Goal: Information Seeking & Learning: Learn about a topic

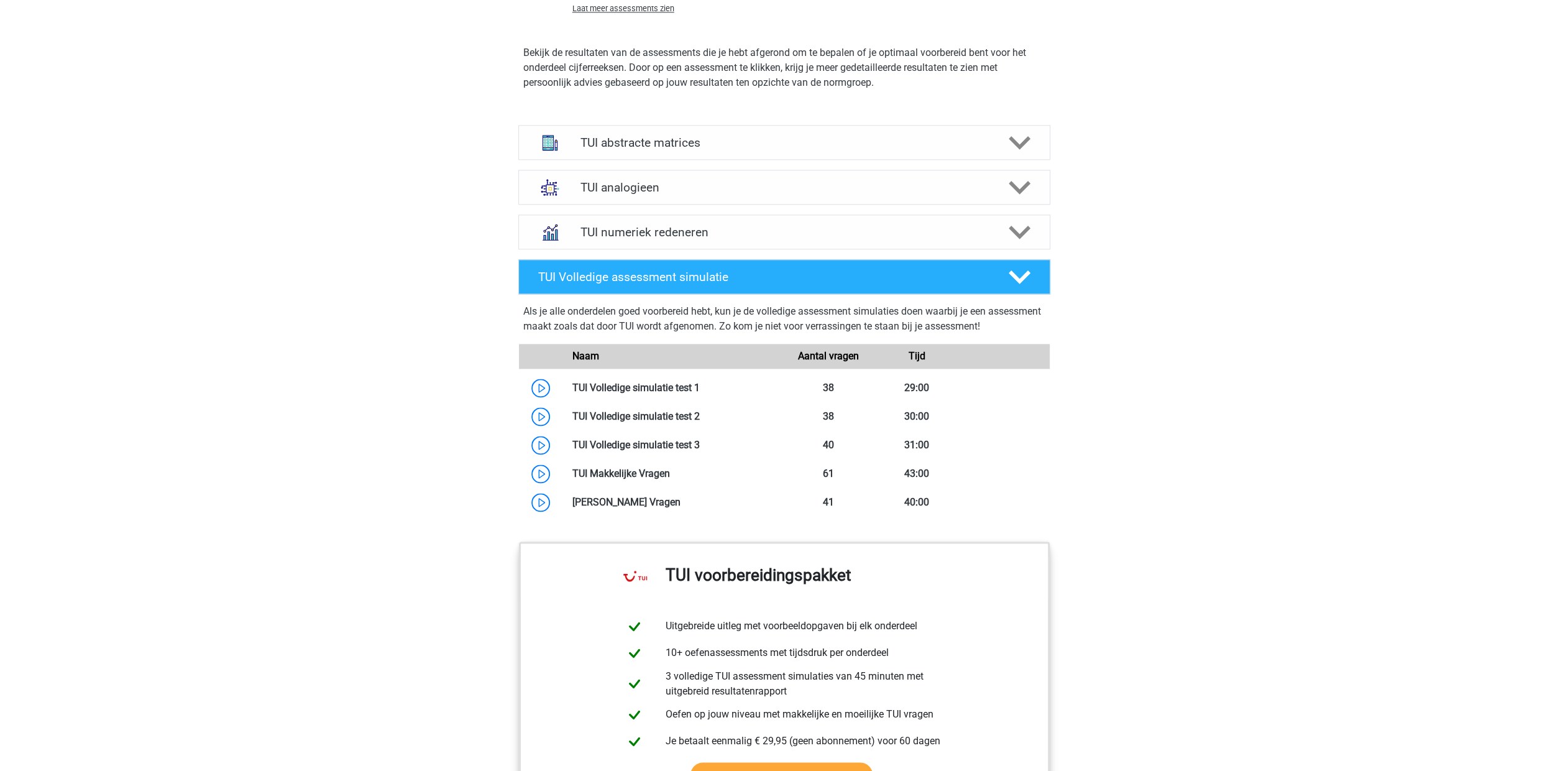
scroll to position [1961, 0]
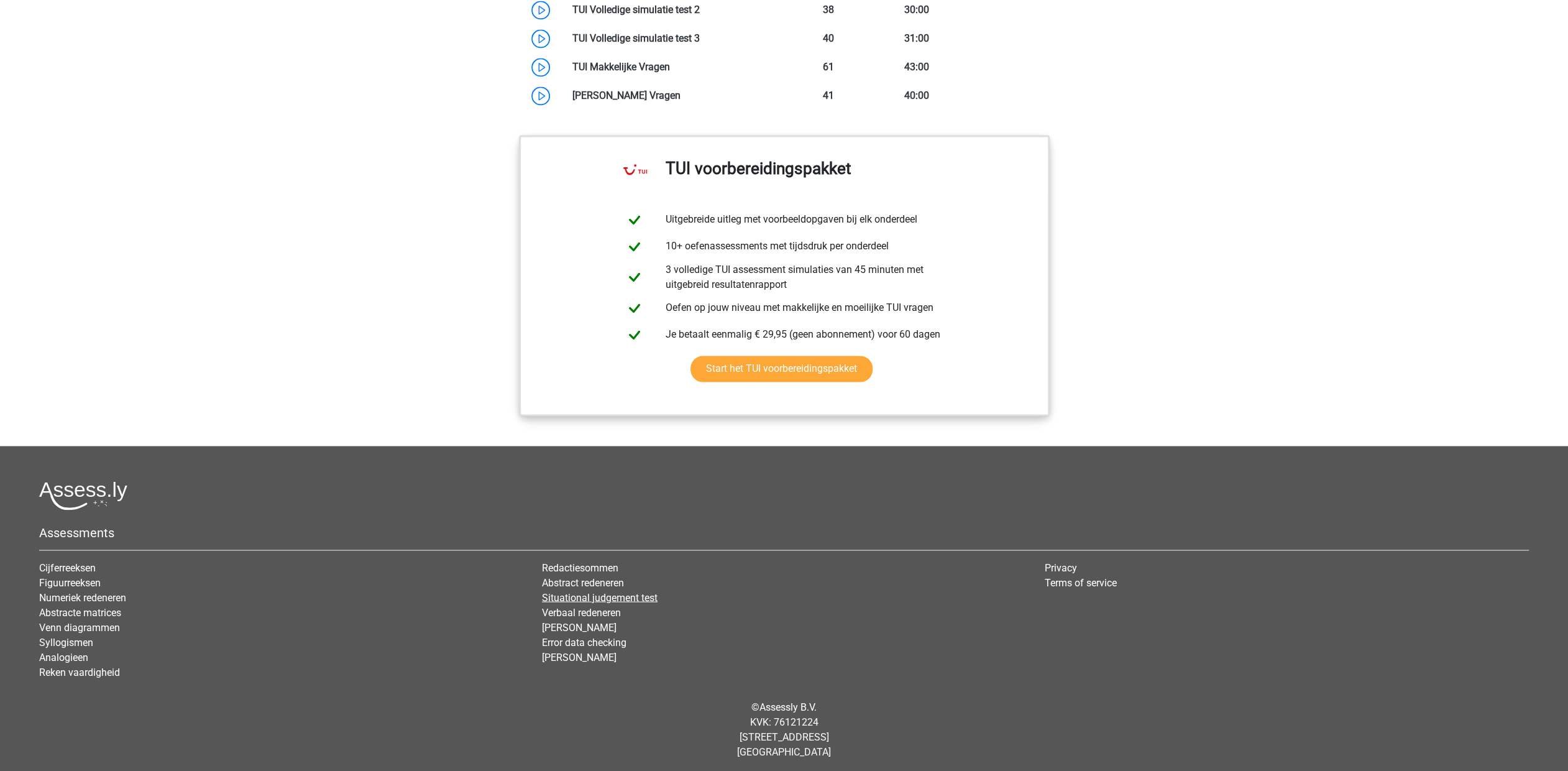
click at [578, 596] on link "Situational judgement test" at bounding box center [600, 597] width 116 height 11
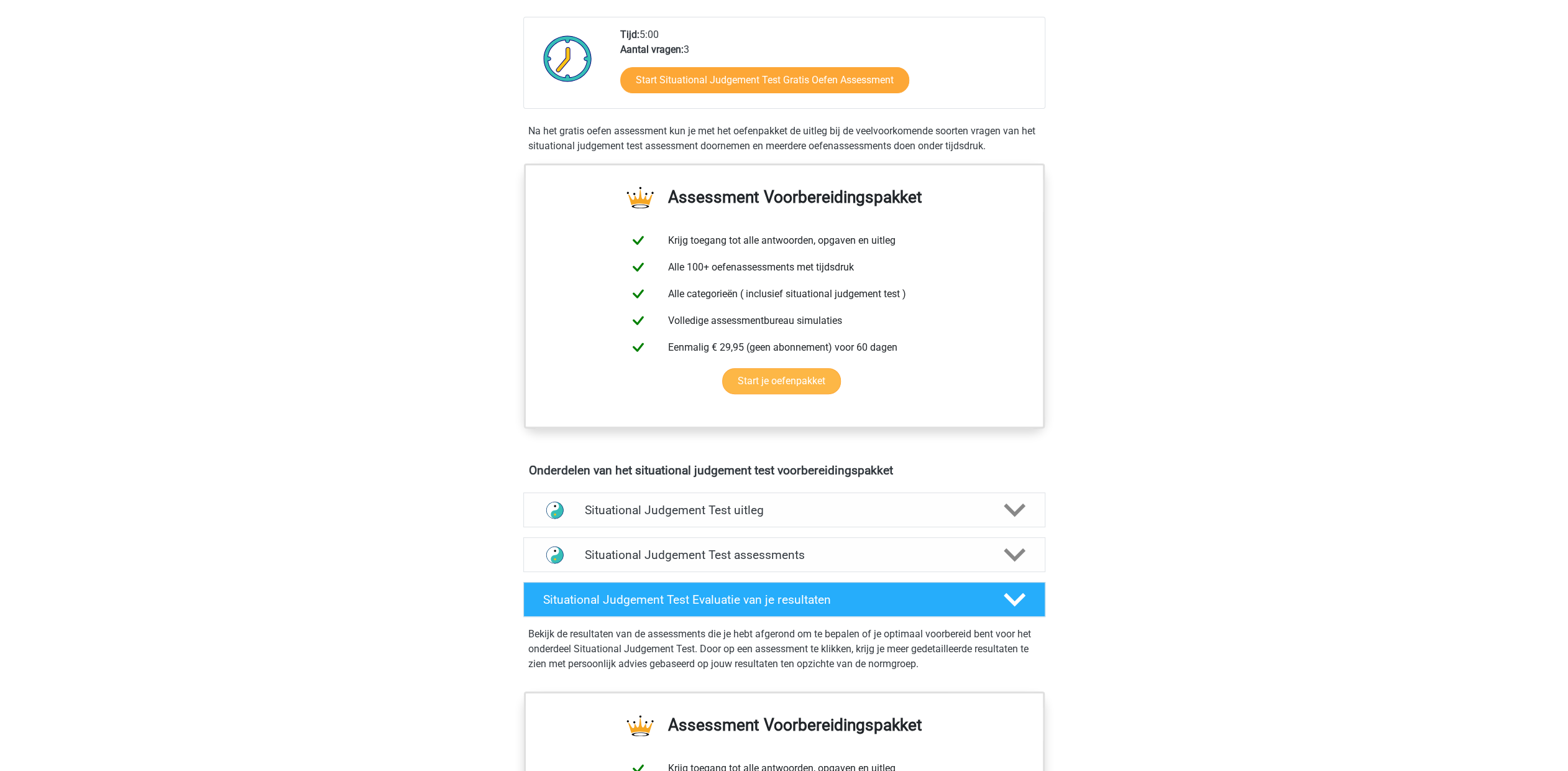
scroll to position [311, 0]
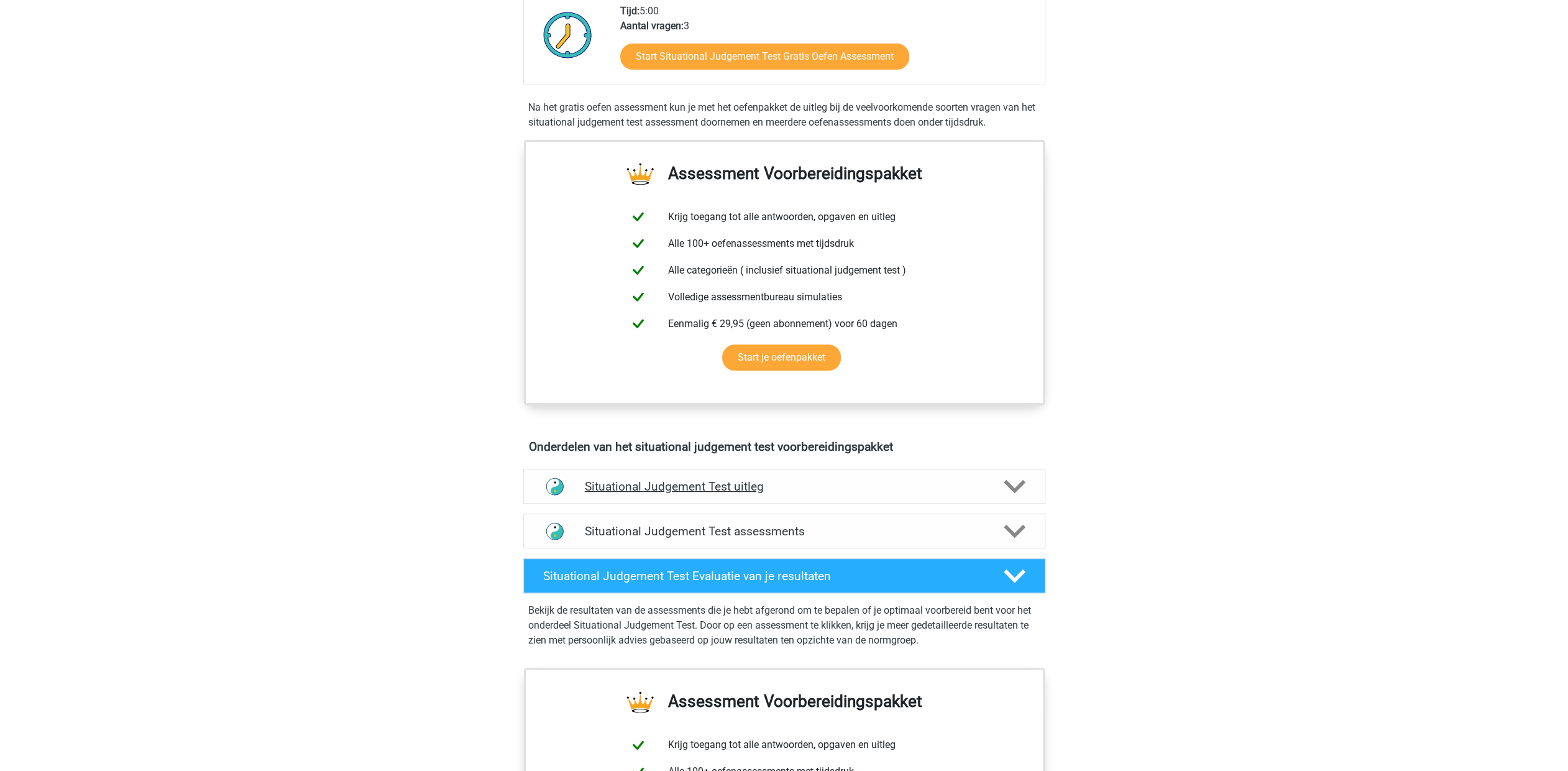
click at [1022, 485] on icon at bounding box center [1014, 486] width 22 height 22
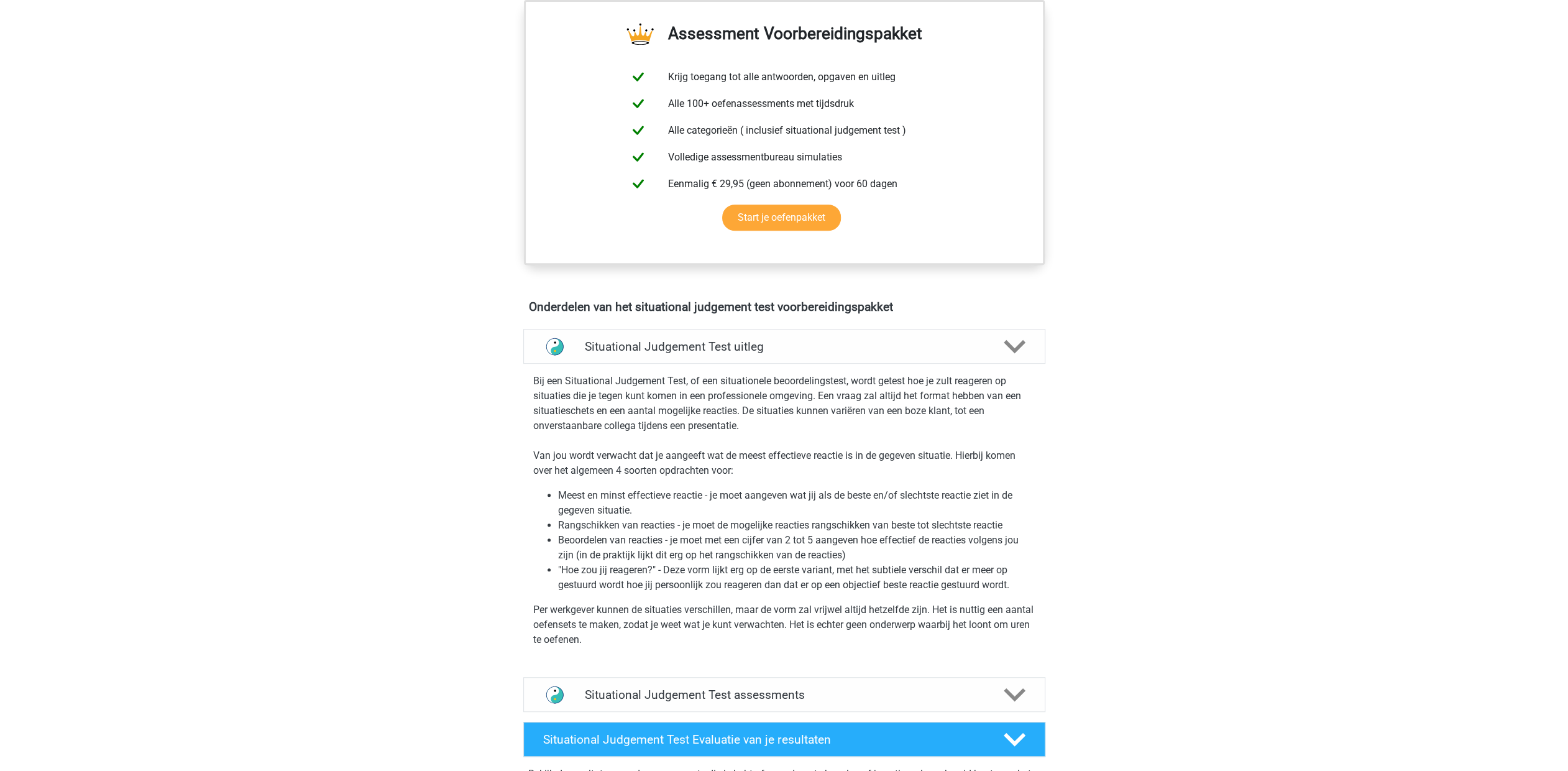
scroll to position [560, 0]
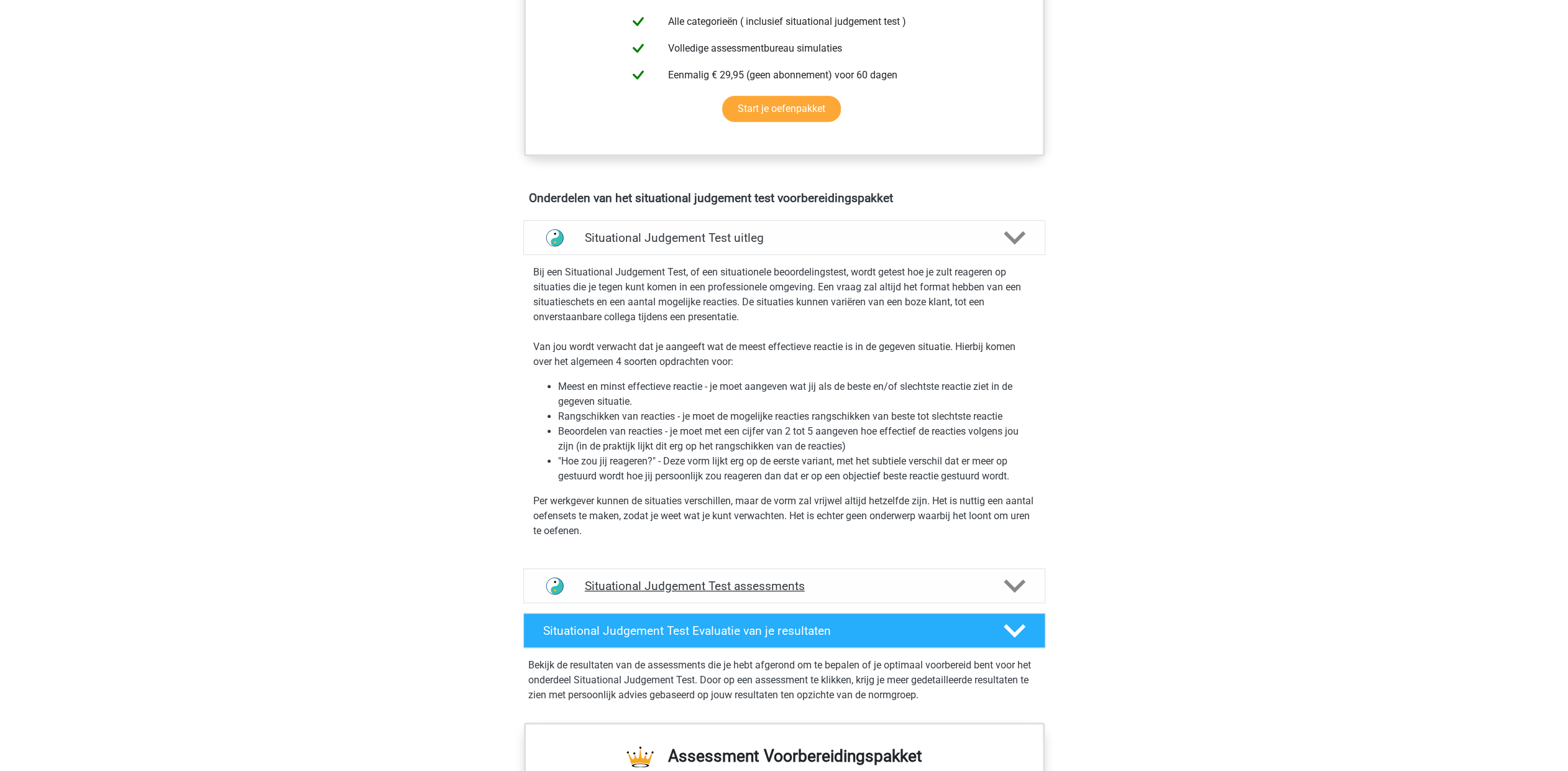
click at [1024, 581] on icon at bounding box center [1014, 586] width 22 height 22
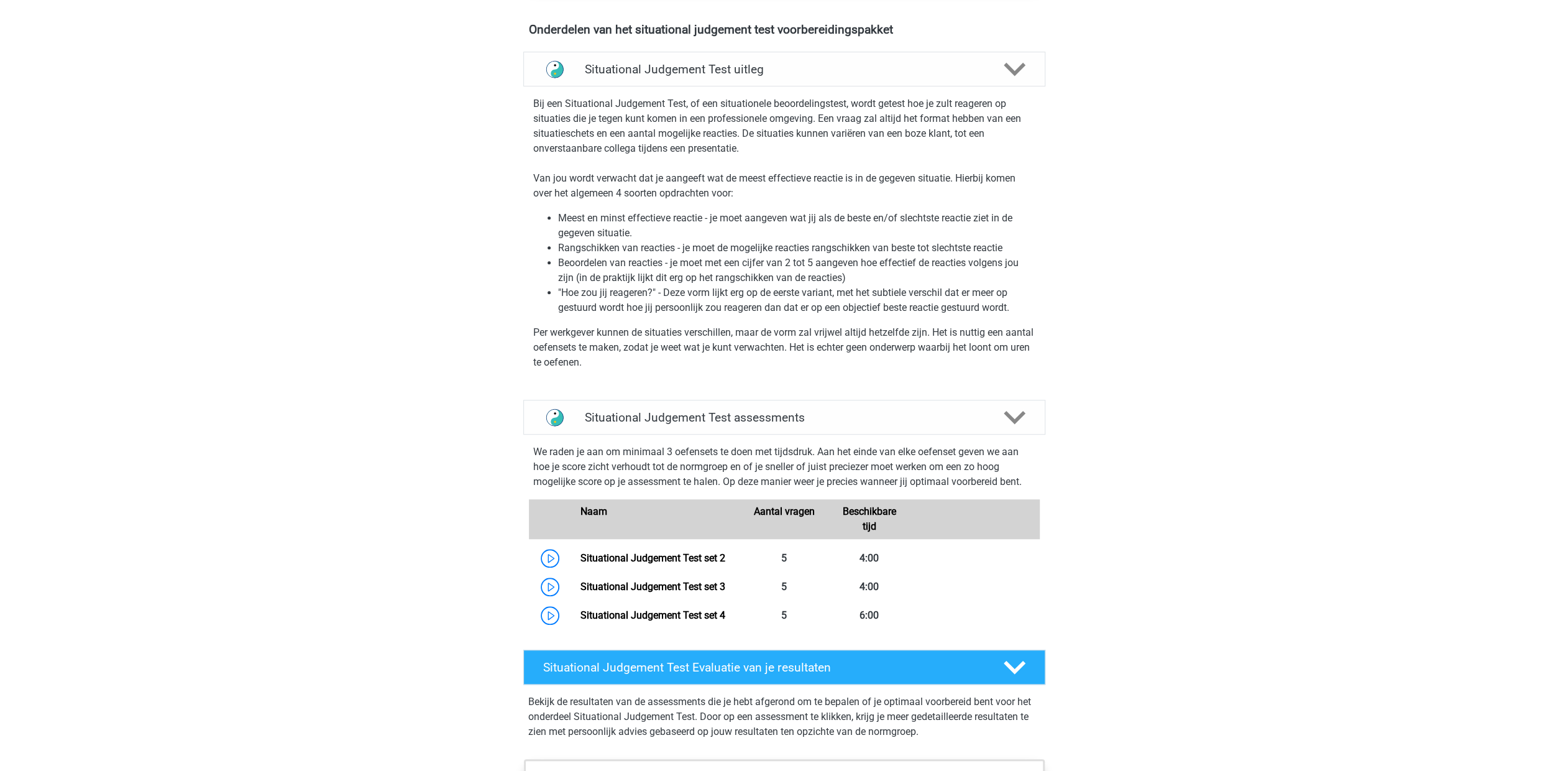
scroll to position [808, 0]
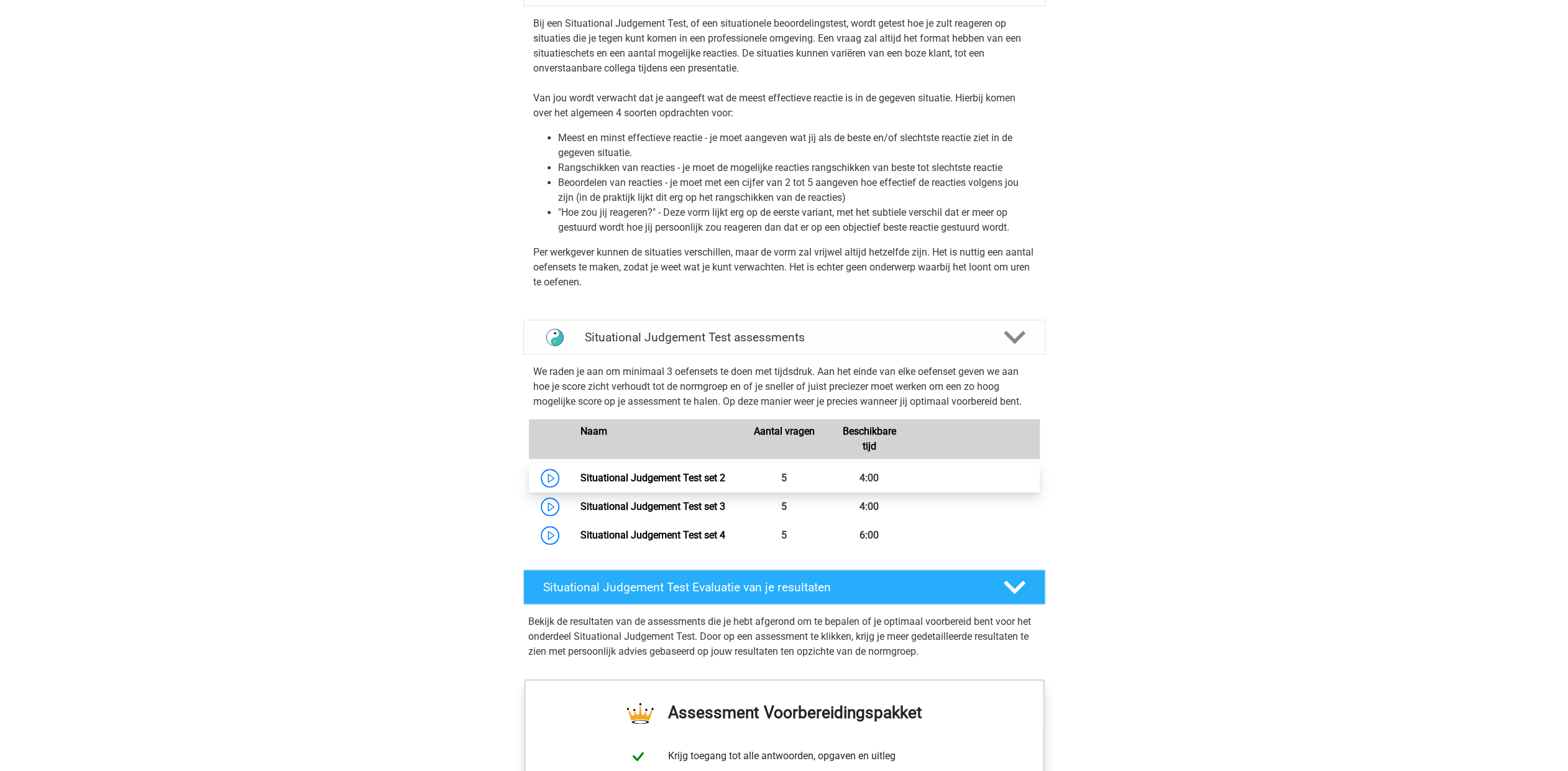
click at [670, 475] on link "Situational Judgement Test set 2" at bounding box center [653, 478] width 145 height 11
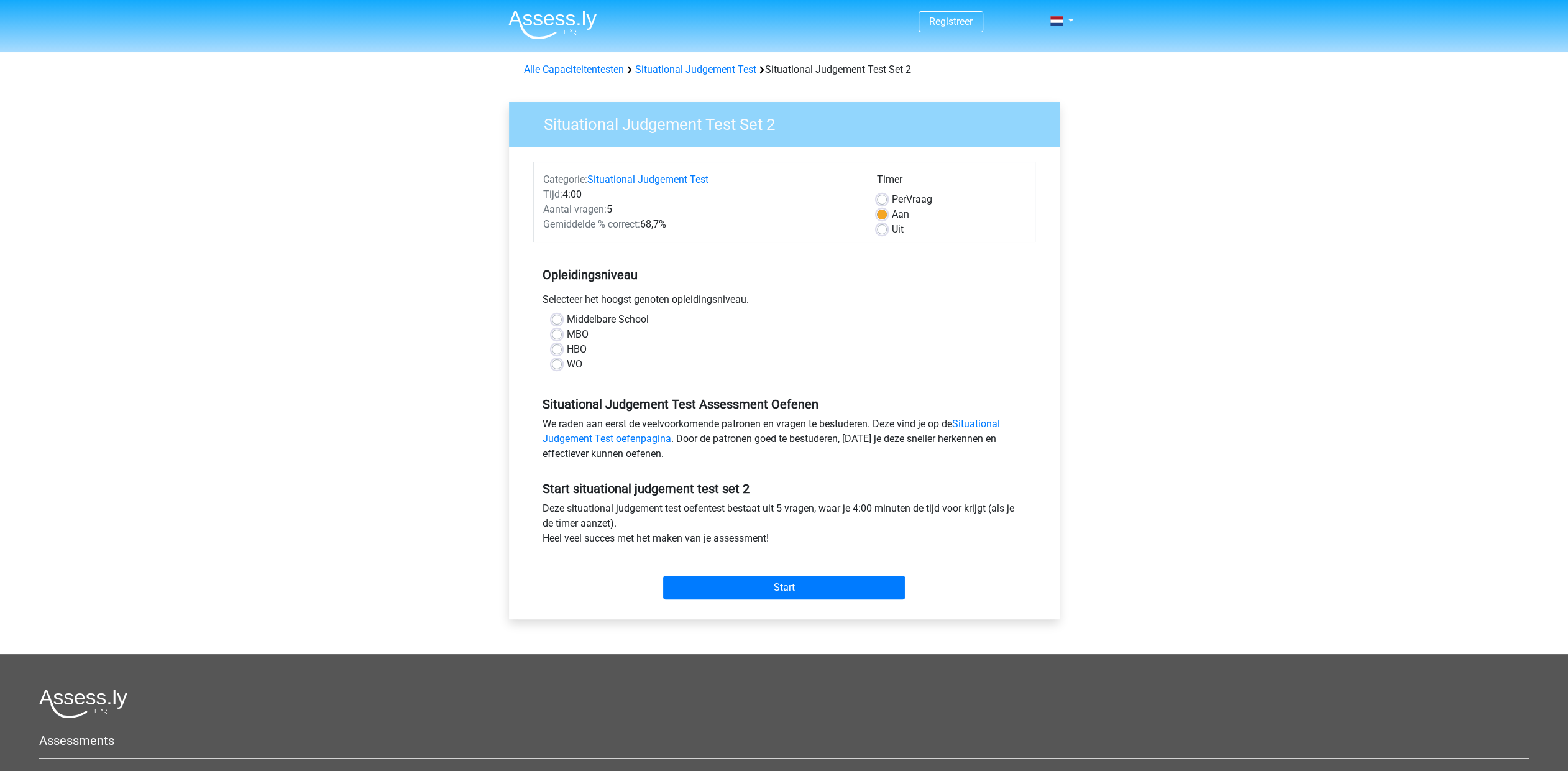
click at [565, 347] on div "HBO" at bounding box center [785, 349] width 465 height 15
click at [567, 350] on label "HBO" at bounding box center [577, 349] width 20 height 15
click at [558, 350] on input "HBO" at bounding box center [557, 347] width 10 height 12
radio input "true"
click at [892, 196] on label "Per Vraag" at bounding box center [912, 199] width 40 height 15
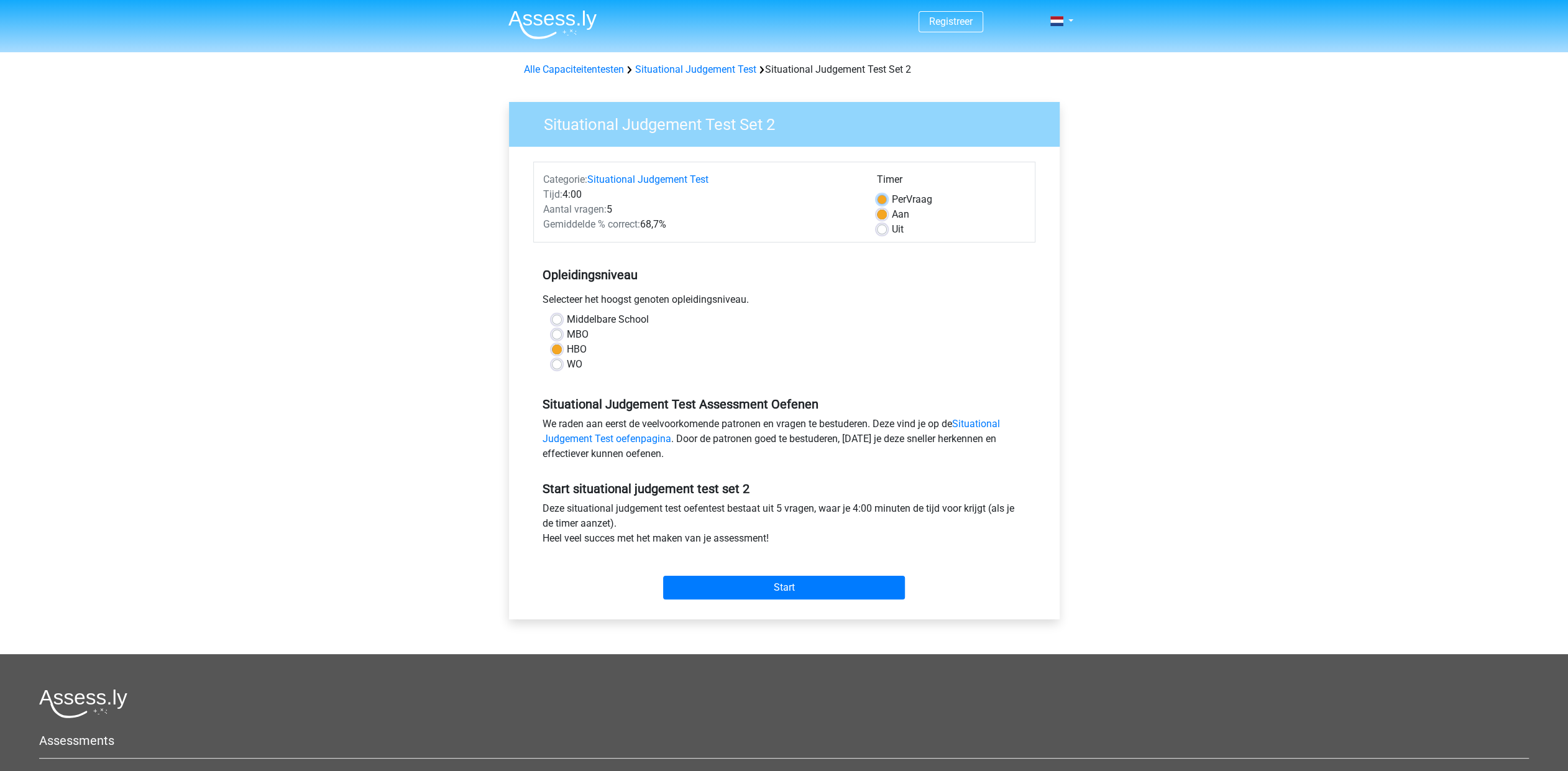
click at [885, 196] on input "Per Vraag" at bounding box center [882, 197] width 10 height 12
radio input "true"
click at [646, 437] on link "Situational Judgement Test oefenpagina" at bounding box center [771, 431] width 457 height 27
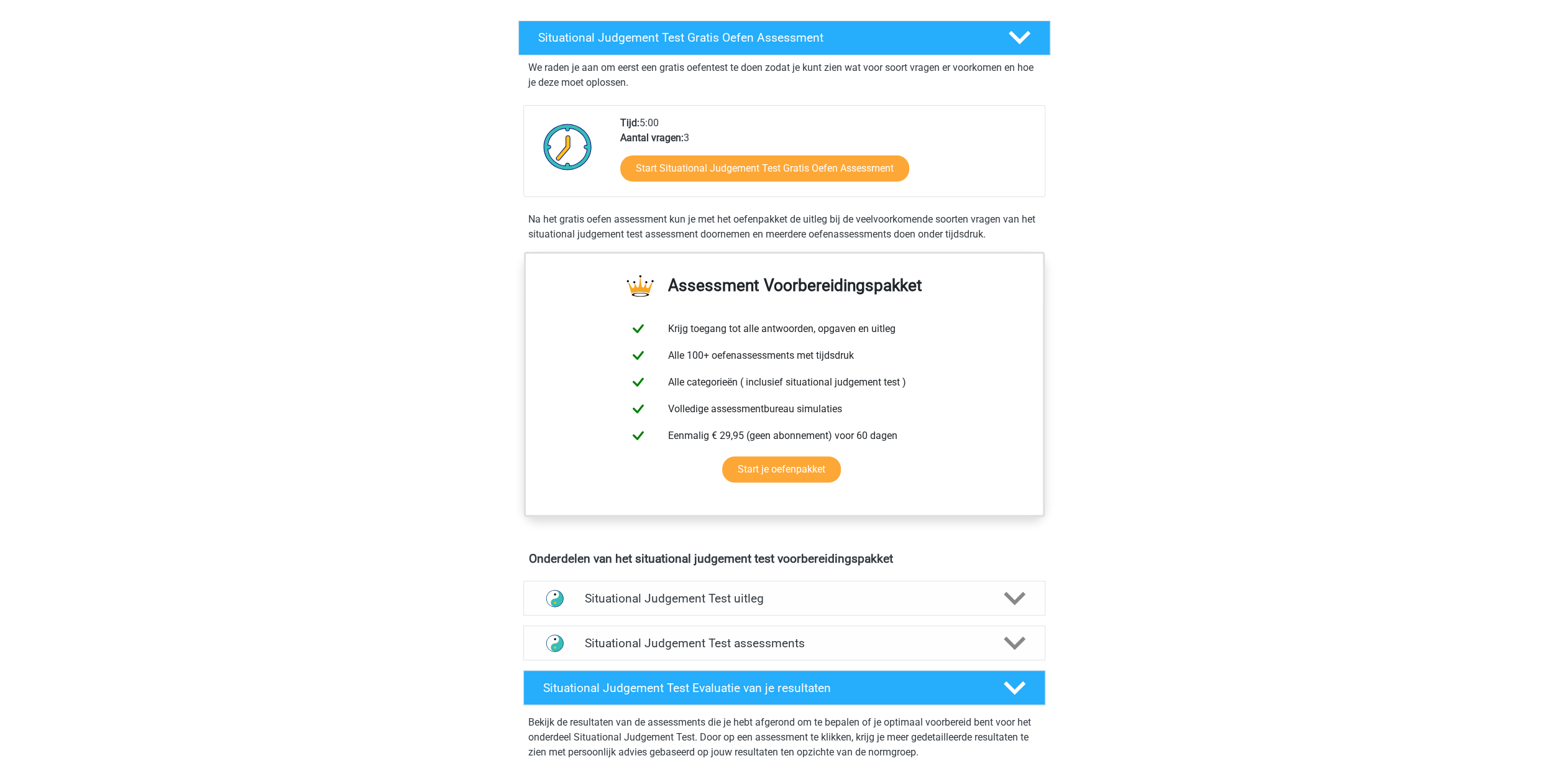
scroll to position [373, 0]
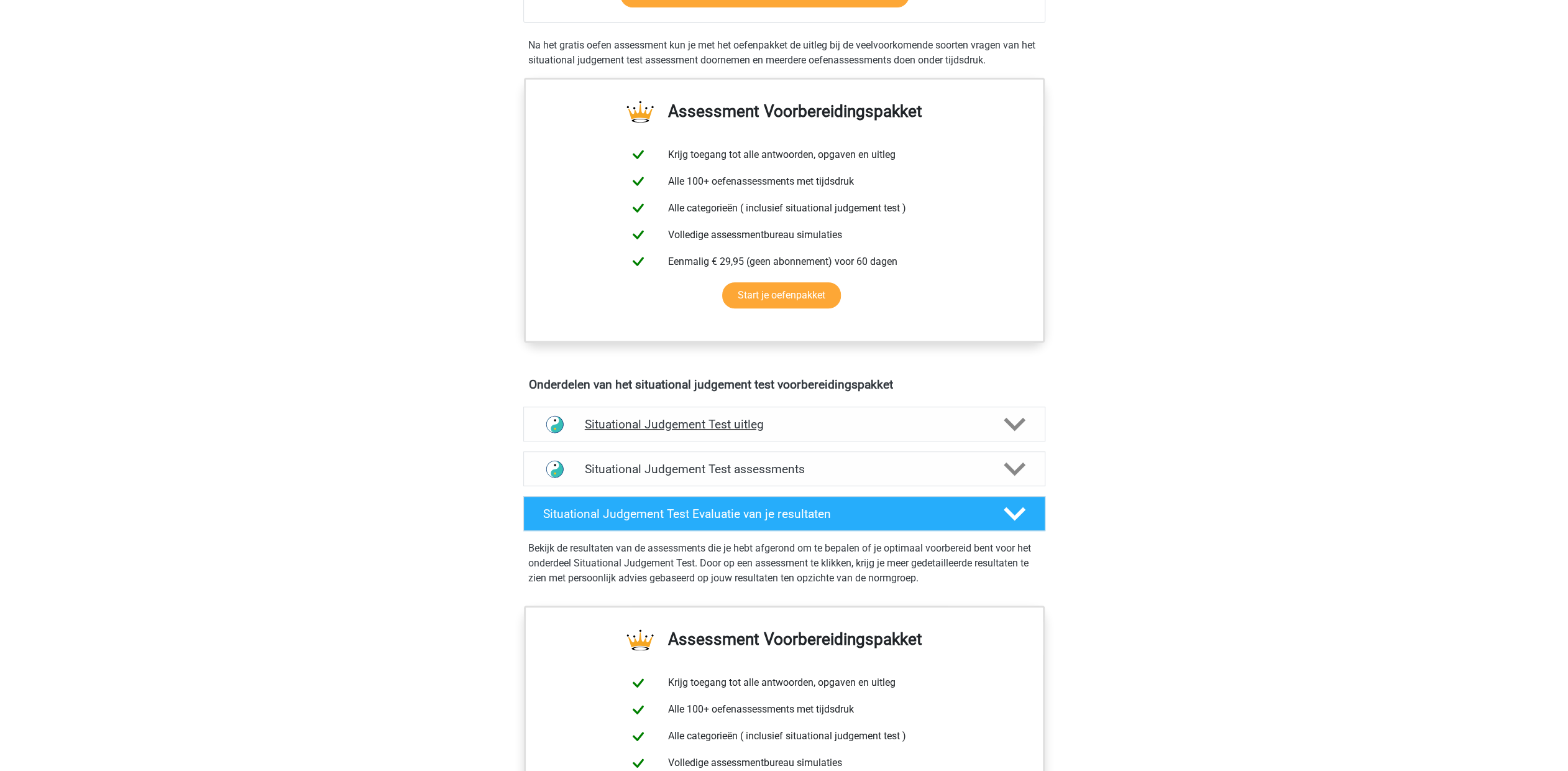
click at [1018, 424] on polygon at bounding box center [1014, 424] width 22 height 14
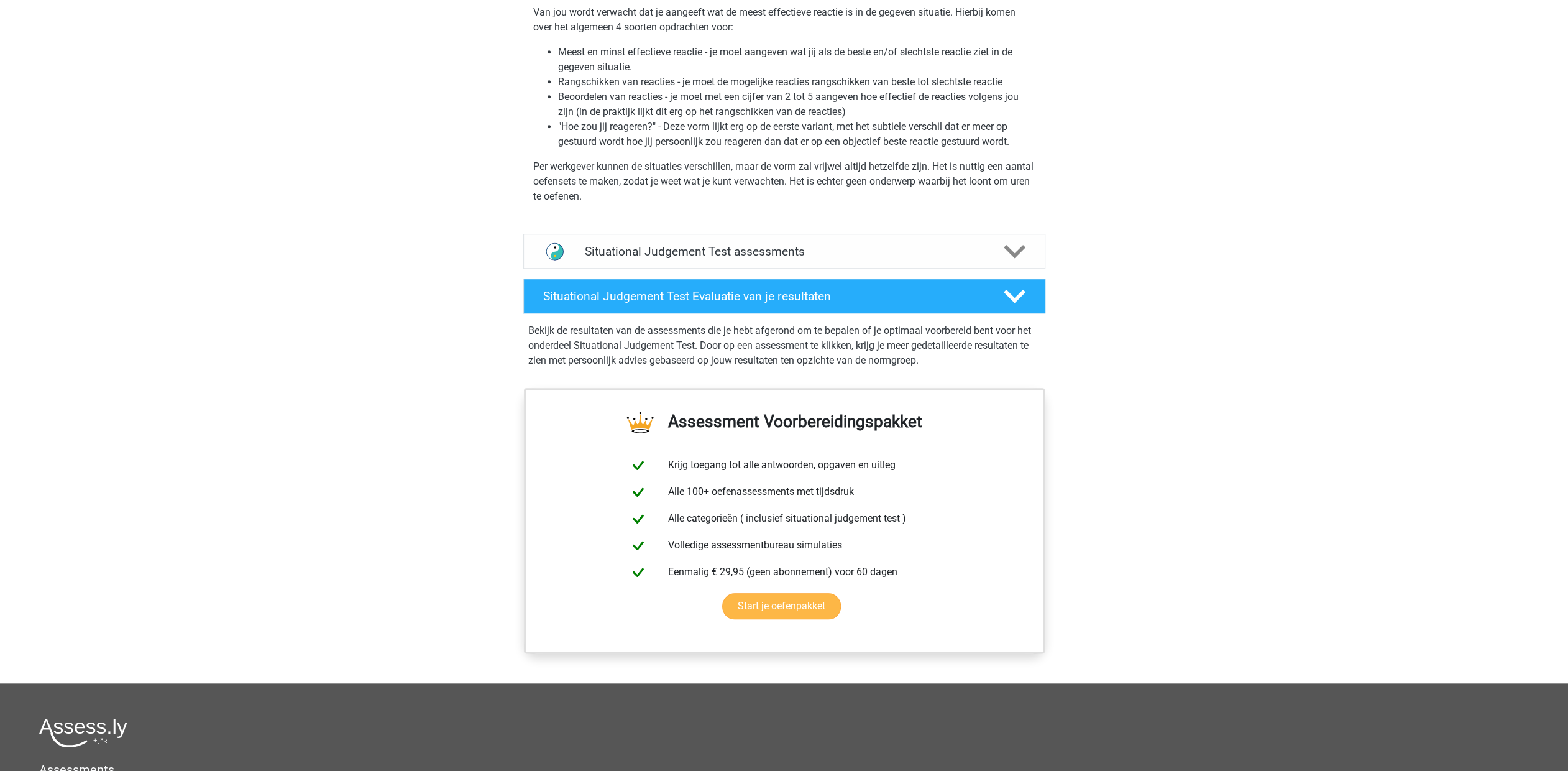
scroll to position [932, 0]
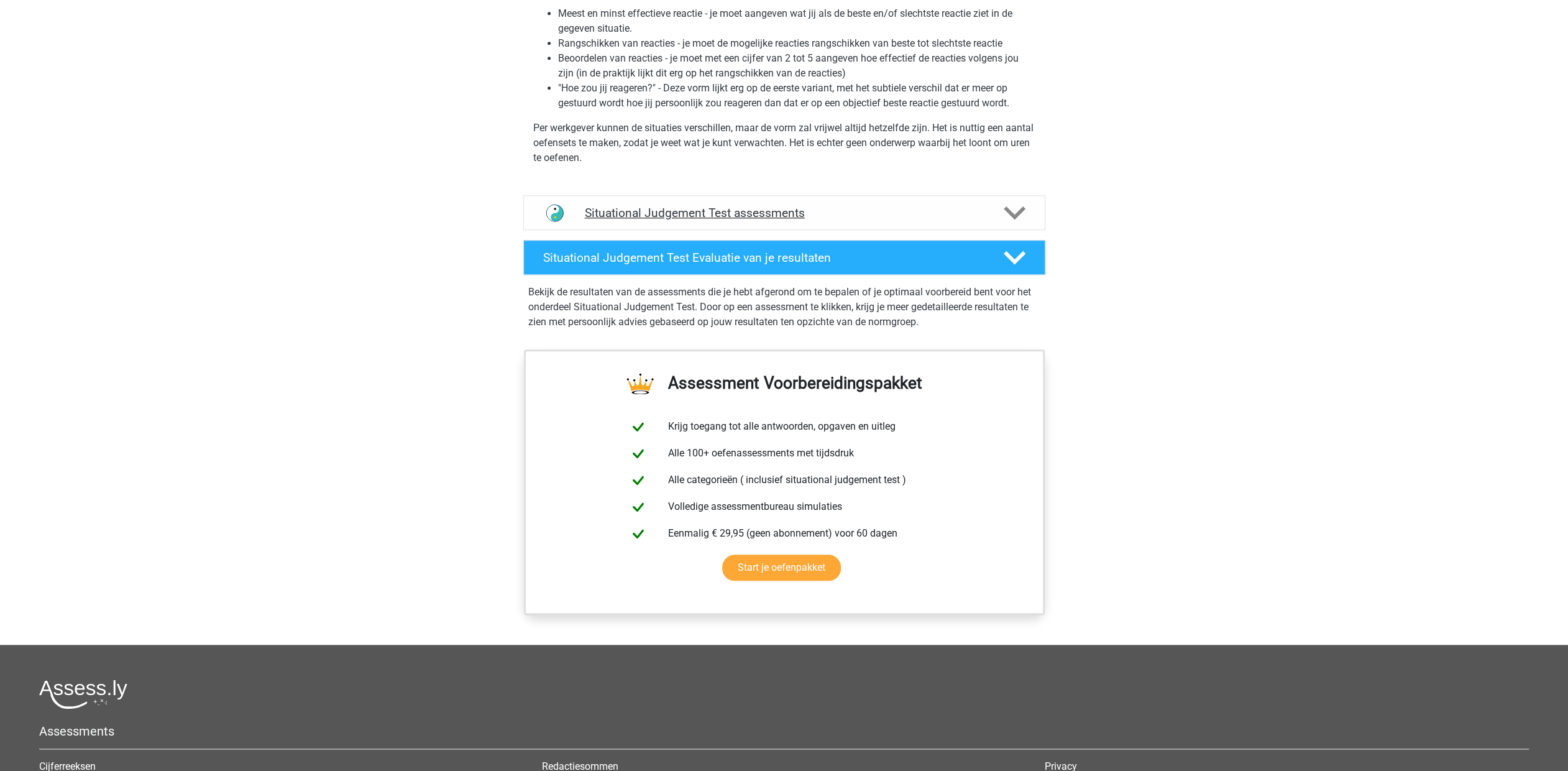
click at [1013, 209] on icon at bounding box center [1014, 213] width 22 height 22
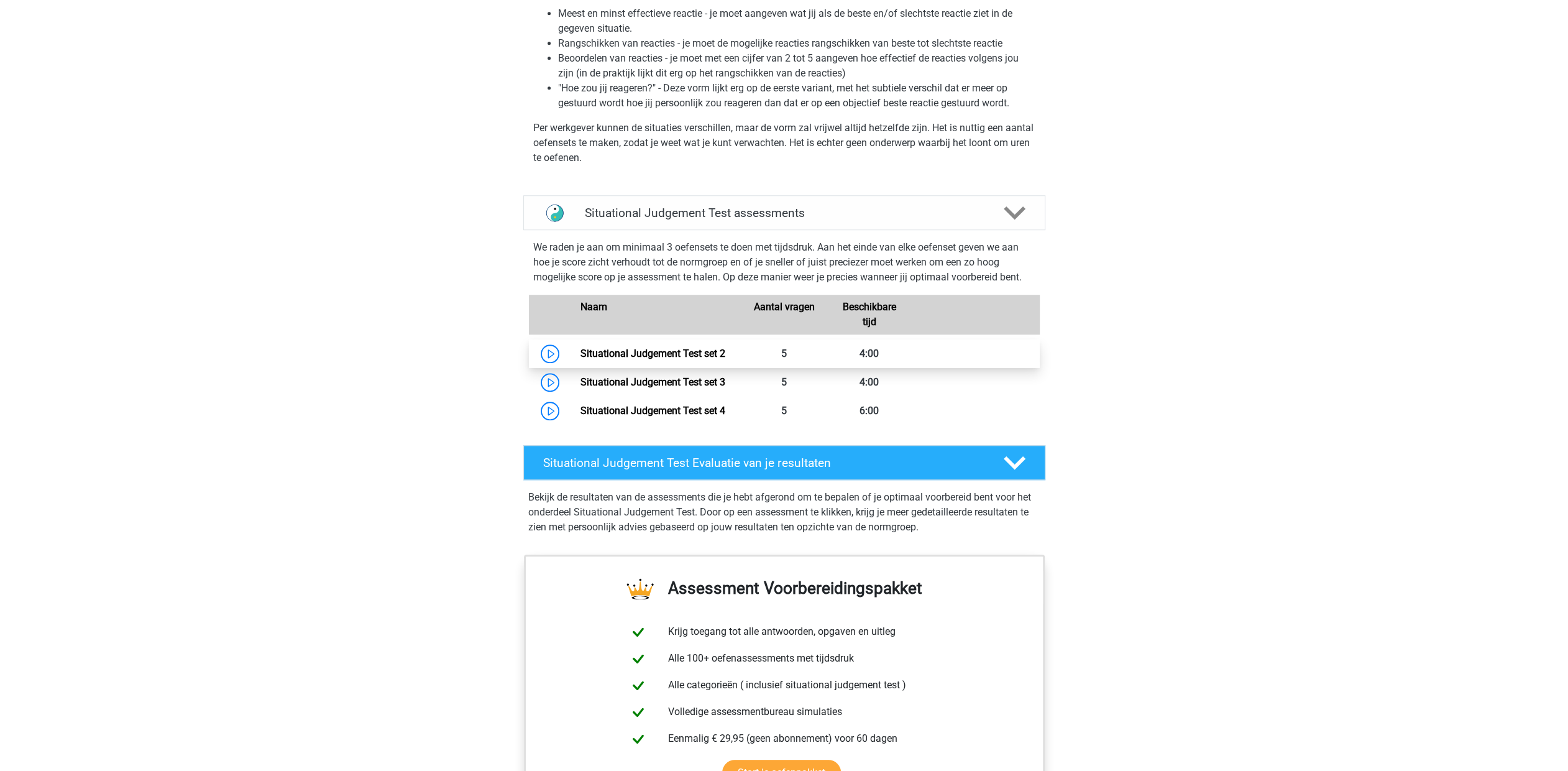
click at [581, 348] on link "Situational Judgement Test set 2" at bounding box center [653, 353] width 145 height 11
click at [597, 379] on link "Situational Judgement Test set 3" at bounding box center [653, 382] width 145 height 11
click at [691, 414] on link "Situational Judgement Test set 4" at bounding box center [653, 410] width 145 height 11
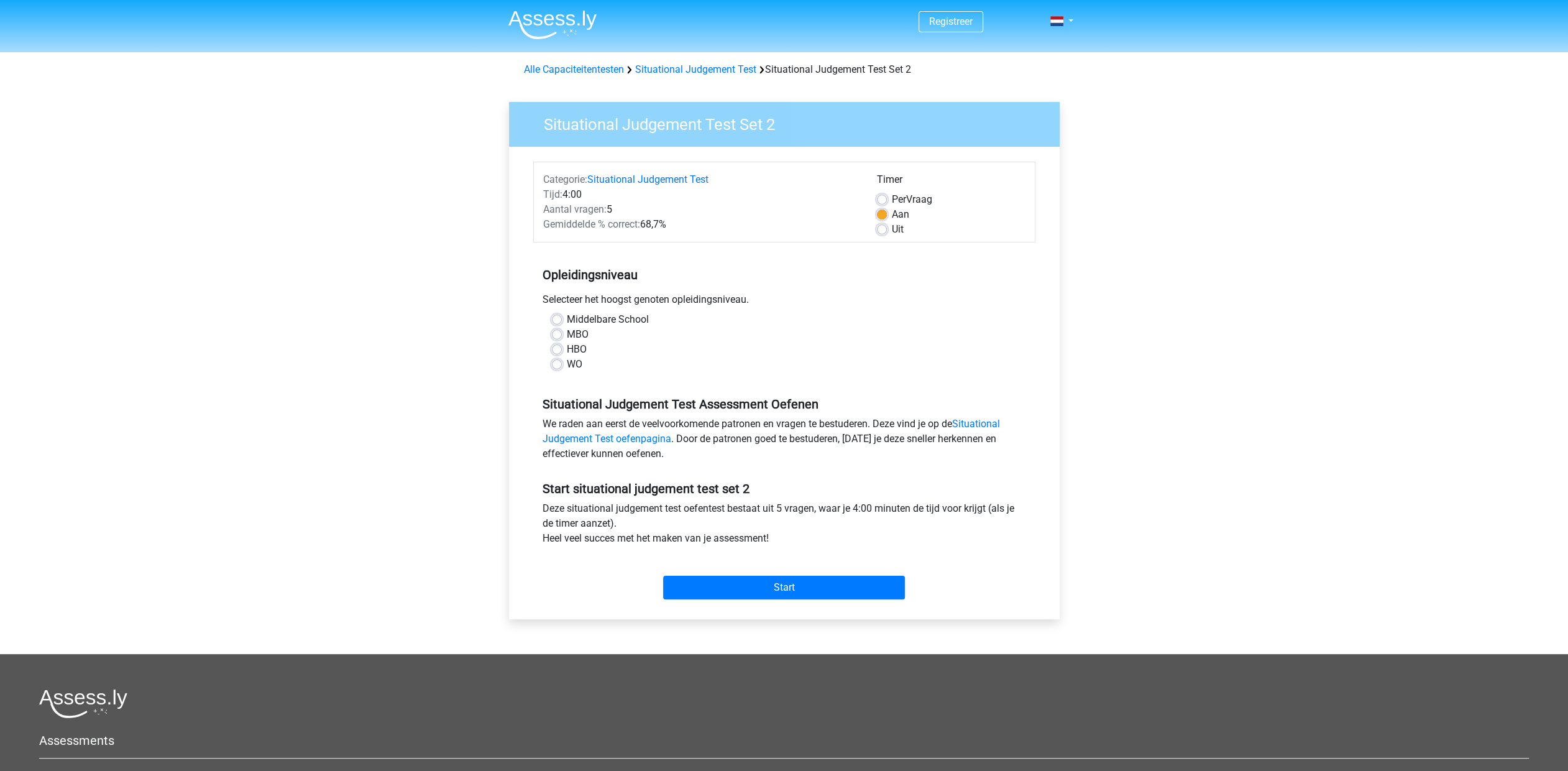
click at [901, 202] on span "Per" at bounding box center [899, 199] width 14 height 11
click at [887, 202] on input "Per Vraag" at bounding box center [882, 197] width 10 height 12
radio input "true"
click at [573, 350] on label "HBO" at bounding box center [577, 349] width 20 height 15
click at [562, 350] on input "HBO" at bounding box center [557, 347] width 10 height 12
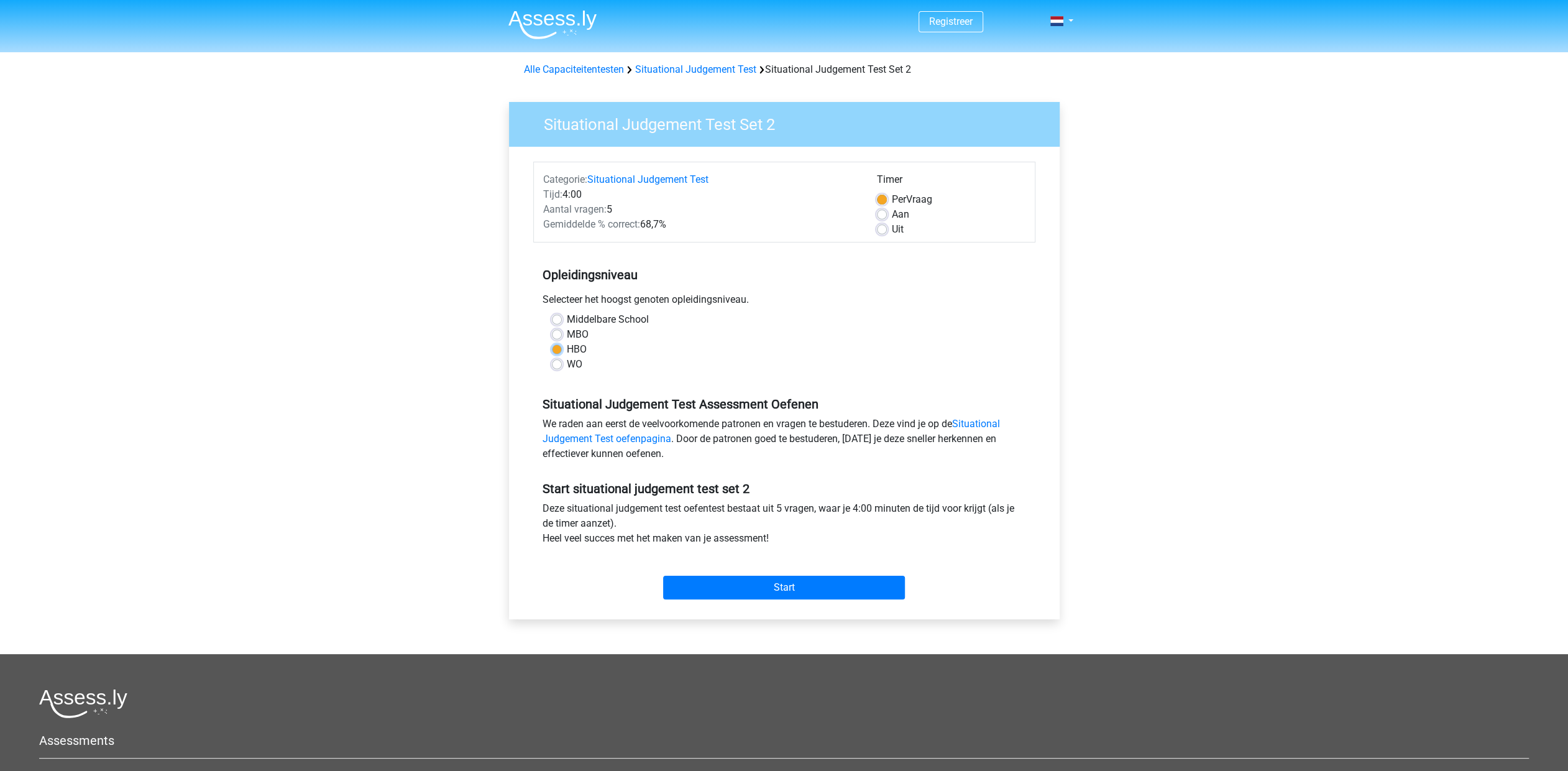
radio input "true"
click at [599, 441] on link "Situational Judgement Test oefenpagina" at bounding box center [771, 431] width 457 height 27
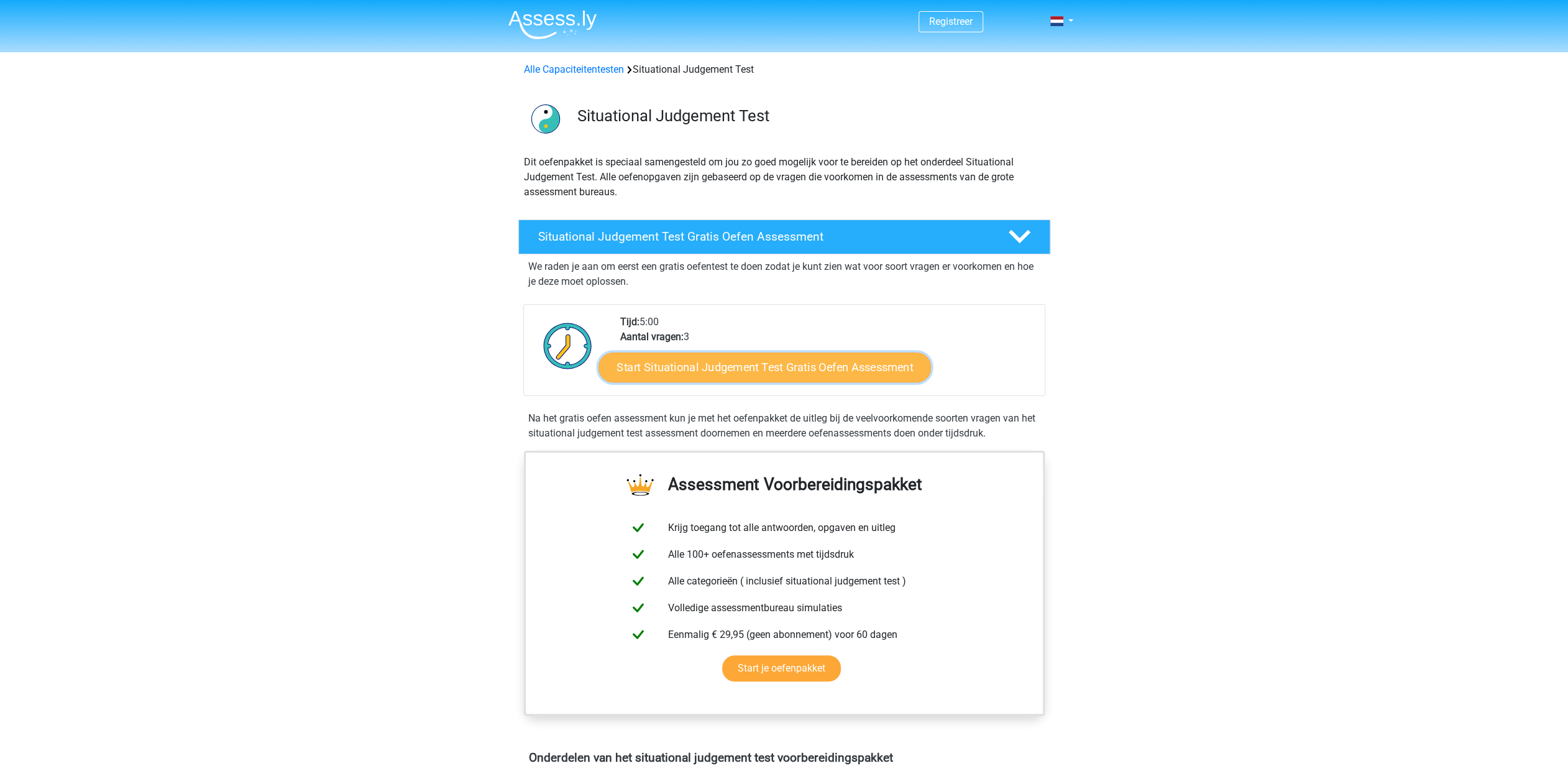
click at [740, 367] on link "Start Situational Judgement Test Gratis Oefen Assessment" at bounding box center [765, 367] width 333 height 29
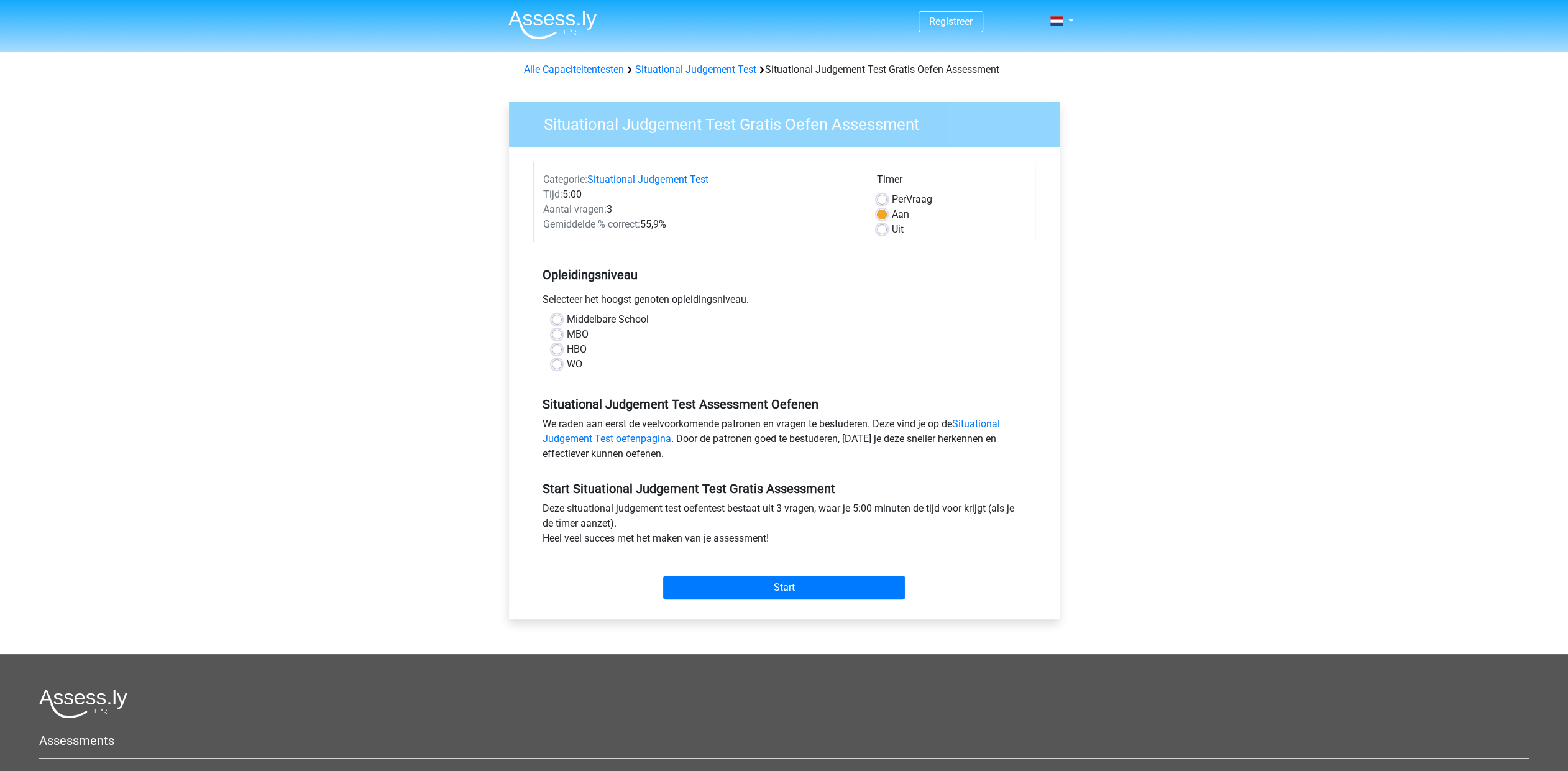
click at [567, 351] on label "HBO" at bounding box center [577, 349] width 20 height 15
click at [560, 351] on input "HBO" at bounding box center [557, 347] width 10 height 12
radio input "true"
click at [887, 202] on div "Per Vraag" at bounding box center [951, 199] width 148 height 15
click at [892, 200] on label "Per Vraag" at bounding box center [912, 199] width 40 height 15
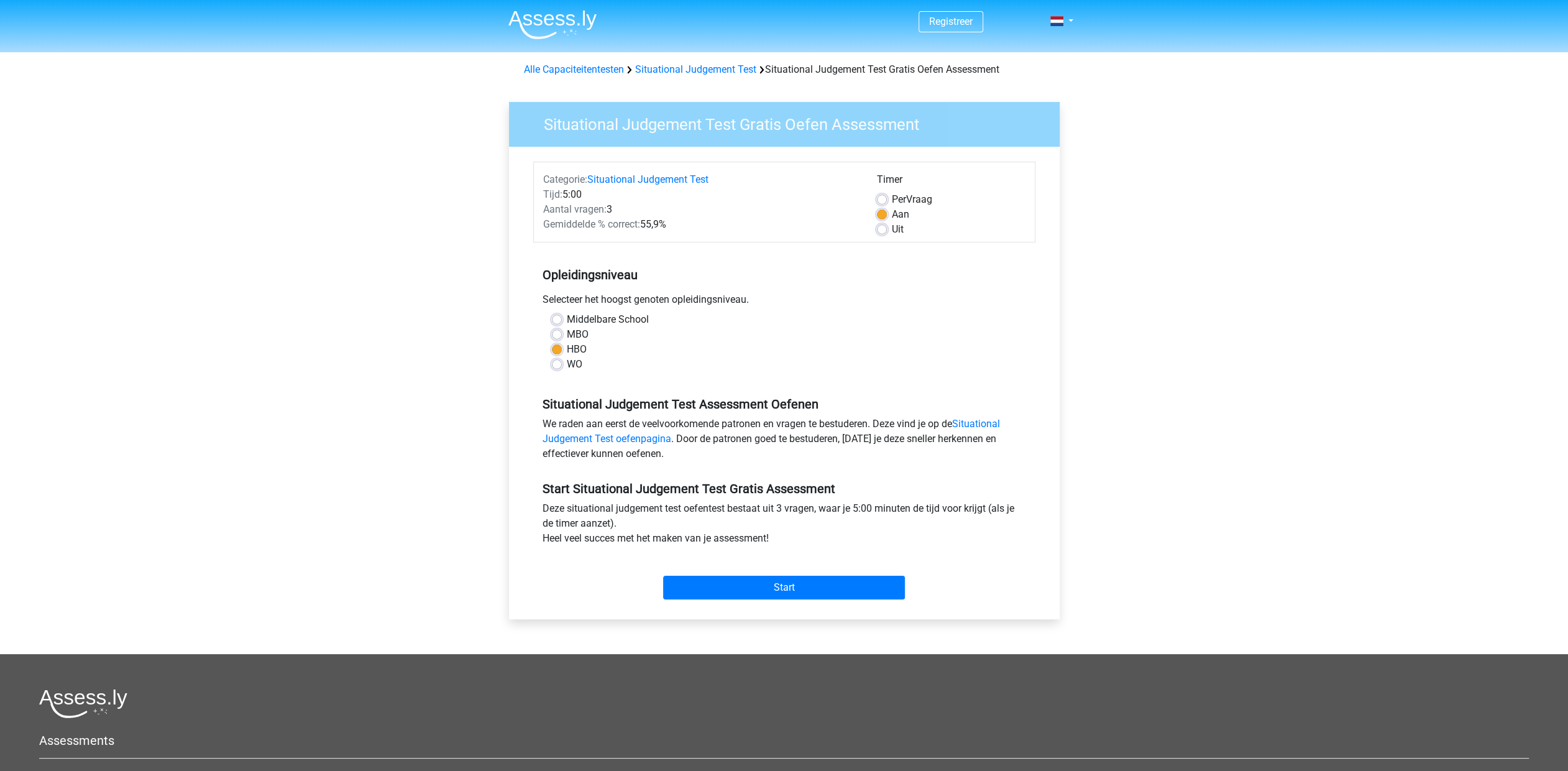
click at [884, 200] on input "Per Vraag" at bounding box center [882, 197] width 10 height 12
radio input "true"
click at [778, 584] on input "Start" at bounding box center [784, 587] width 242 height 24
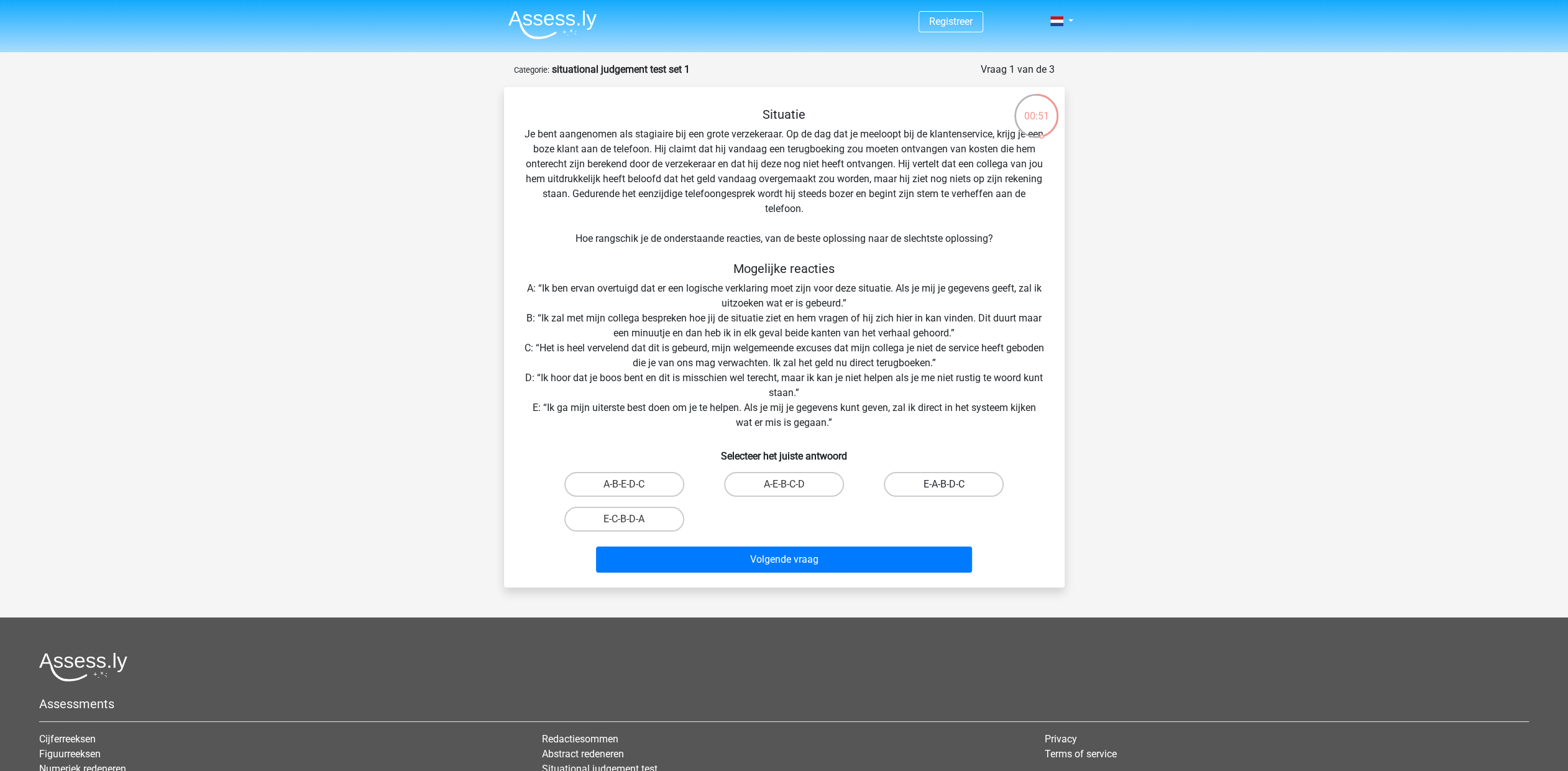
click at [936, 487] on label "E-A-B-D-C" at bounding box center [944, 484] width 120 height 25
click at [945, 487] on input "E-A-B-D-C" at bounding box center [949, 488] width 8 height 8
radio input "true"
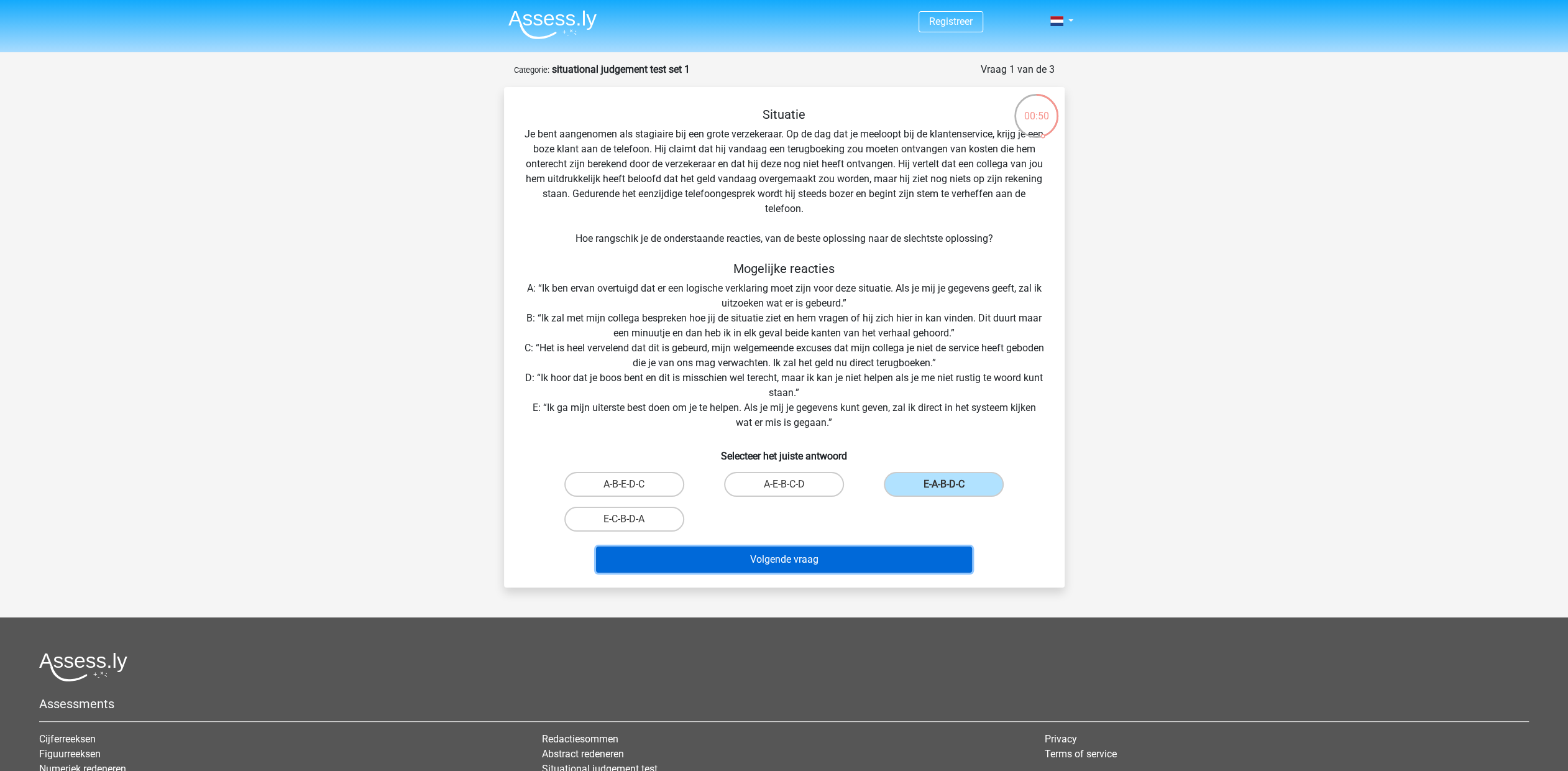
click at [800, 564] on button "Volgende vraag" at bounding box center [784, 560] width 376 height 26
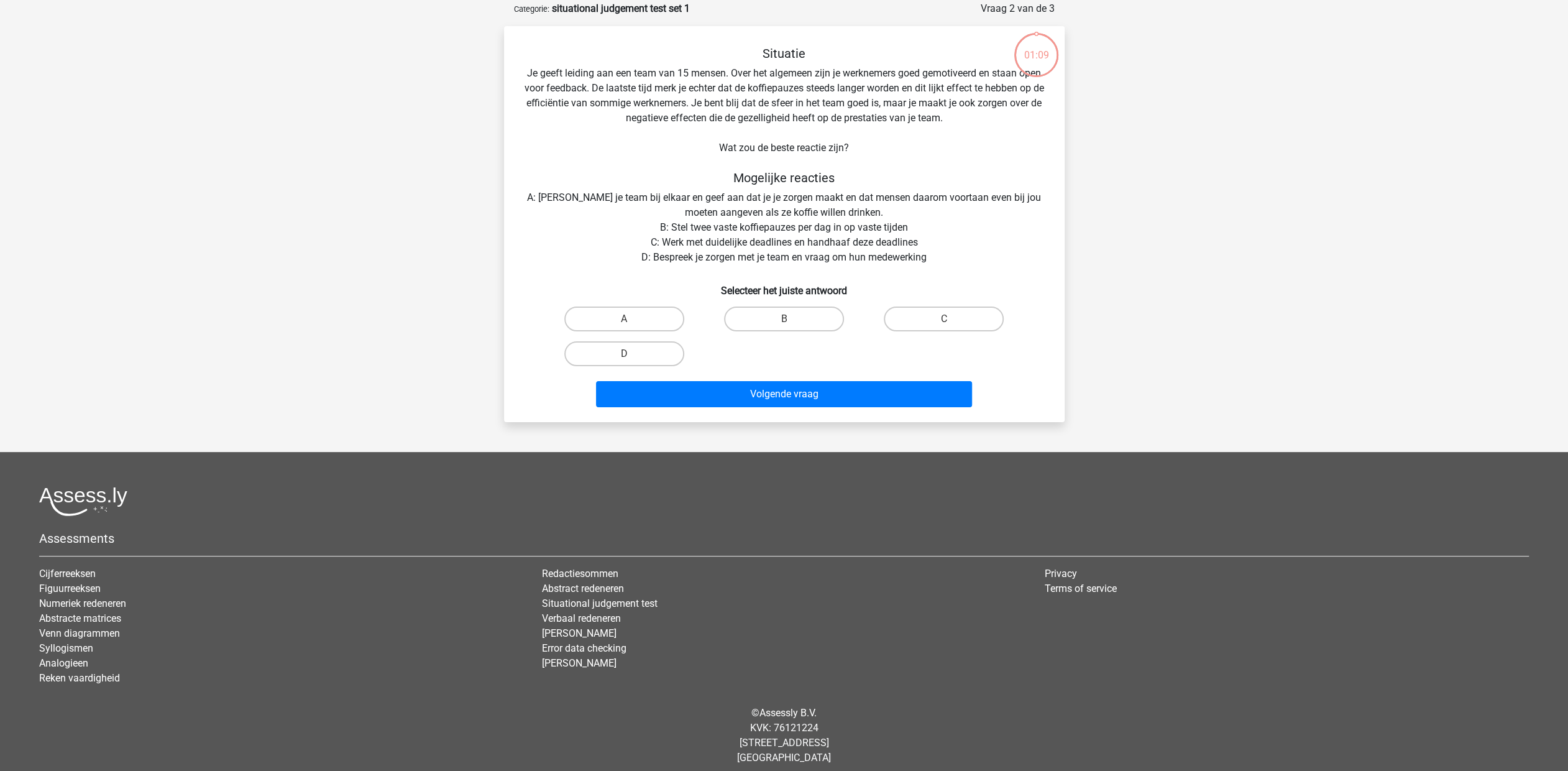
scroll to position [62, 0]
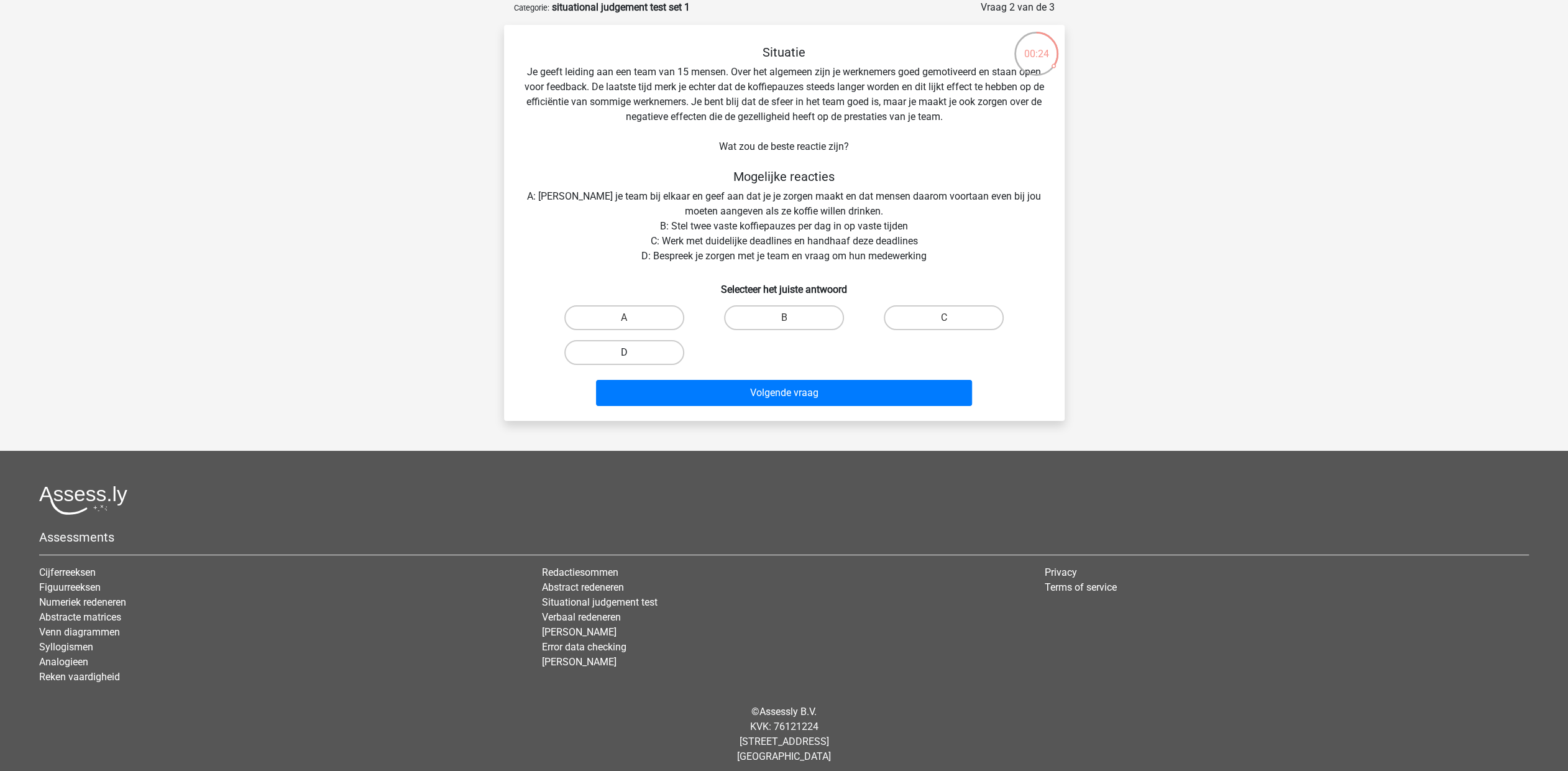
click at [617, 354] on label "D" at bounding box center [624, 352] width 120 height 25
click at [624, 354] on input "D" at bounding box center [628, 356] width 8 height 8
radio input "true"
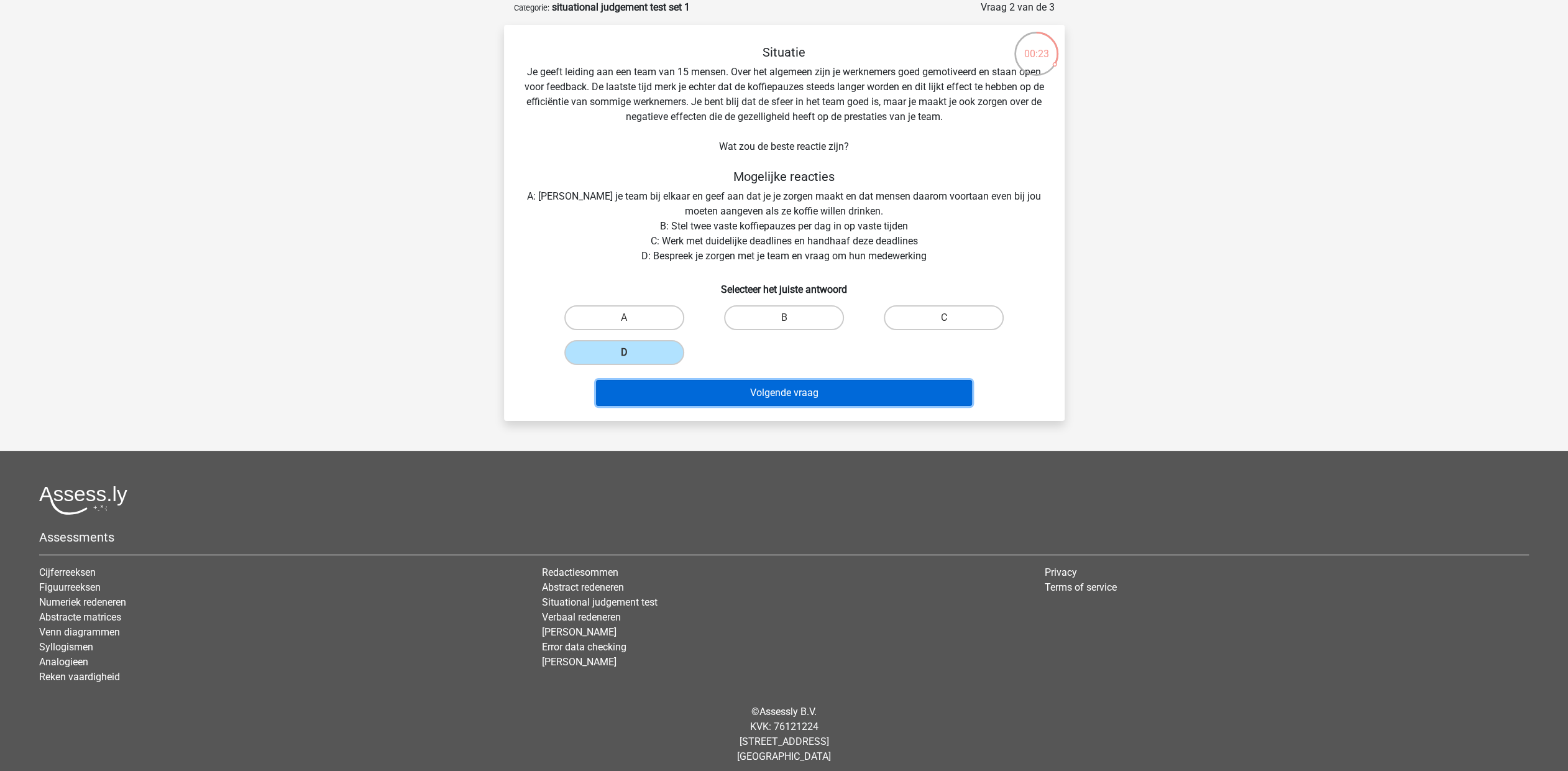
click at [755, 392] on button "Volgende vraag" at bounding box center [784, 393] width 376 height 26
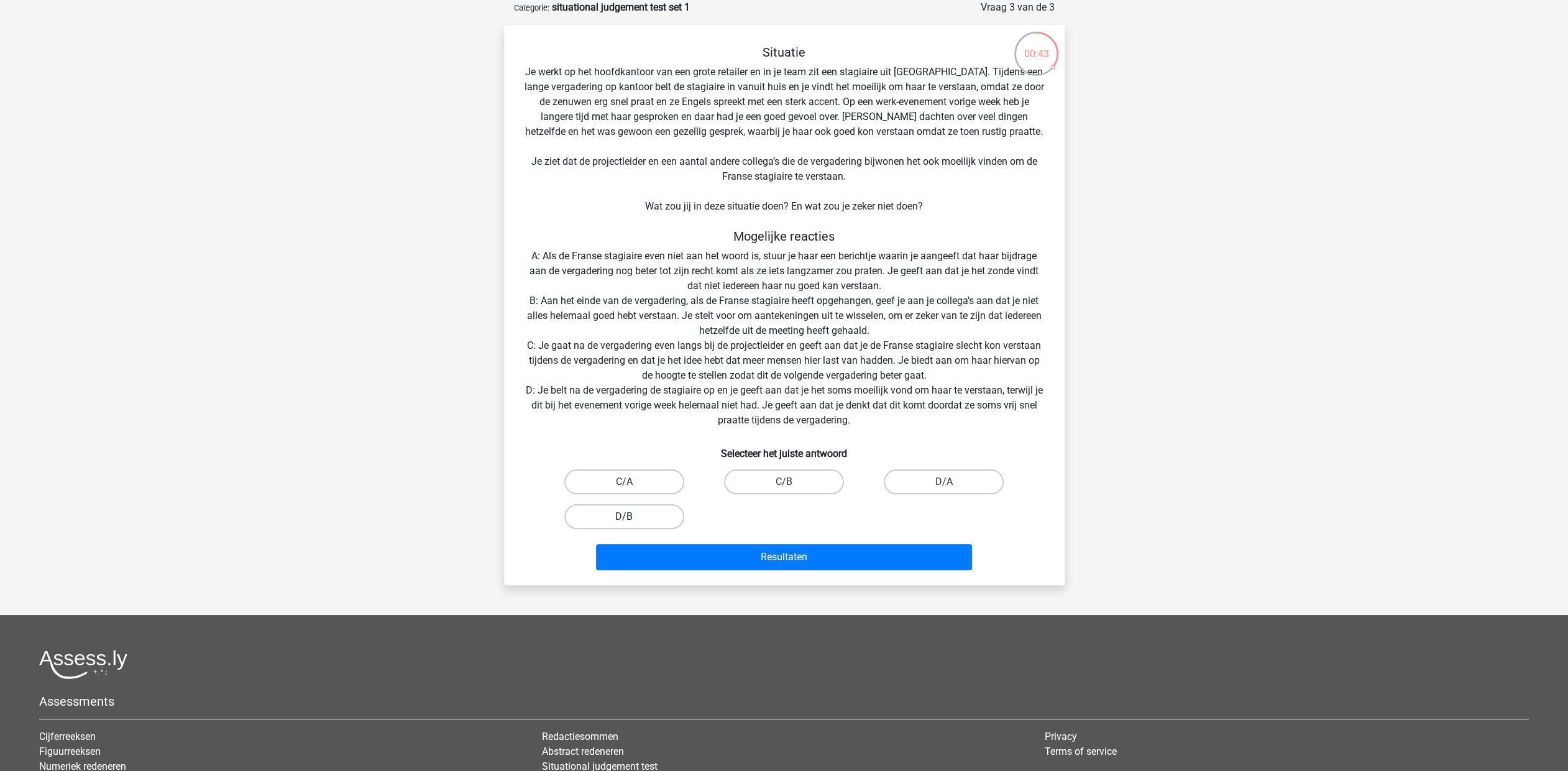
click at [623, 515] on label "D/B" at bounding box center [624, 516] width 120 height 25
click at [624, 517] on input "D/B" at bounding box center [628, 521] width 8 height 8
radio input "true"
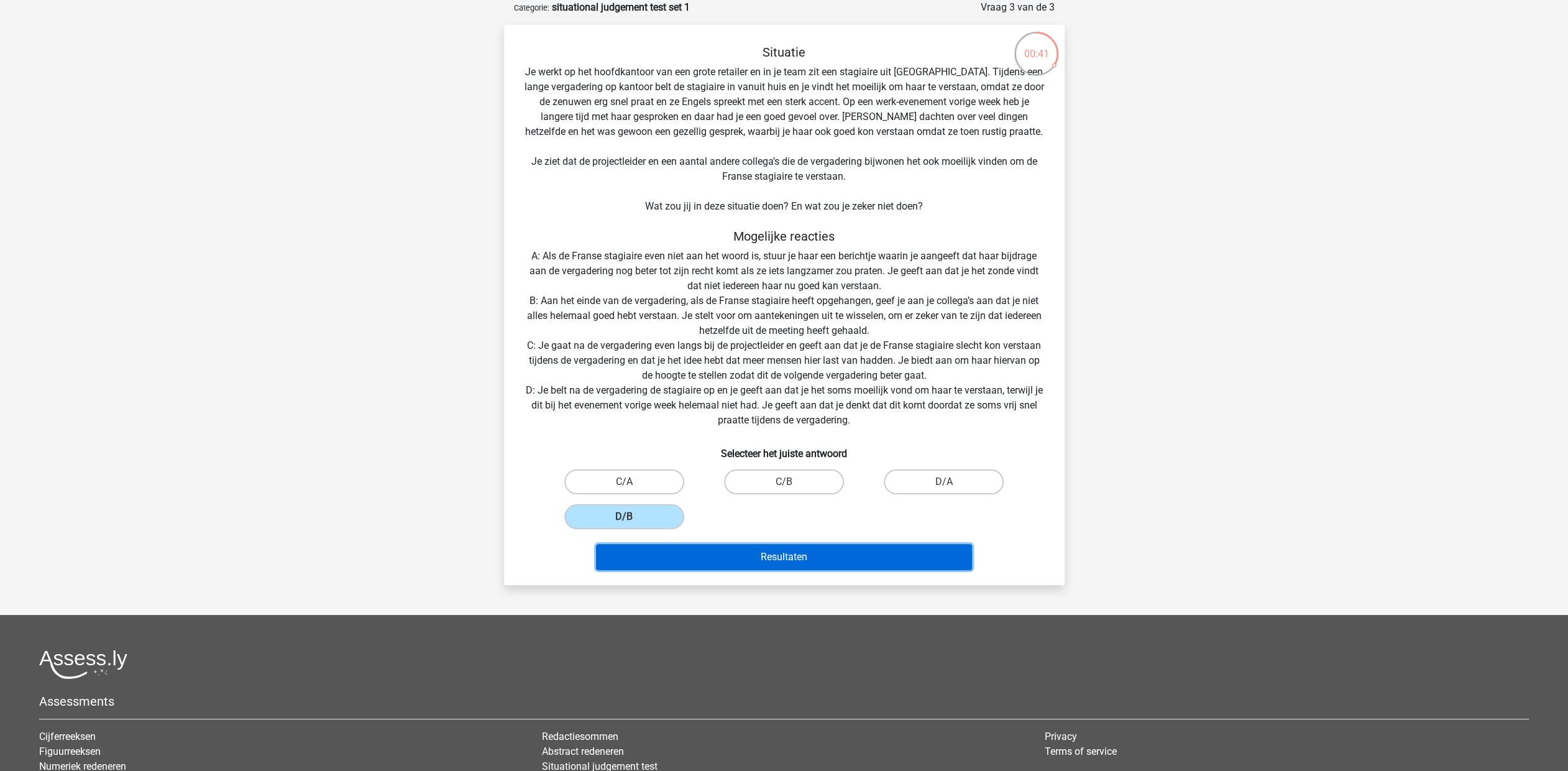
click at [779, 557] on button "Resultaten" at bounding box center [784, 557] width 376 height 26
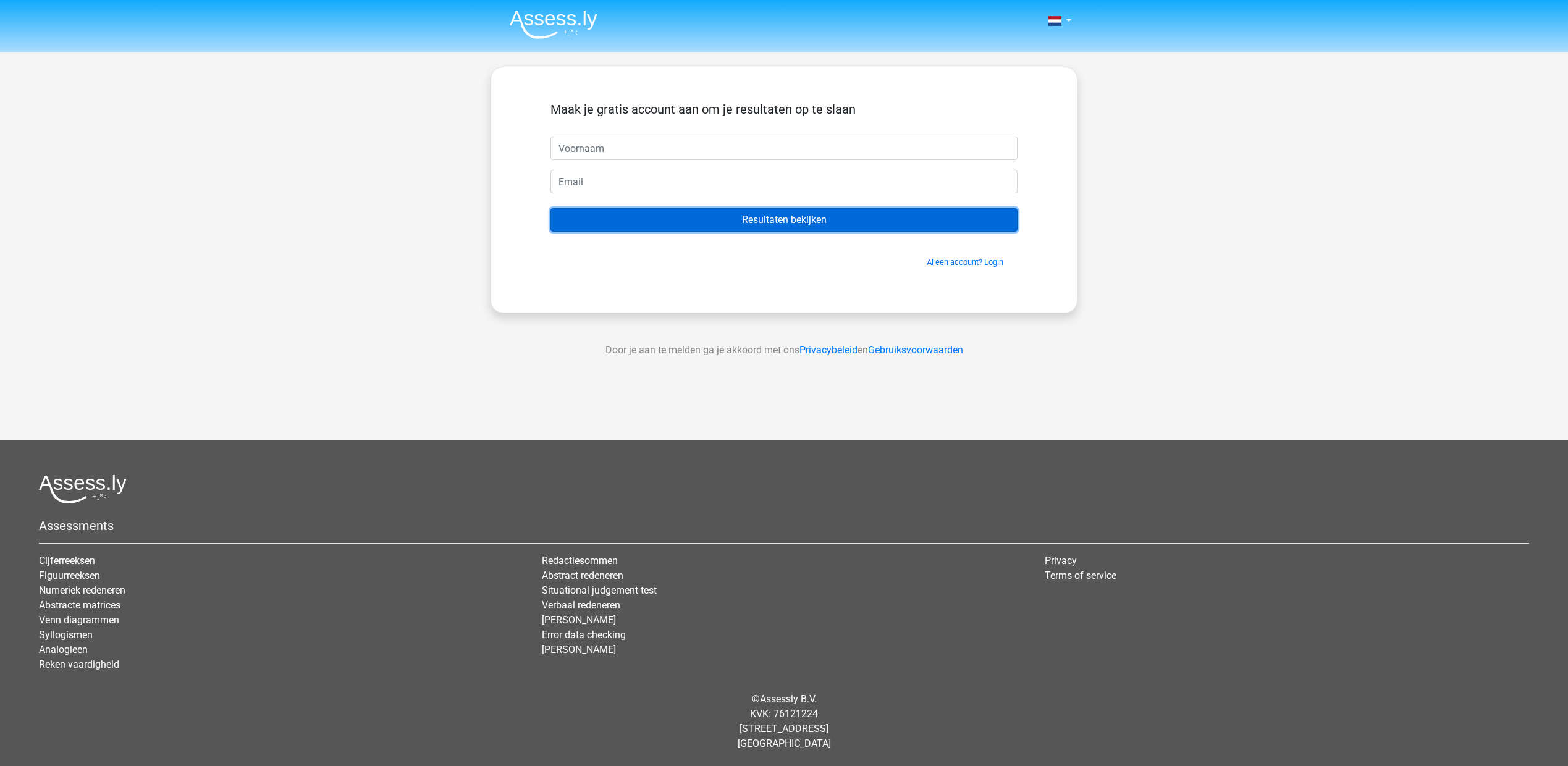
click at [740, 221] on input "Resultaten bekijken" at bounding box center [784, 220] width 467 height 24
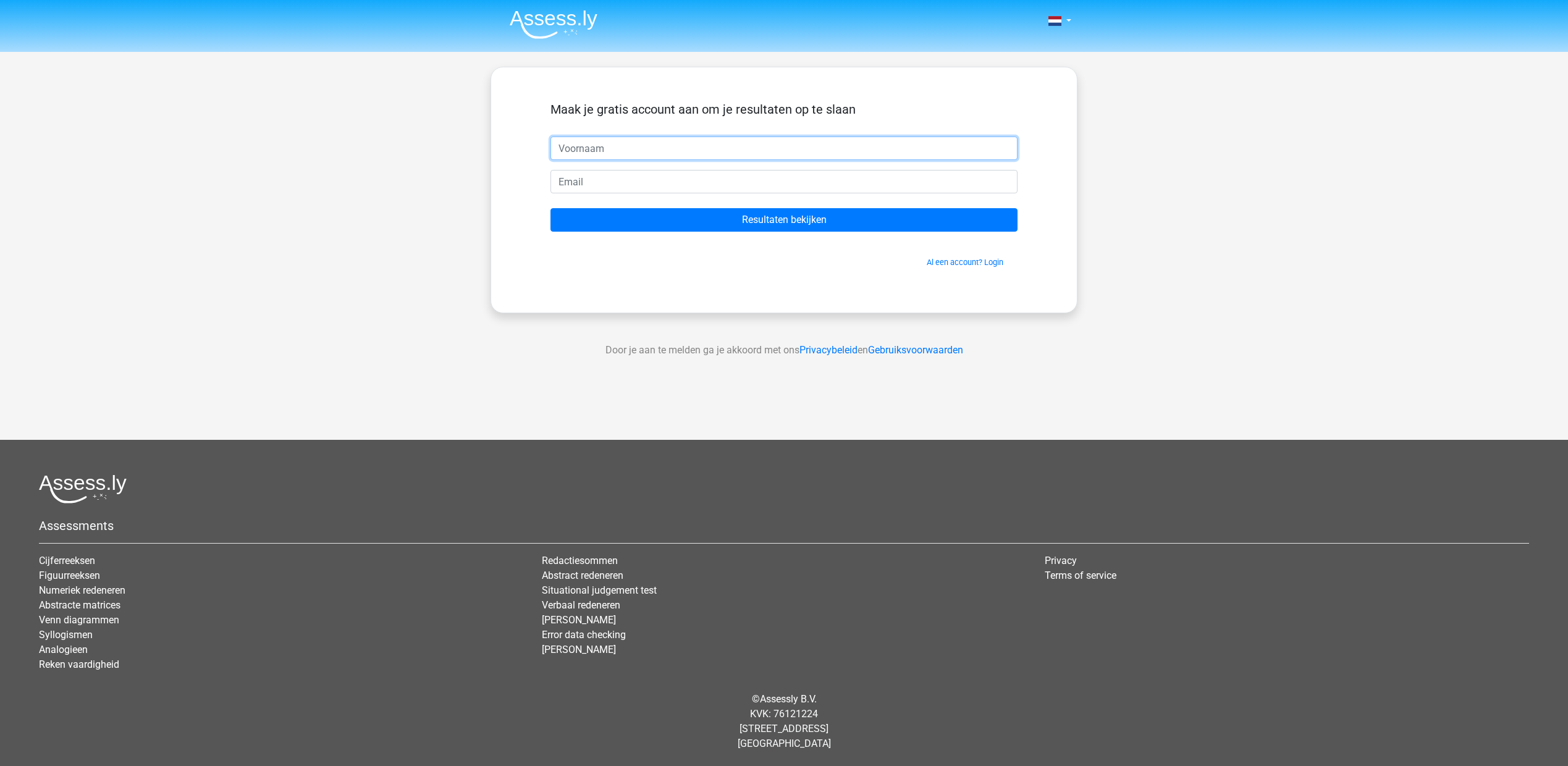
click at [602, 147] on input "text" at bounding box center [784, 148] width 467 height 24
click at [589, 148] on input "text" at bounding box center [784, 148] width 467 height 24
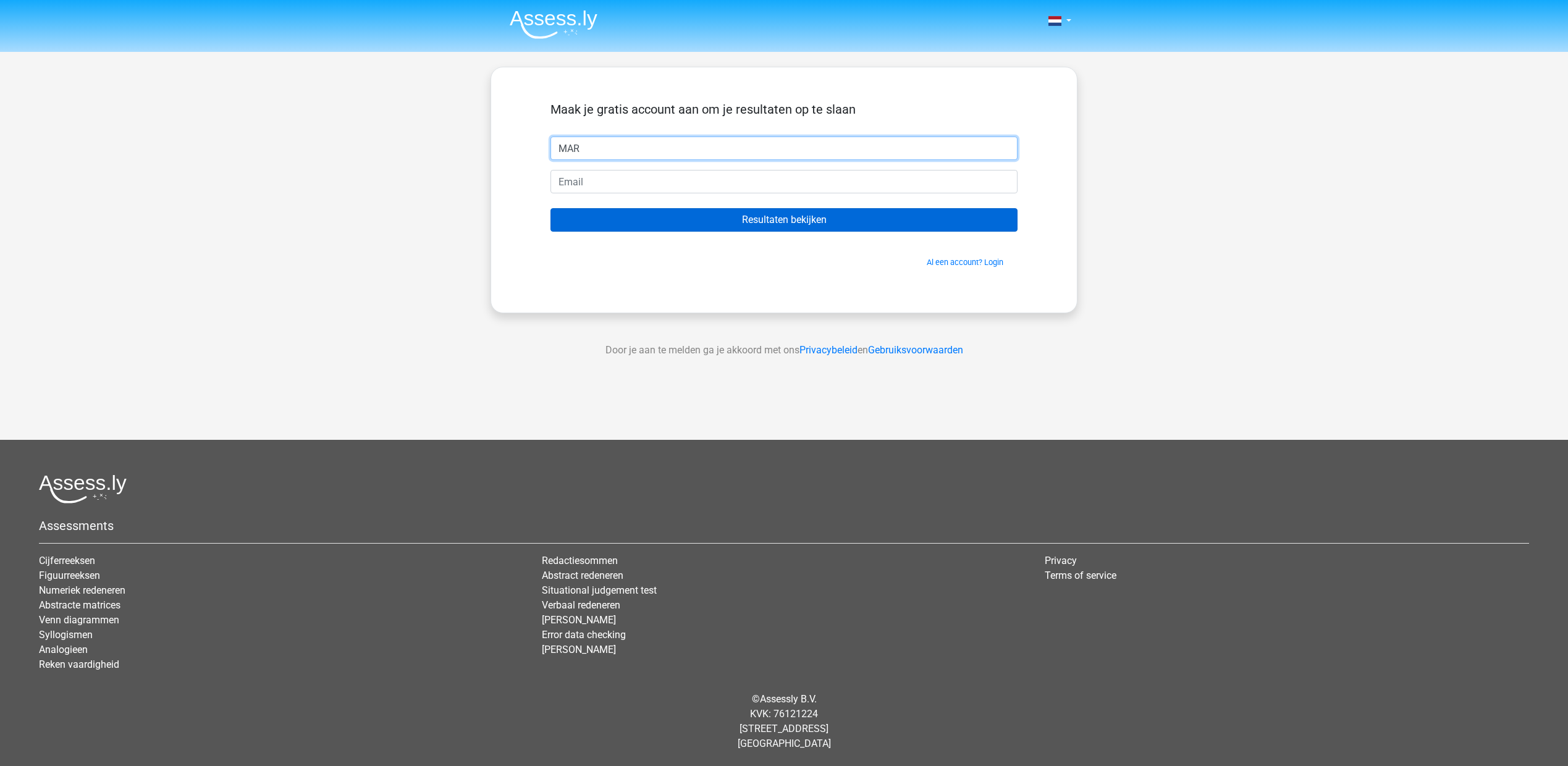
type input "MAR"
click at [805, 213] on input "Resultaten bekijken" at bounding box center [784, 220] width 467 height 24
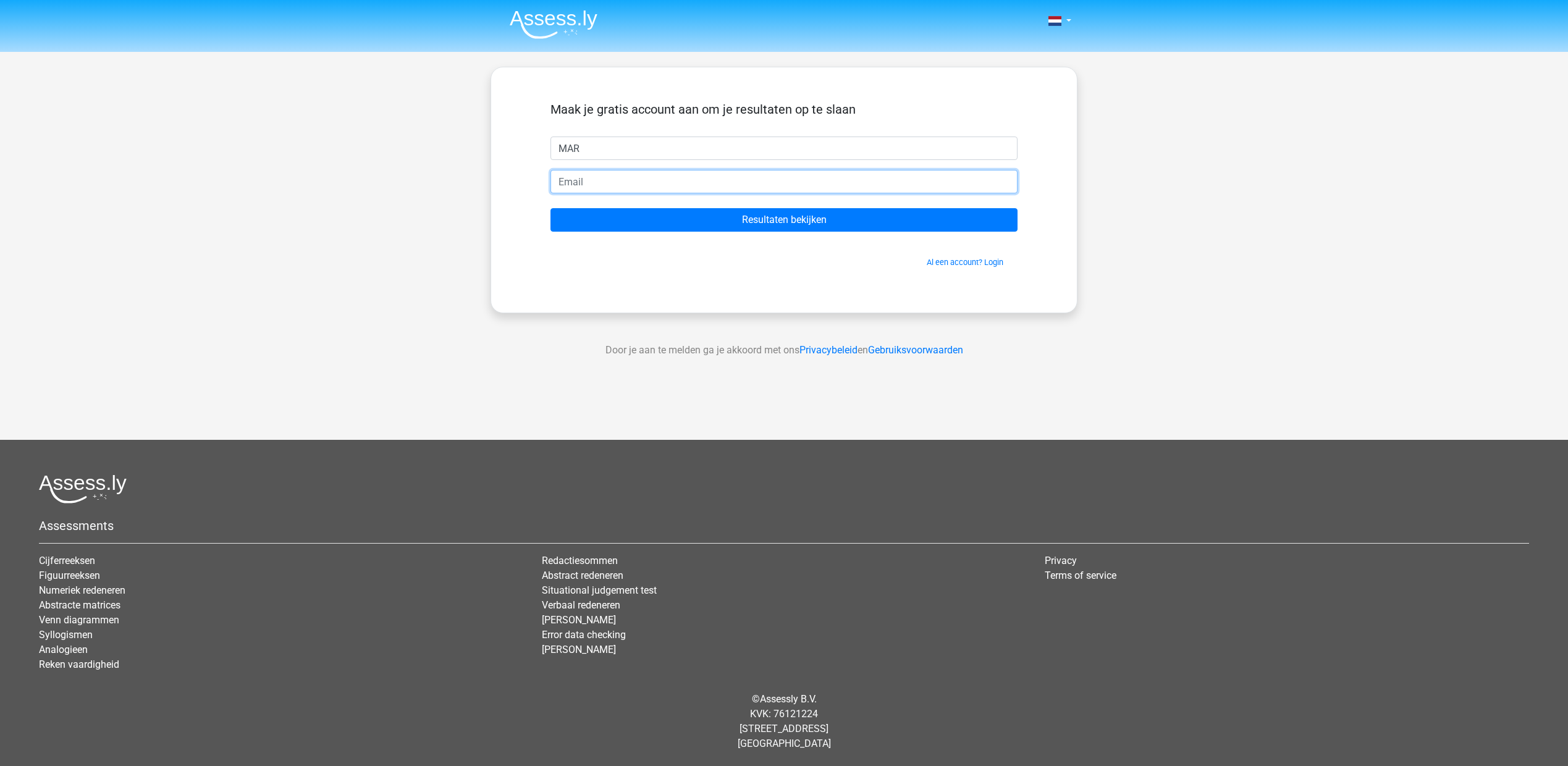
click at [682, 189] on input "email" at bounding box center [784, 182] width 467 height 24
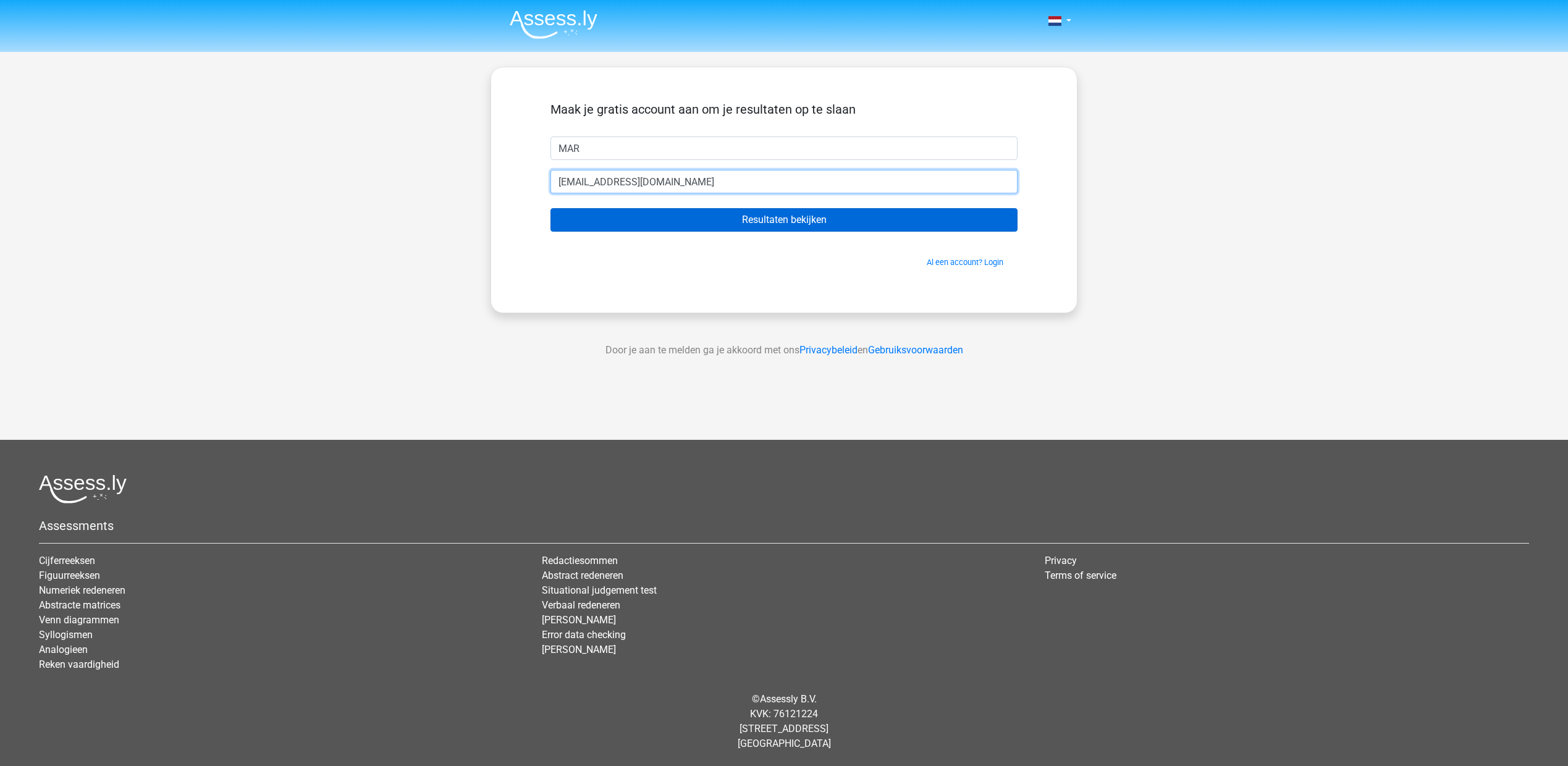
type input "stegeman77@gmail.com"
click at [756, 210] on input "Resultaten bekijken" at bounding box center [784, 220] width 467 height 24
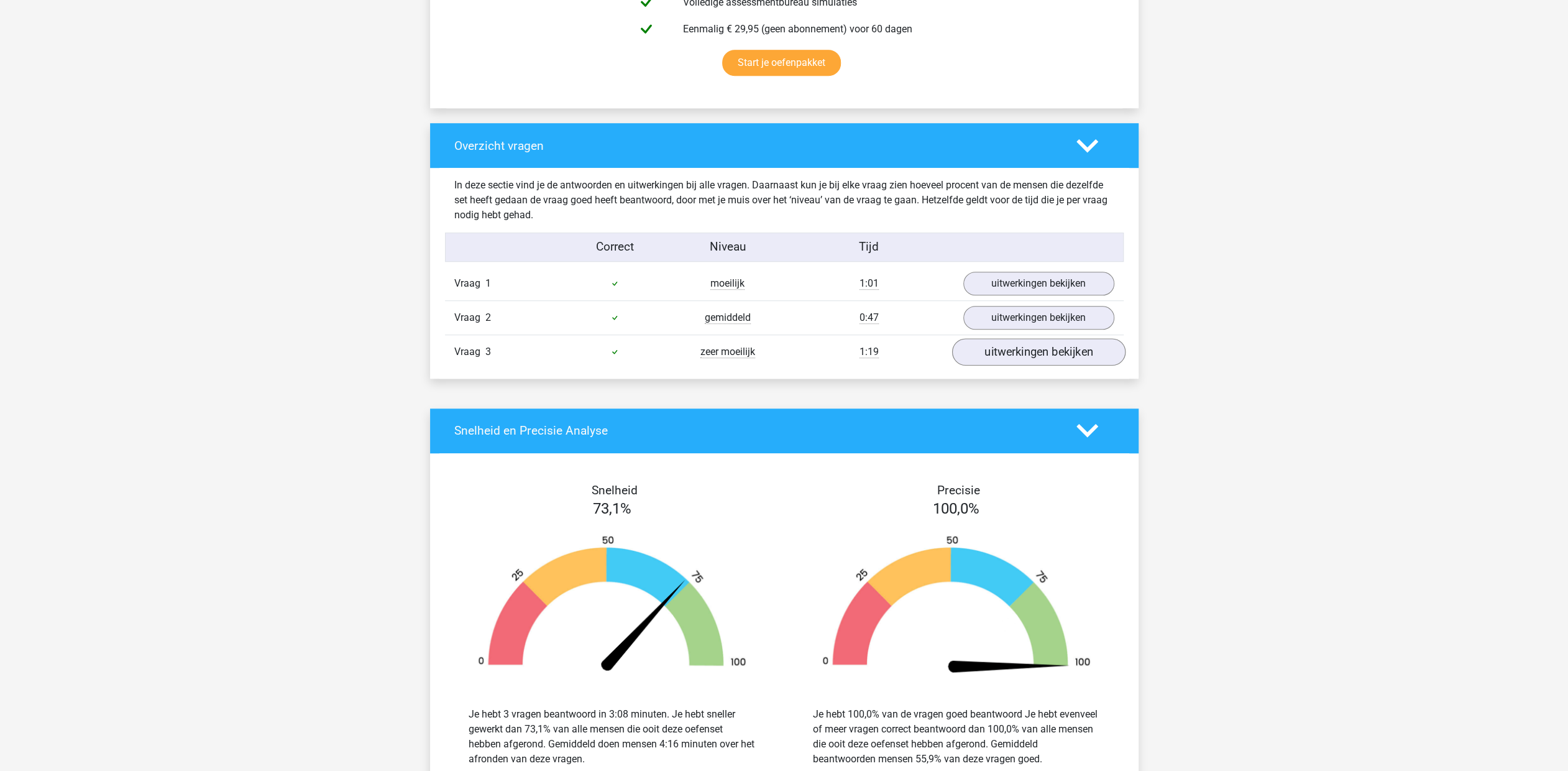
scroll to position [870, 0]
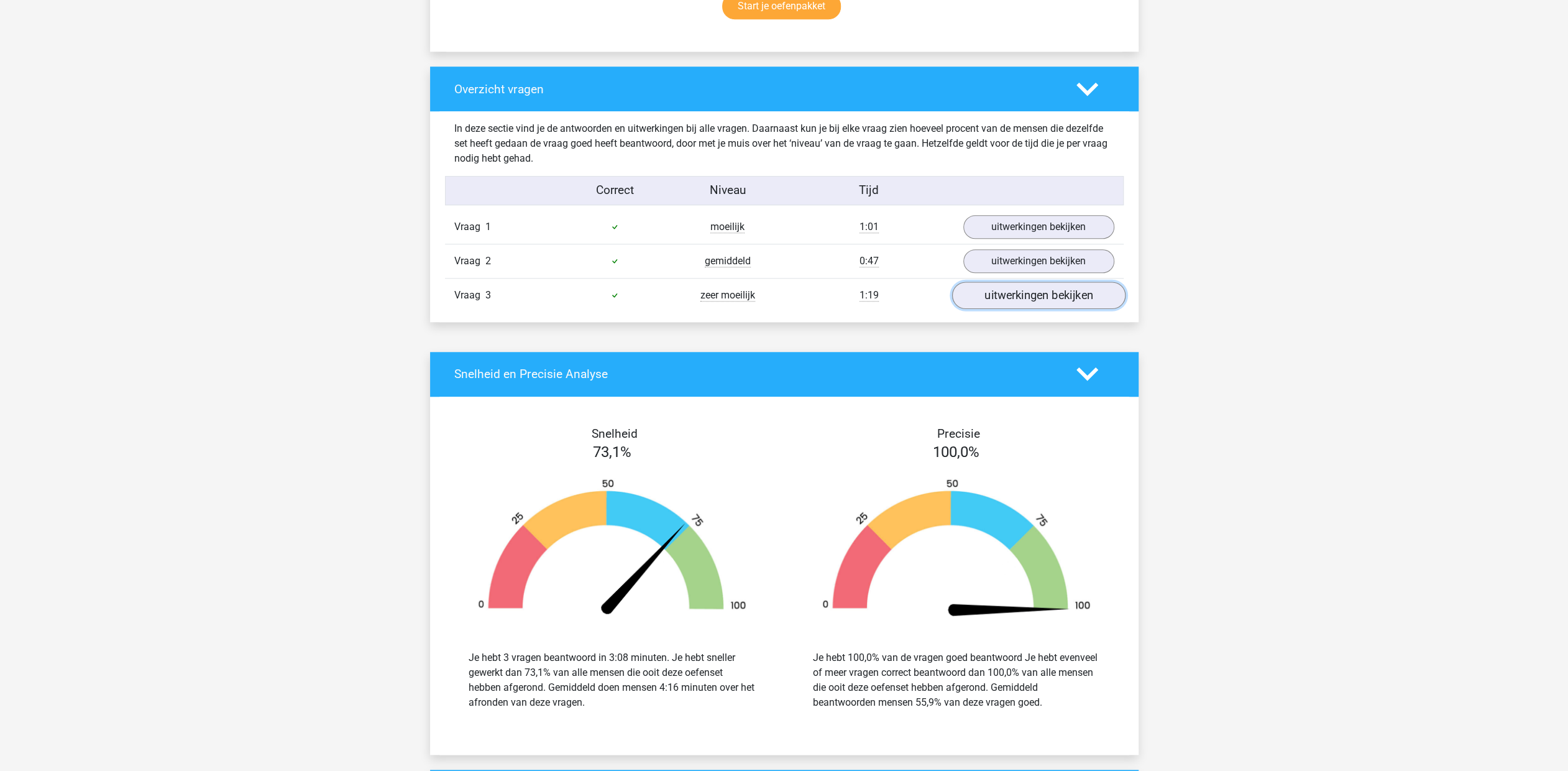
click at [1033, 289] on link "uitwerkingen bekijken" at bounding box center [1039, 295] width 174 height 27
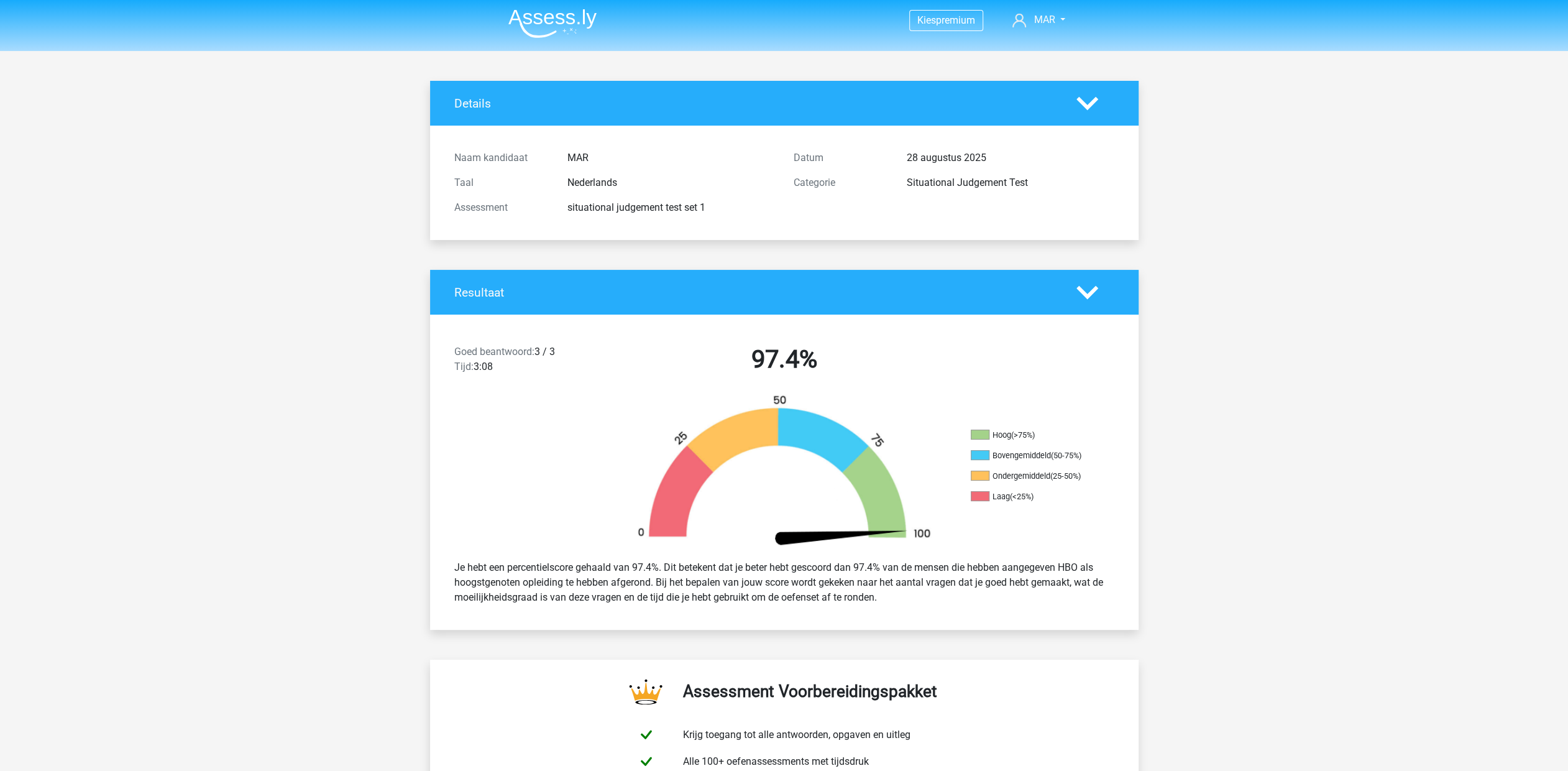
scroll to position [0, 0]
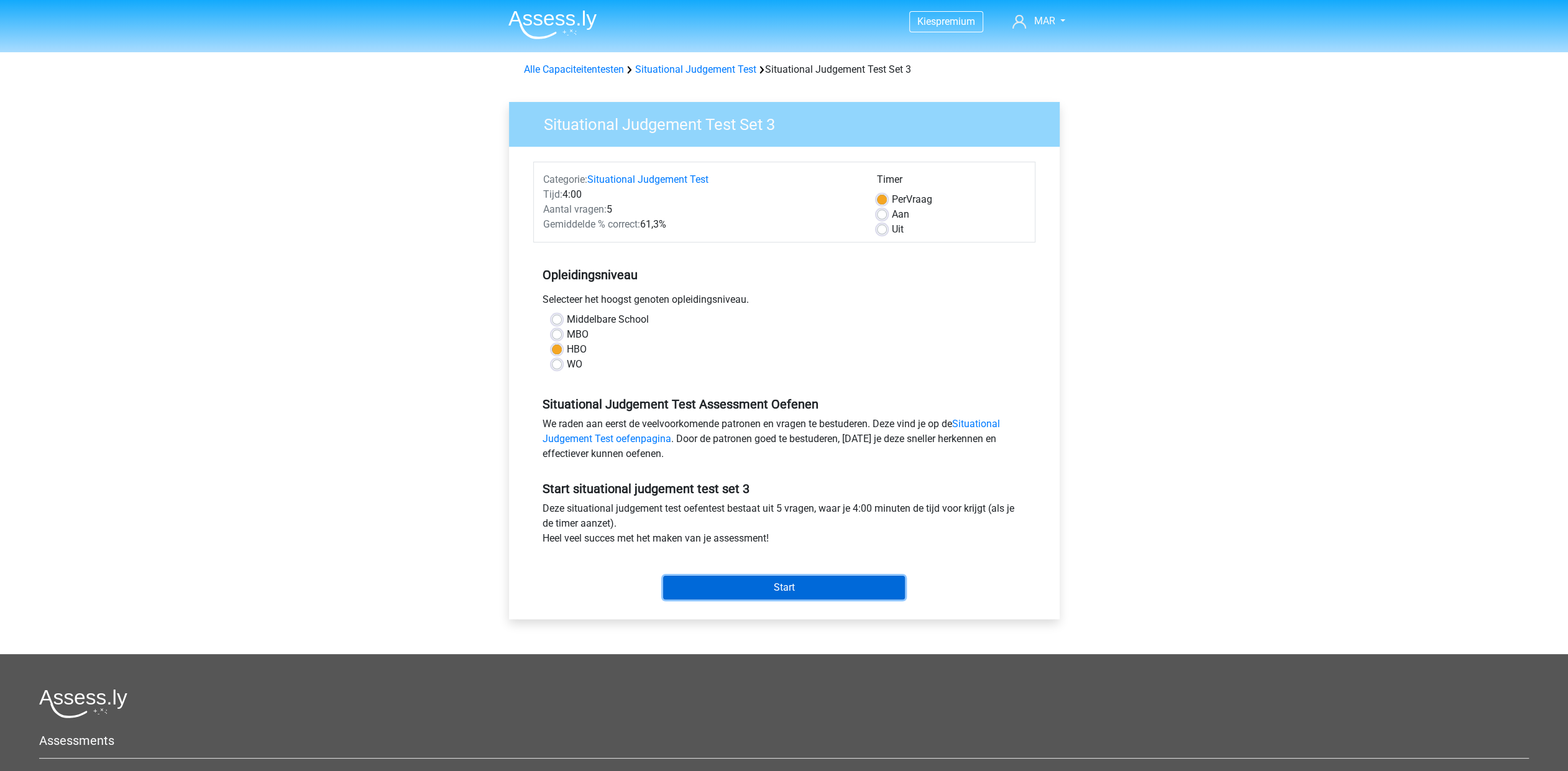
click at [785, 592] on input "Start" at bounding box center [784, 587] width 242 height 24
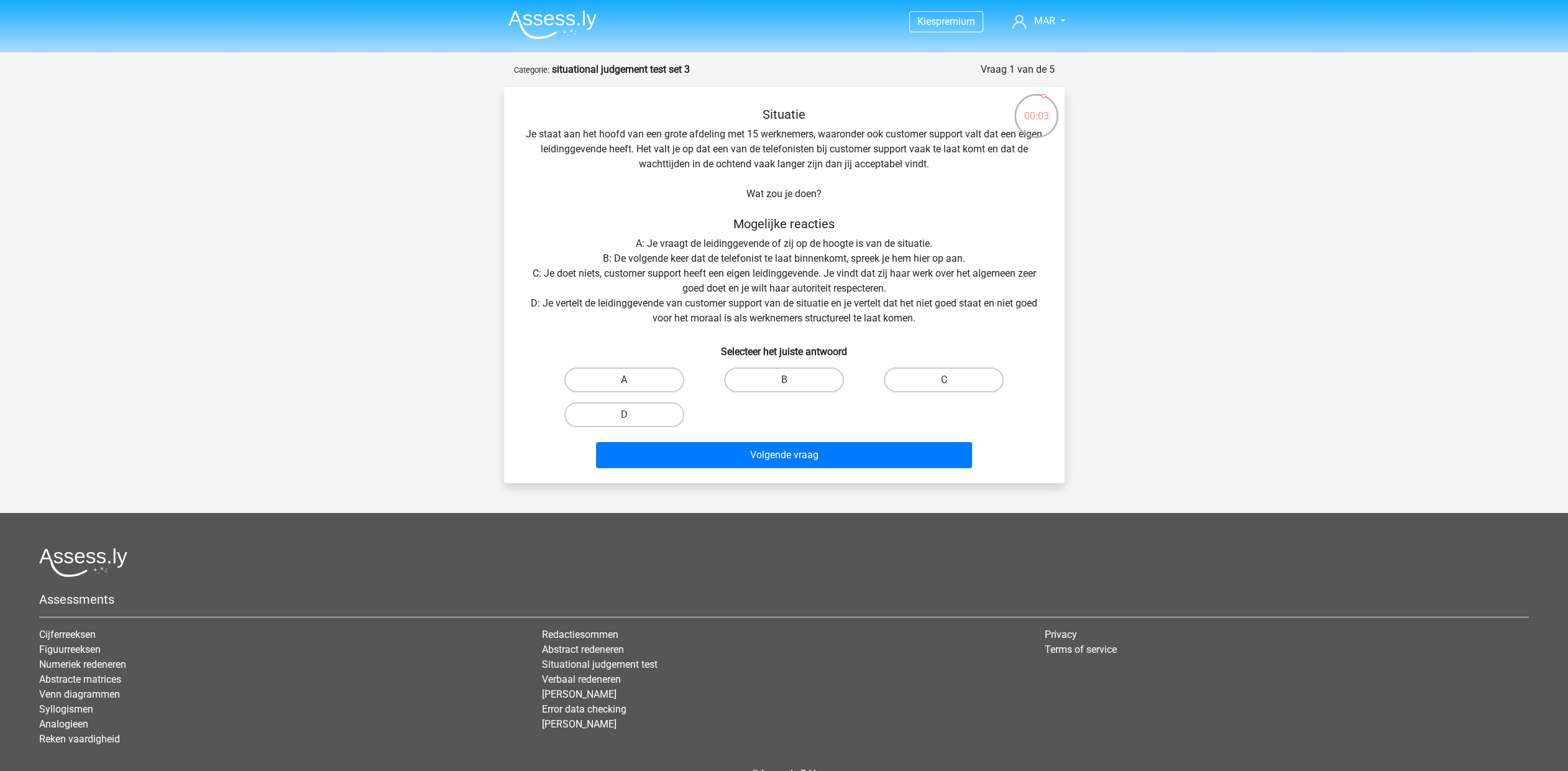
click at [622, 381] on label "A" at bounding box center [624, 379] width 120 height 25
click at [624, 381] on input "A" at bounding box center [628, 384] width 8 height 8
radio input "true"
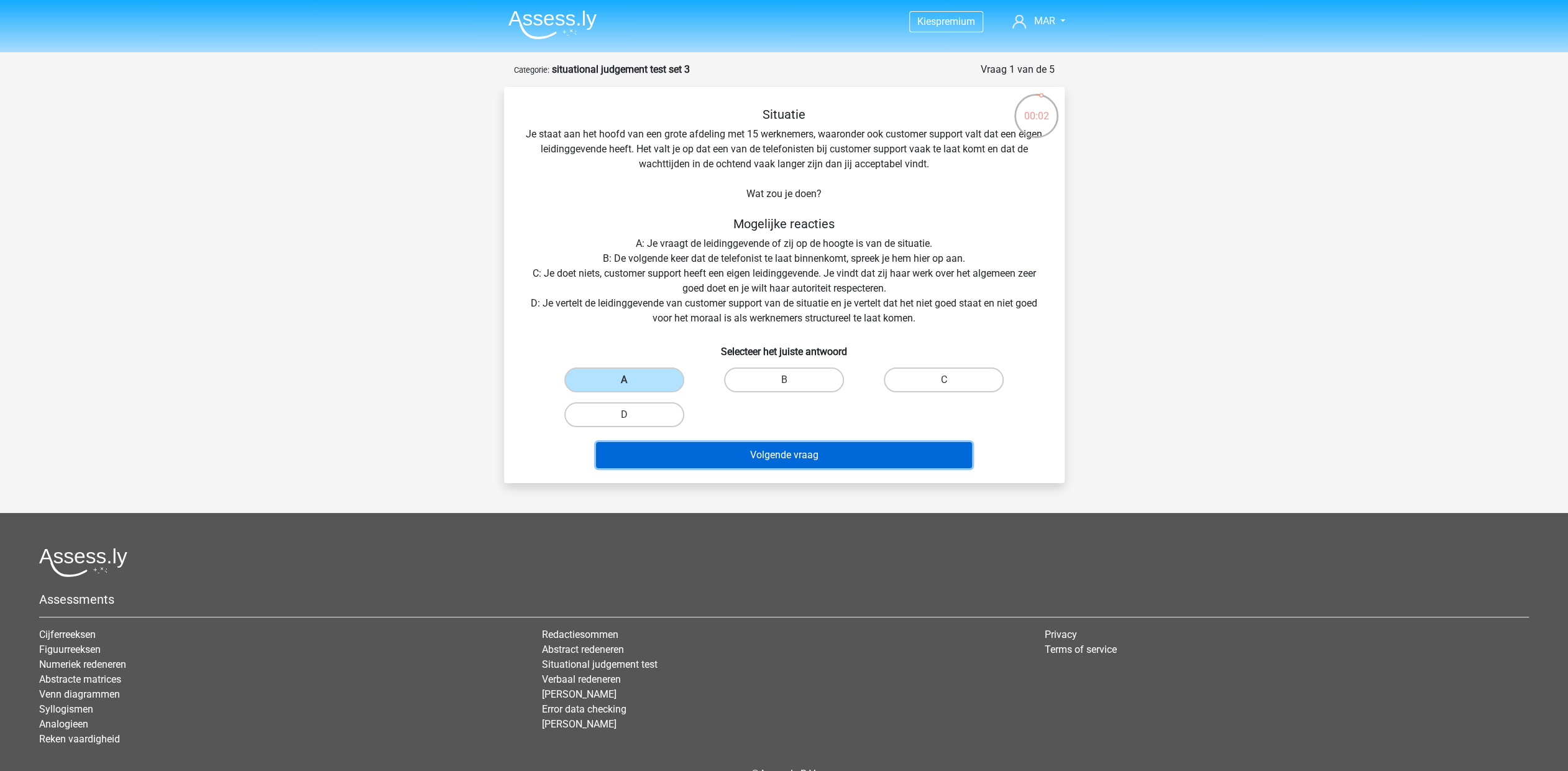
click at [813, 452] on button "Volgende vraag" at bounding box center [784, 455] width 376 height 26
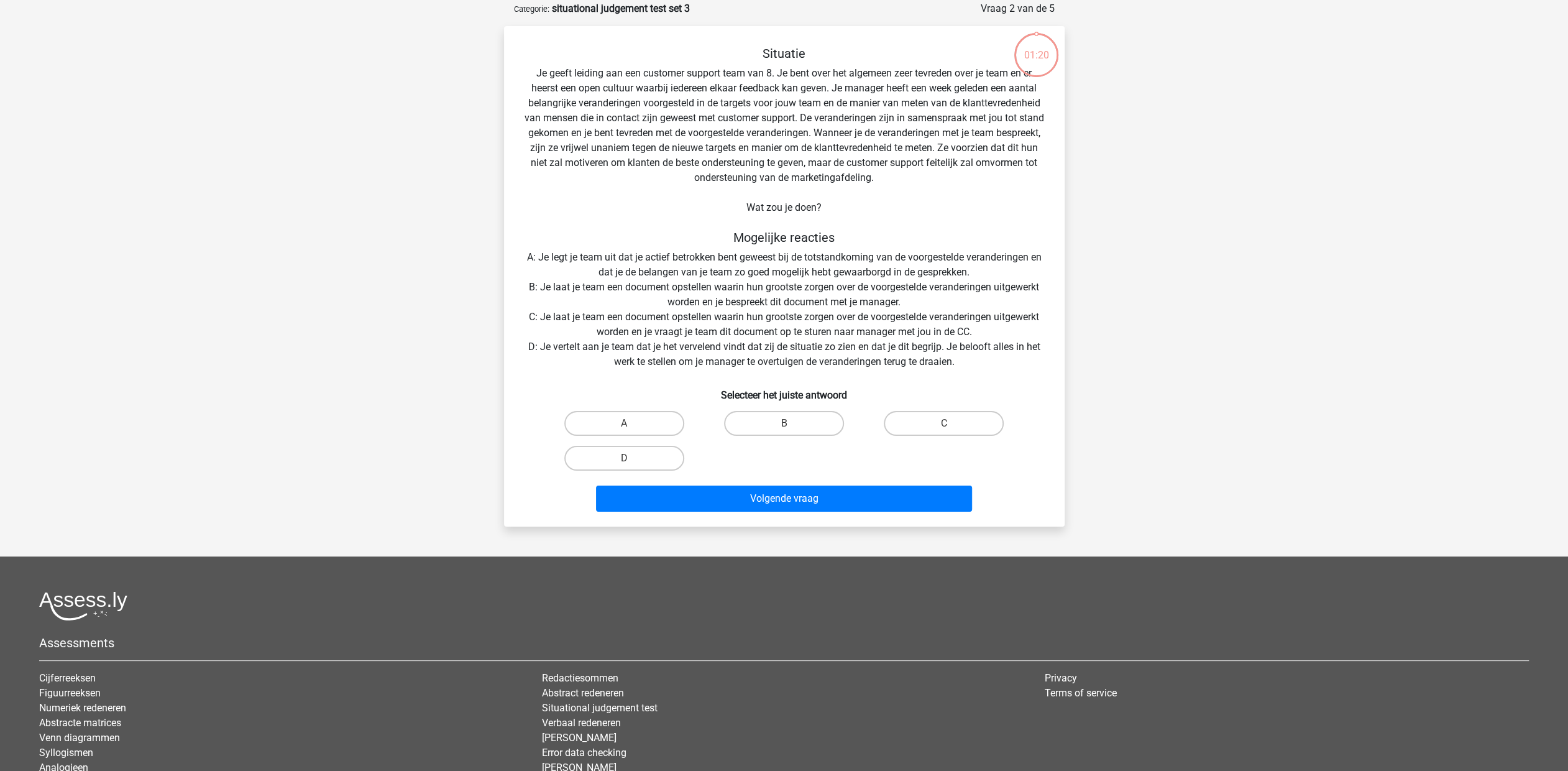
scroll to position [62, 0]
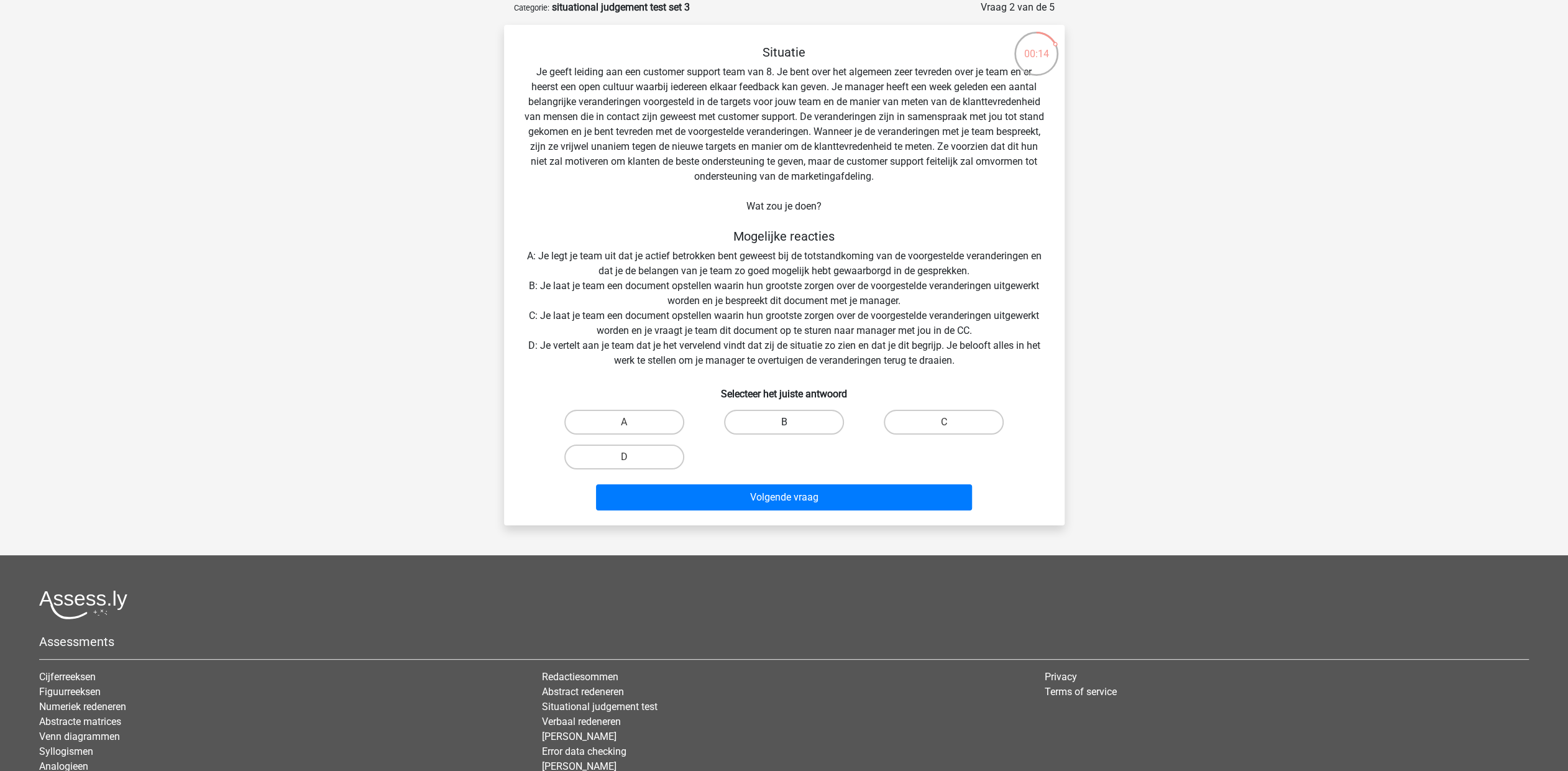
click at [812, 427] on label "B" at bounding box center [784, 422] width 120 height 25
click at [792, 427] on input "B" at bounding box center [788, 426] width 8 height 8
radio input "true"
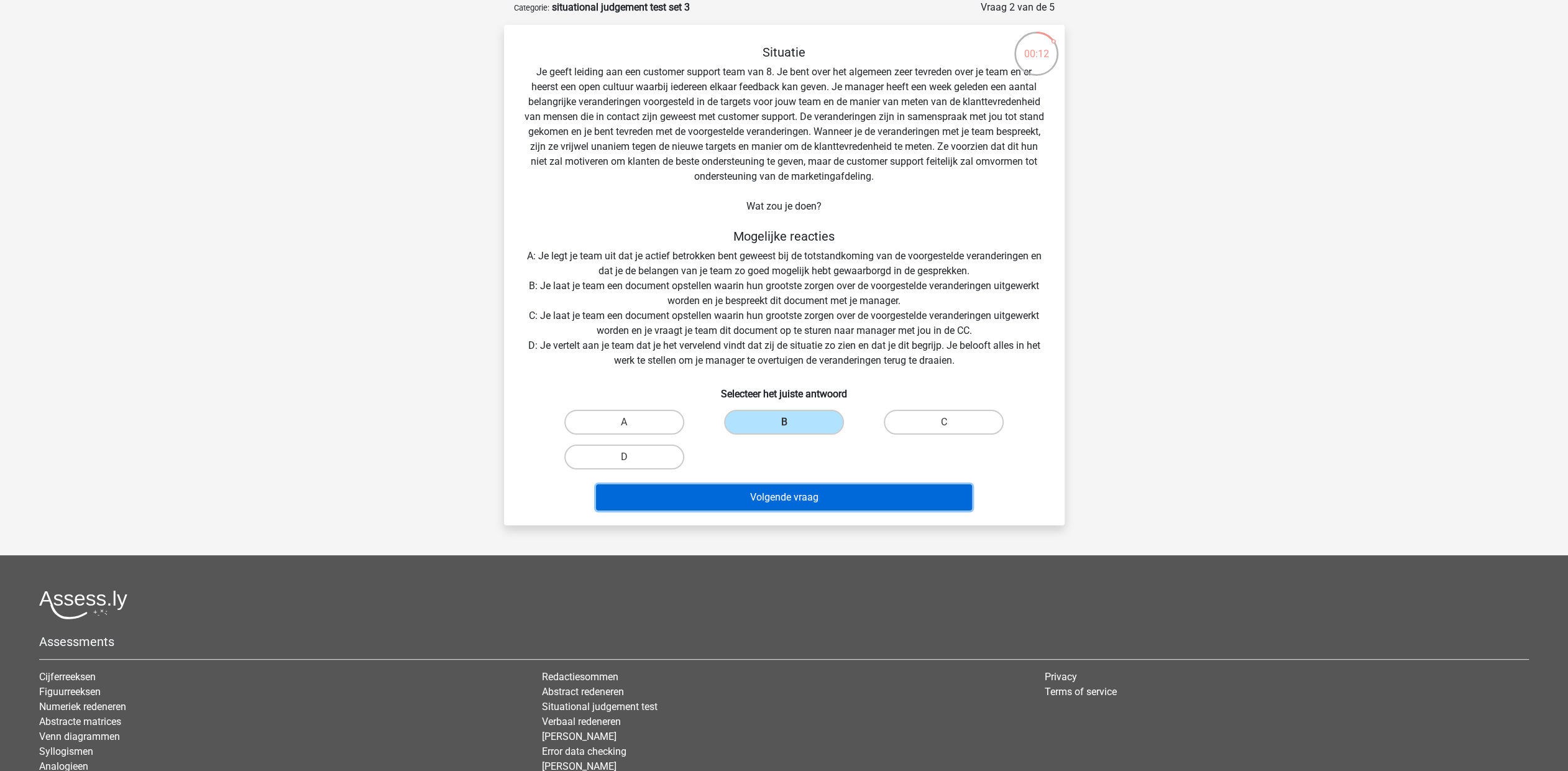
click at [817, 493] on button "Volgende vraag" at bounding box center [784, 497] width 376 height 26
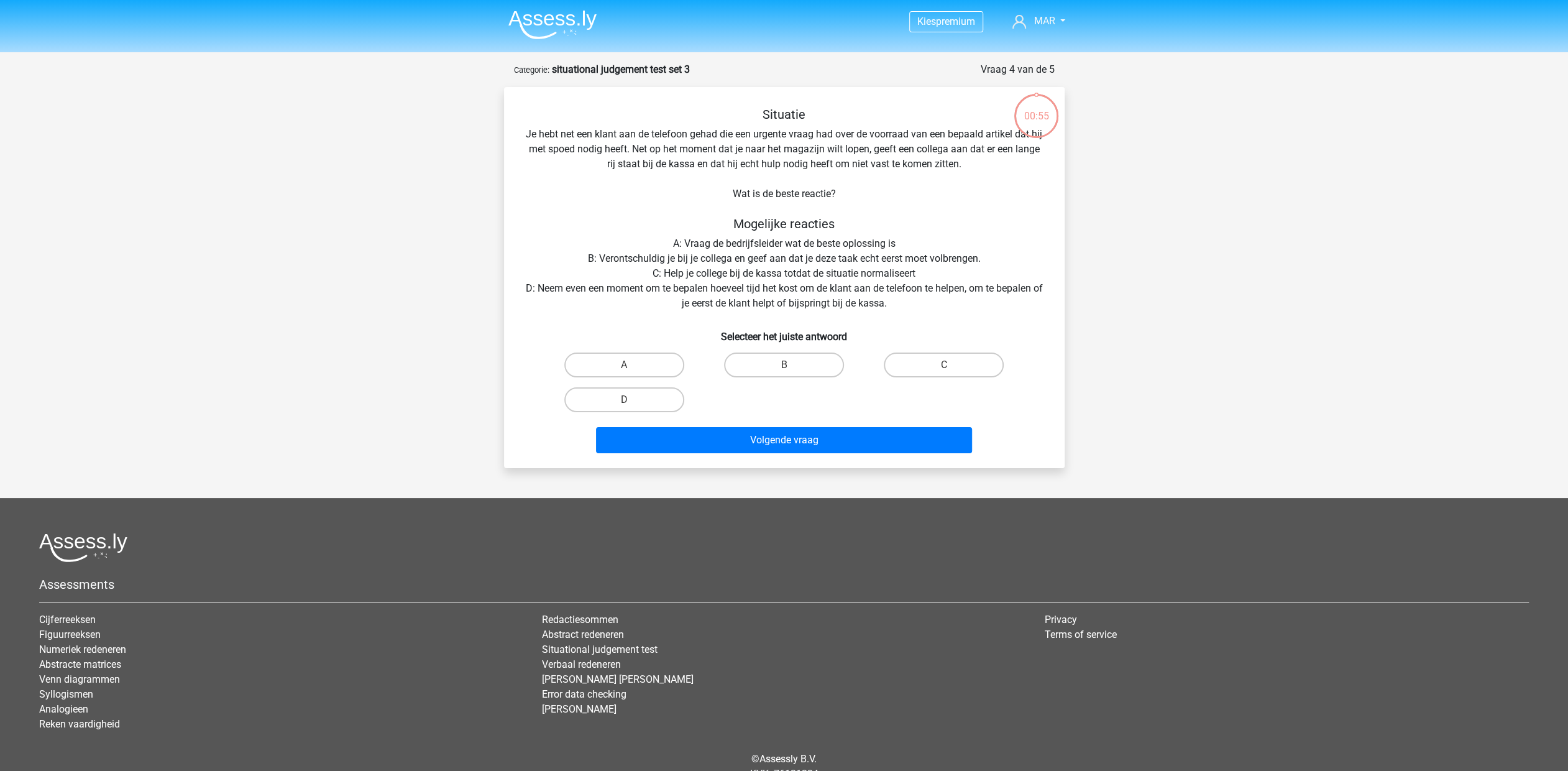
click at [635, 359] on label "A" at bounding box center [624, 365] width 120 height 25
click at [632, 365] on input "A" at bounding box center [628, 369] width 8 height 8
radio input "true"
click at [607, 396] on label "D" at bounding box center [624, 400] width 120 height 25
click at [624, 400] on input "D" at bounding box center [628, 404] width 8 height 8
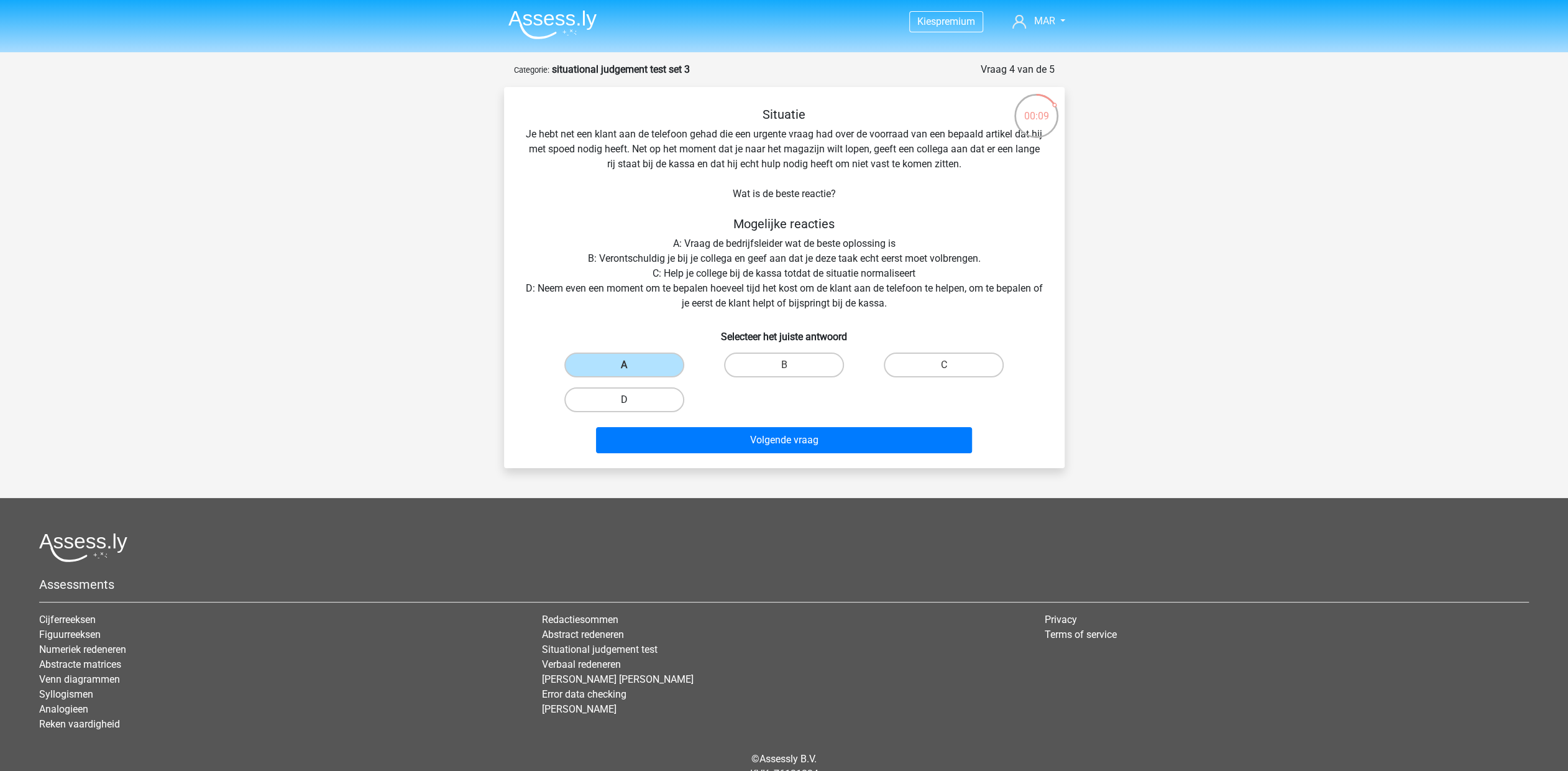
radio input "true"
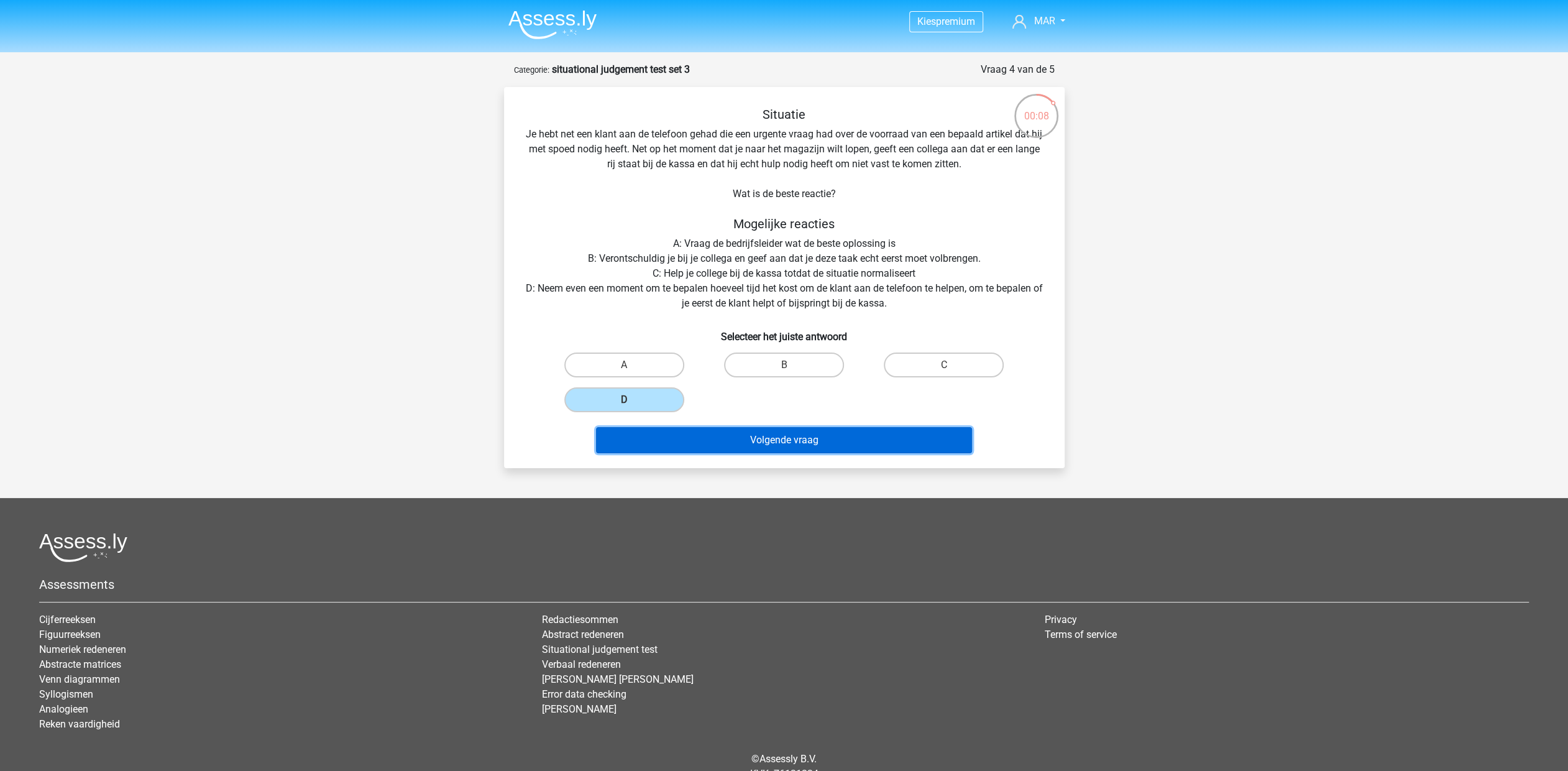
click at [795, 445] on button "Volgende vraag" at bounding box center [784, 440] width 376 height 26
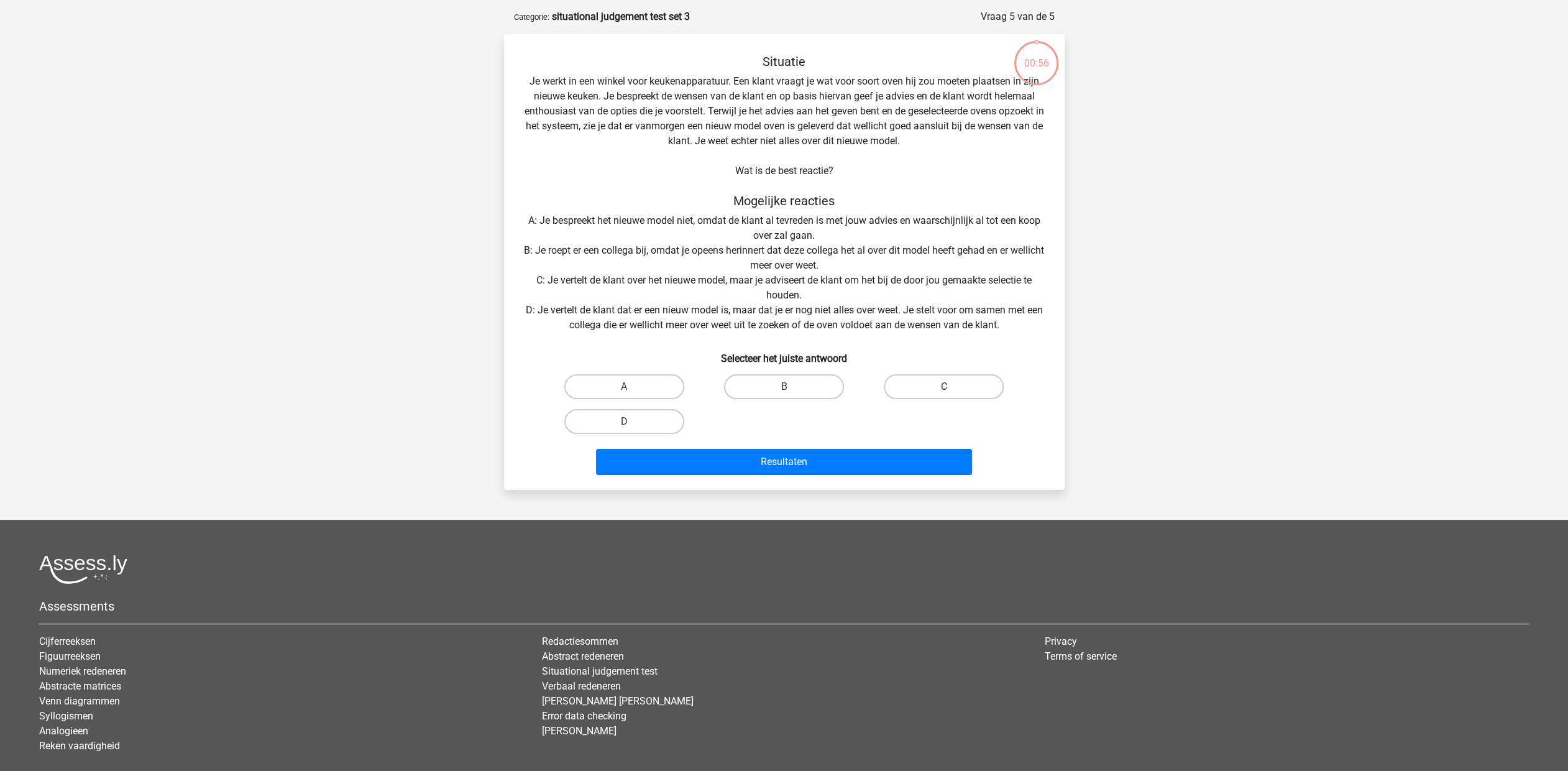
scroll to position [62, 0]
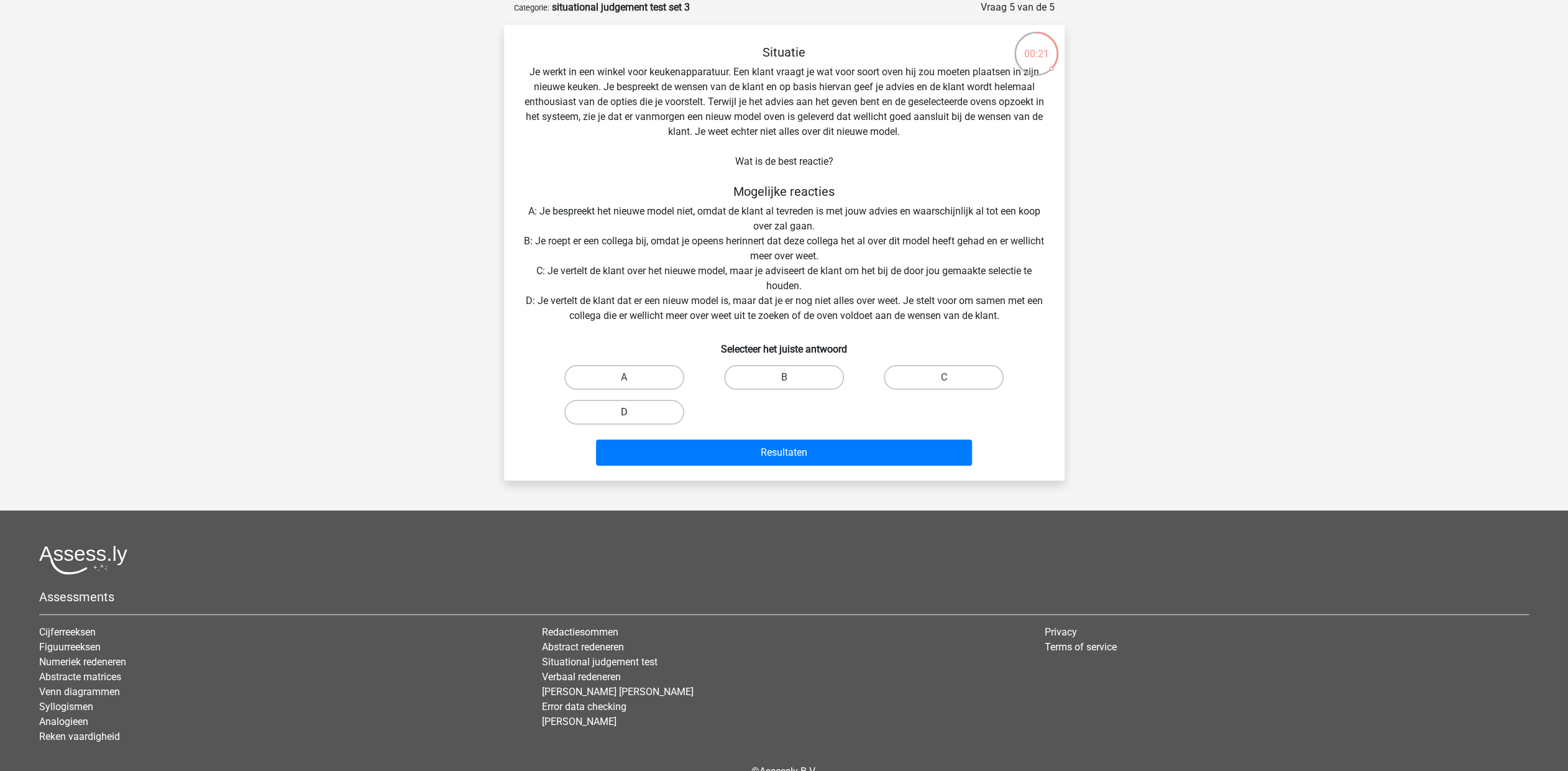
click at [641, 414] on label "D" at bounding box center [624, 412] width 120 height 25
click at [632, 414] on input "D" at bounding box center [628, 416] width 8 height 8
radio input "true"
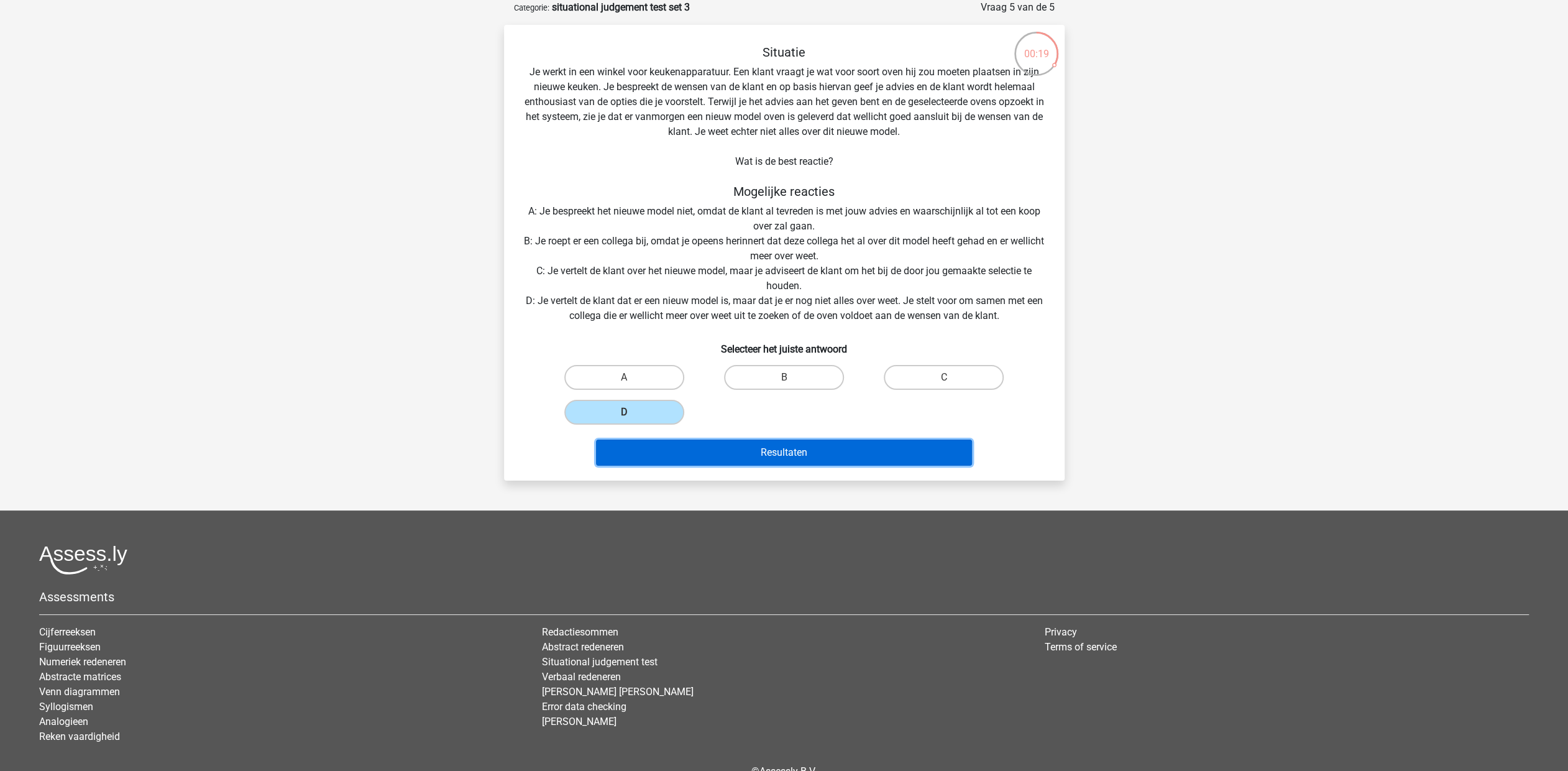
click at [811, 450] on button "Resultaten" at bounding box center [784, 452] width 376 height 26
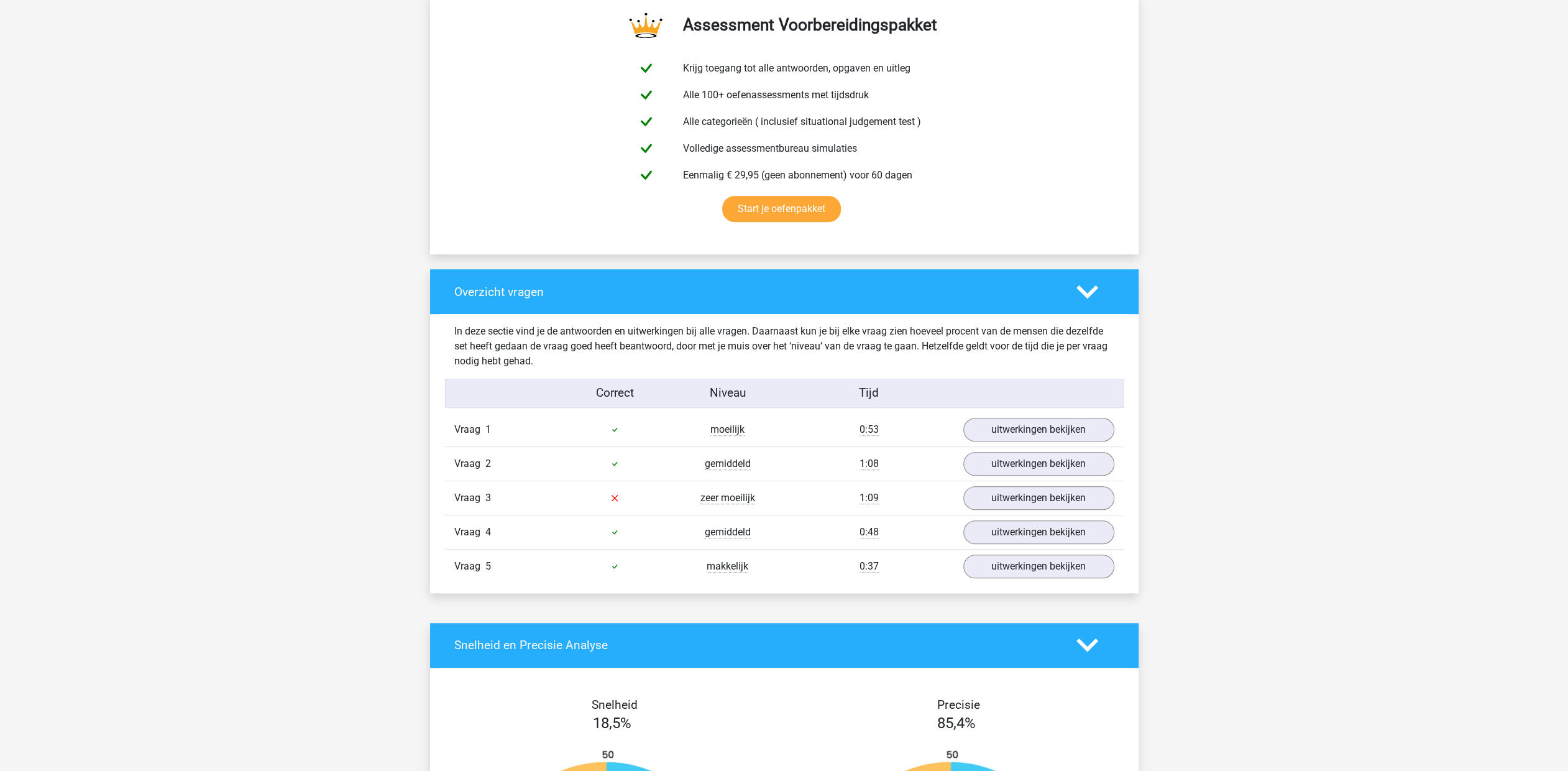
scroll to position [684, 0]
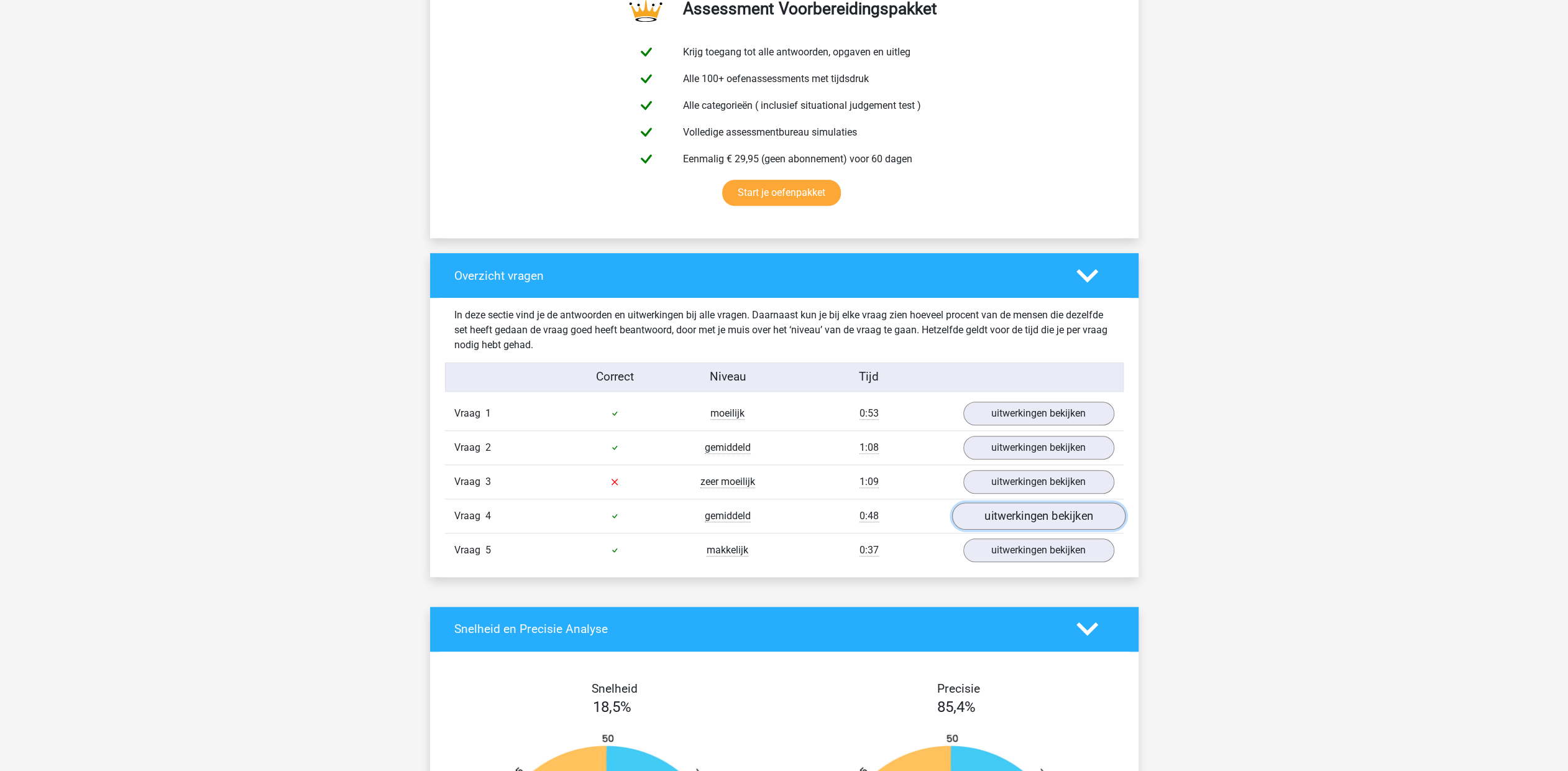
click at [1033, 515] on link "uitwerkingen bekijken" at bounding box center [1039, 515] width 174 height 27
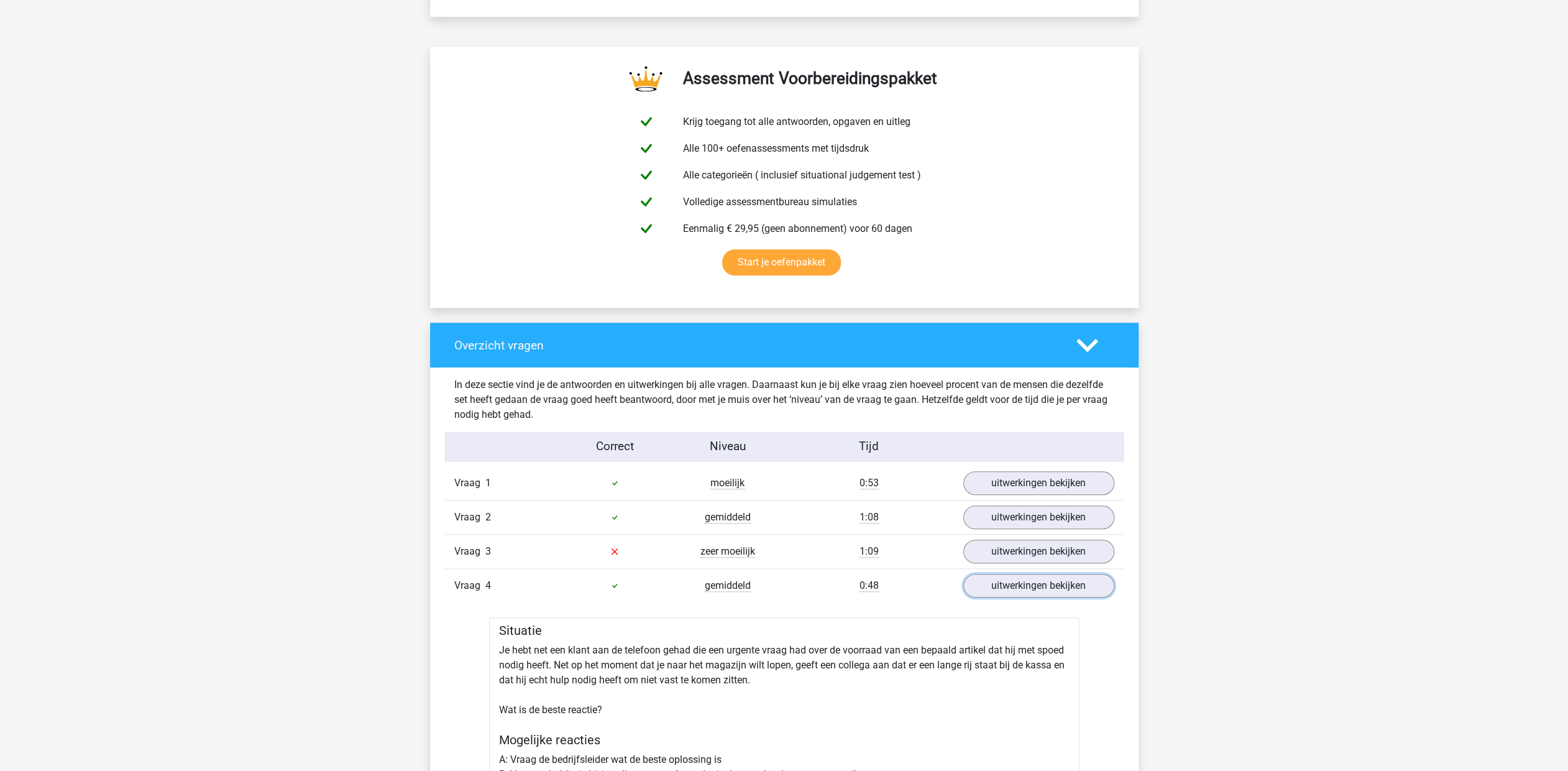
scroll to position [497, 0]
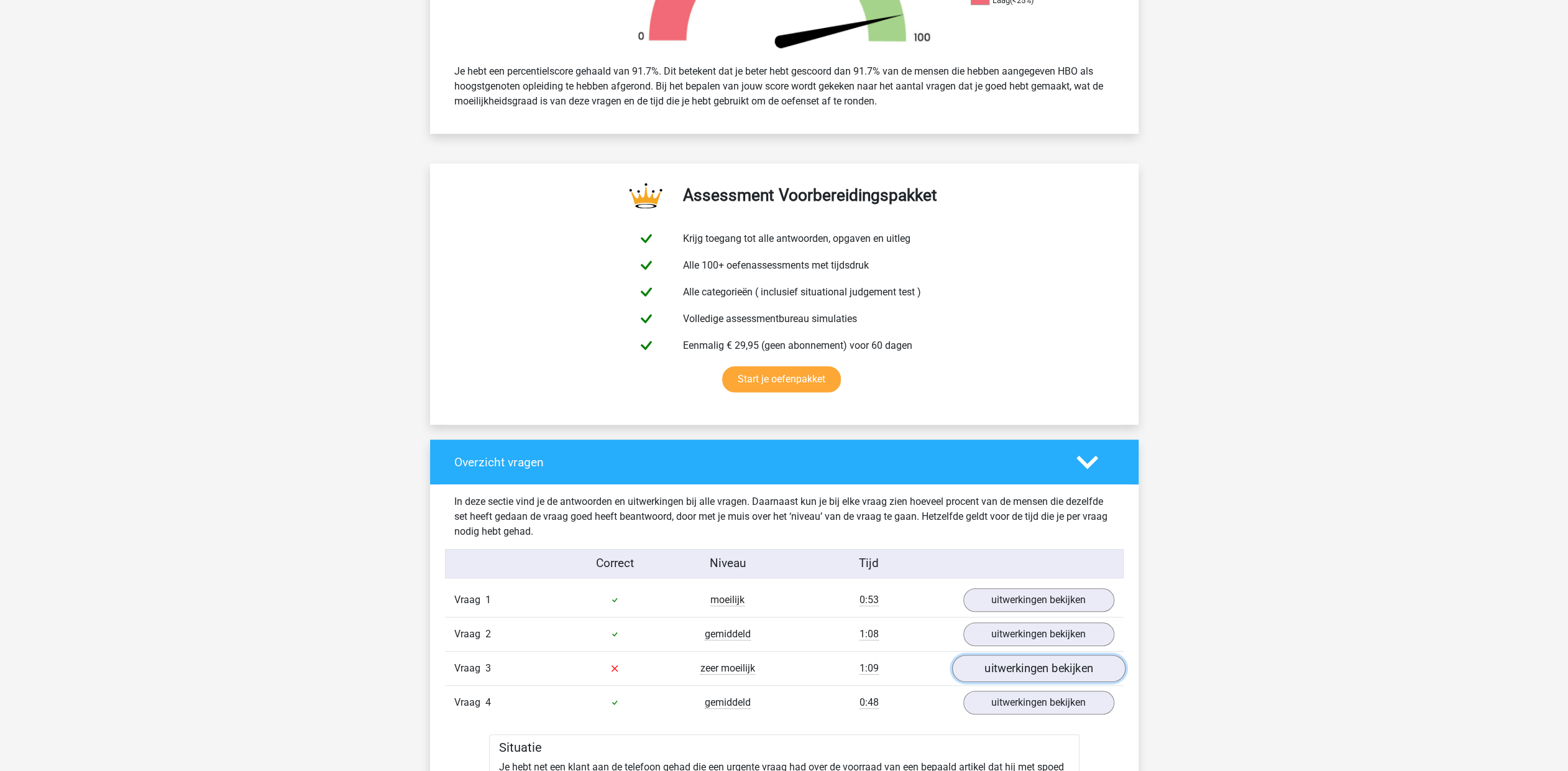
click at [1035, 665] on link "uitwerkingen bekijken" at bounding box center [1039, 668] width 174 height 27
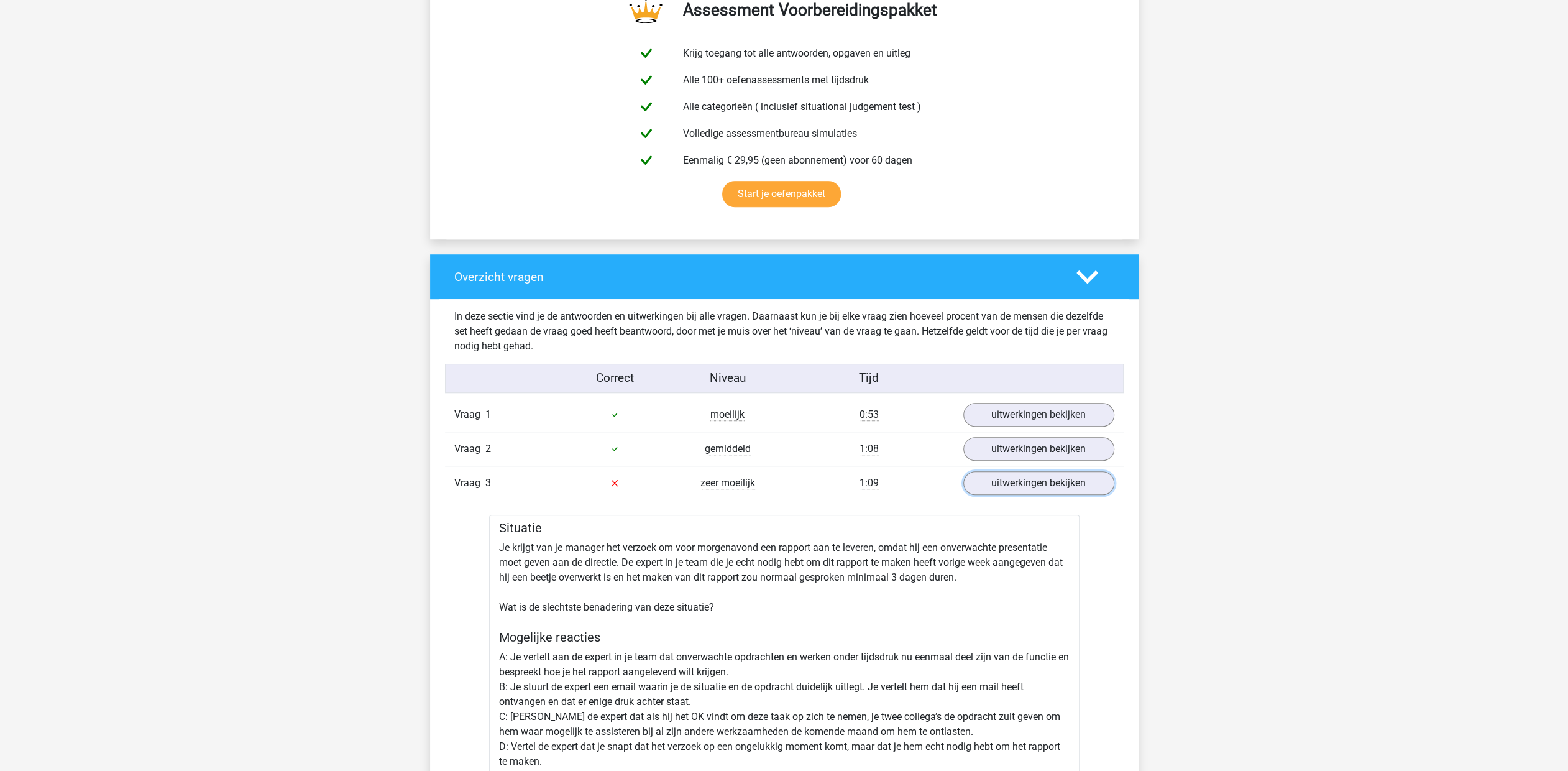
scroll to position [684, 0]
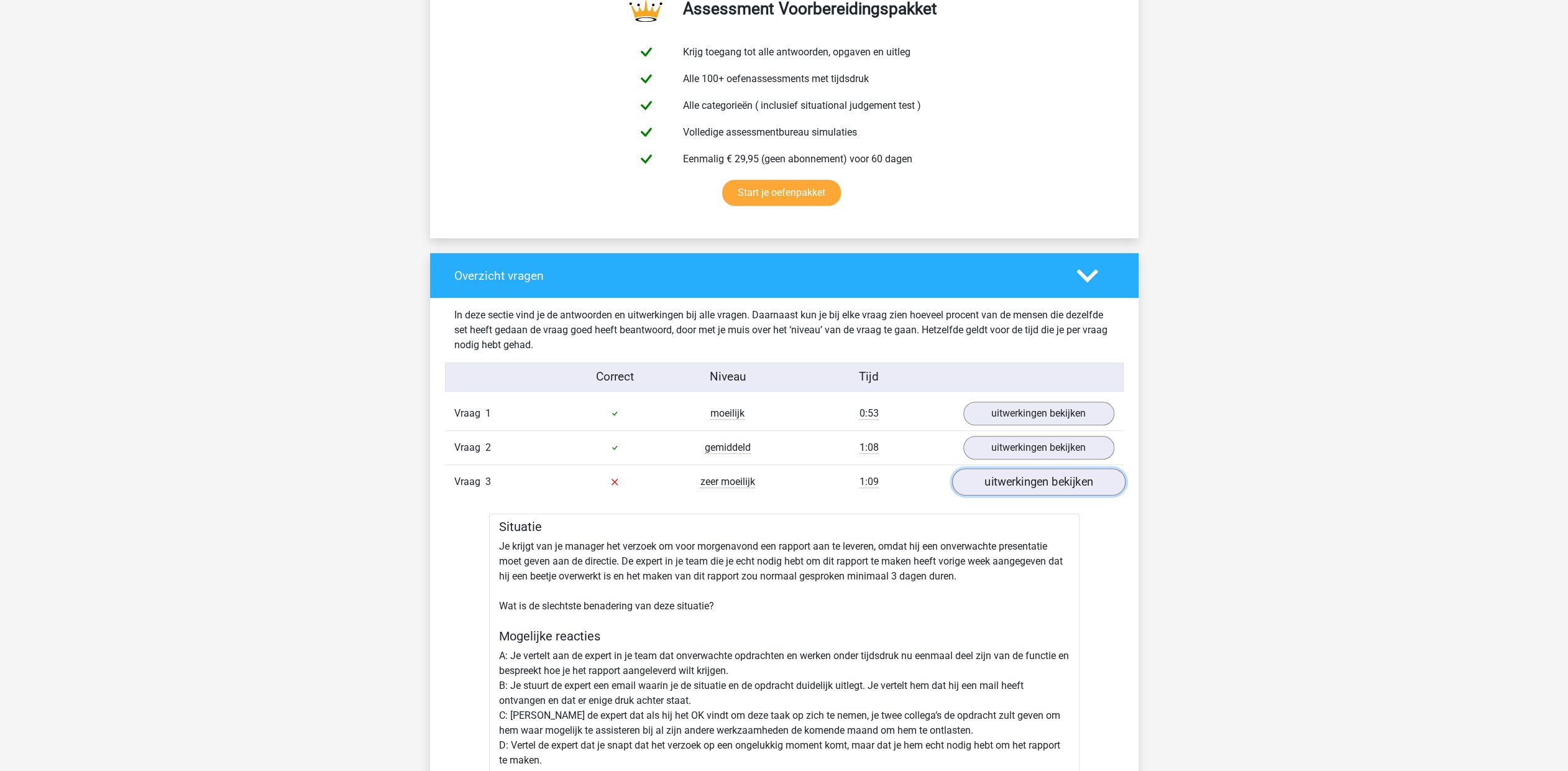
click at [1086, 483] on link "uitwerkingen bekijken" at bounding box center [1039, 481] width 174 height 27
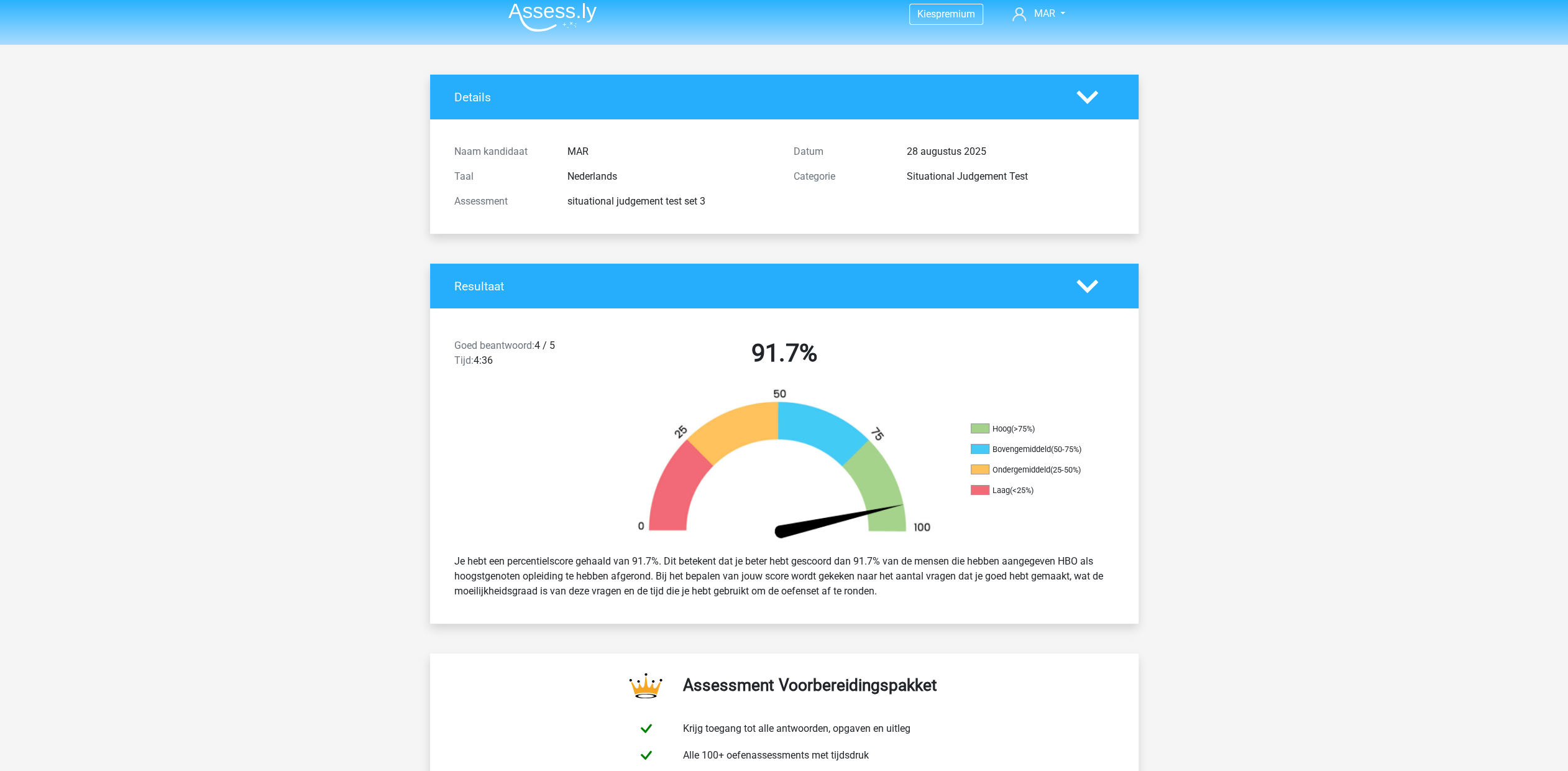
scroll to position [0, 0]
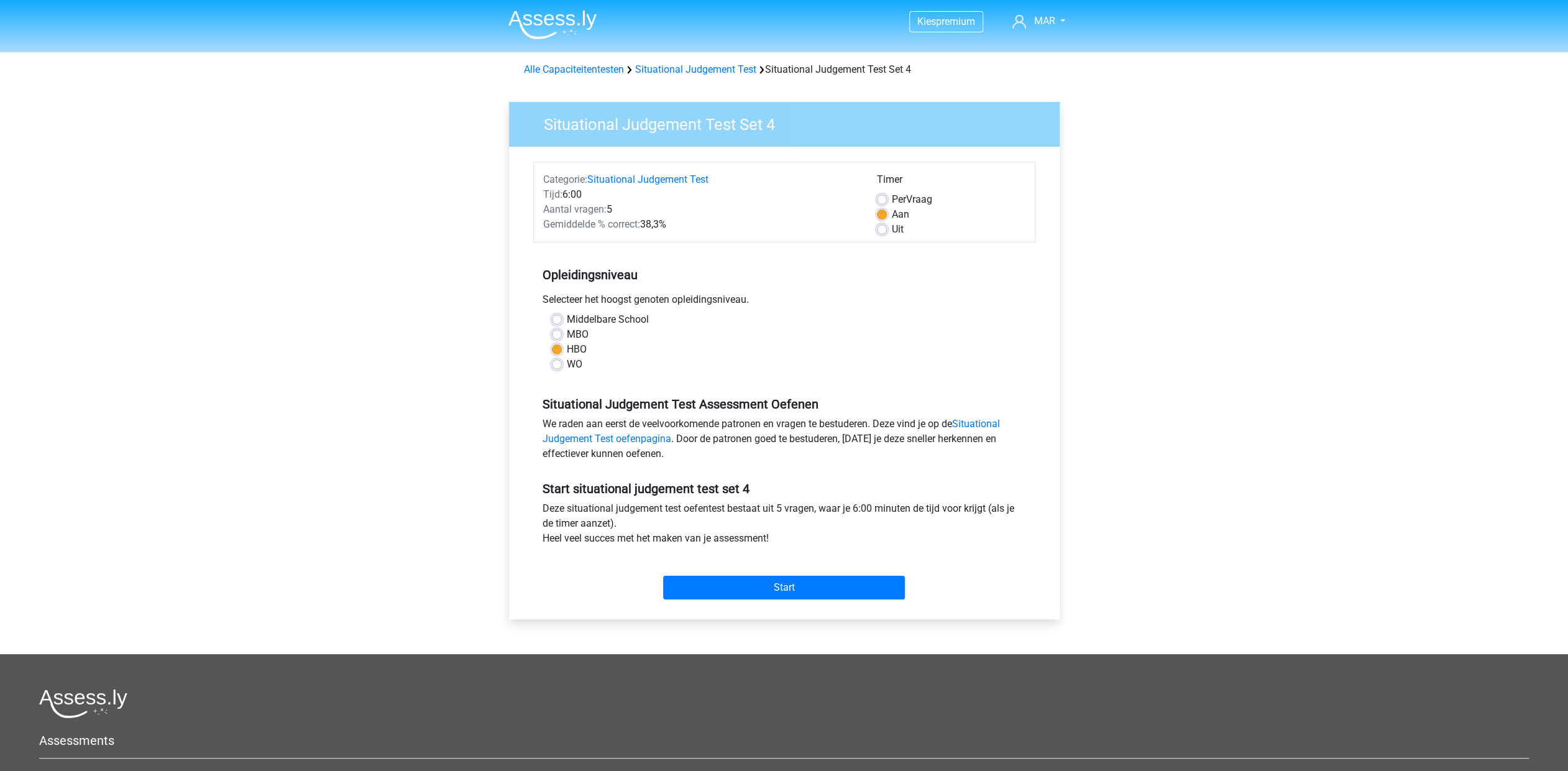
click at [890, 200] on div "Per Vraag" at bounding box center [951, 199] width 148 height 15
click at [767, 583] on input "Start" at bounding box center [784, 587] width 242 height 24
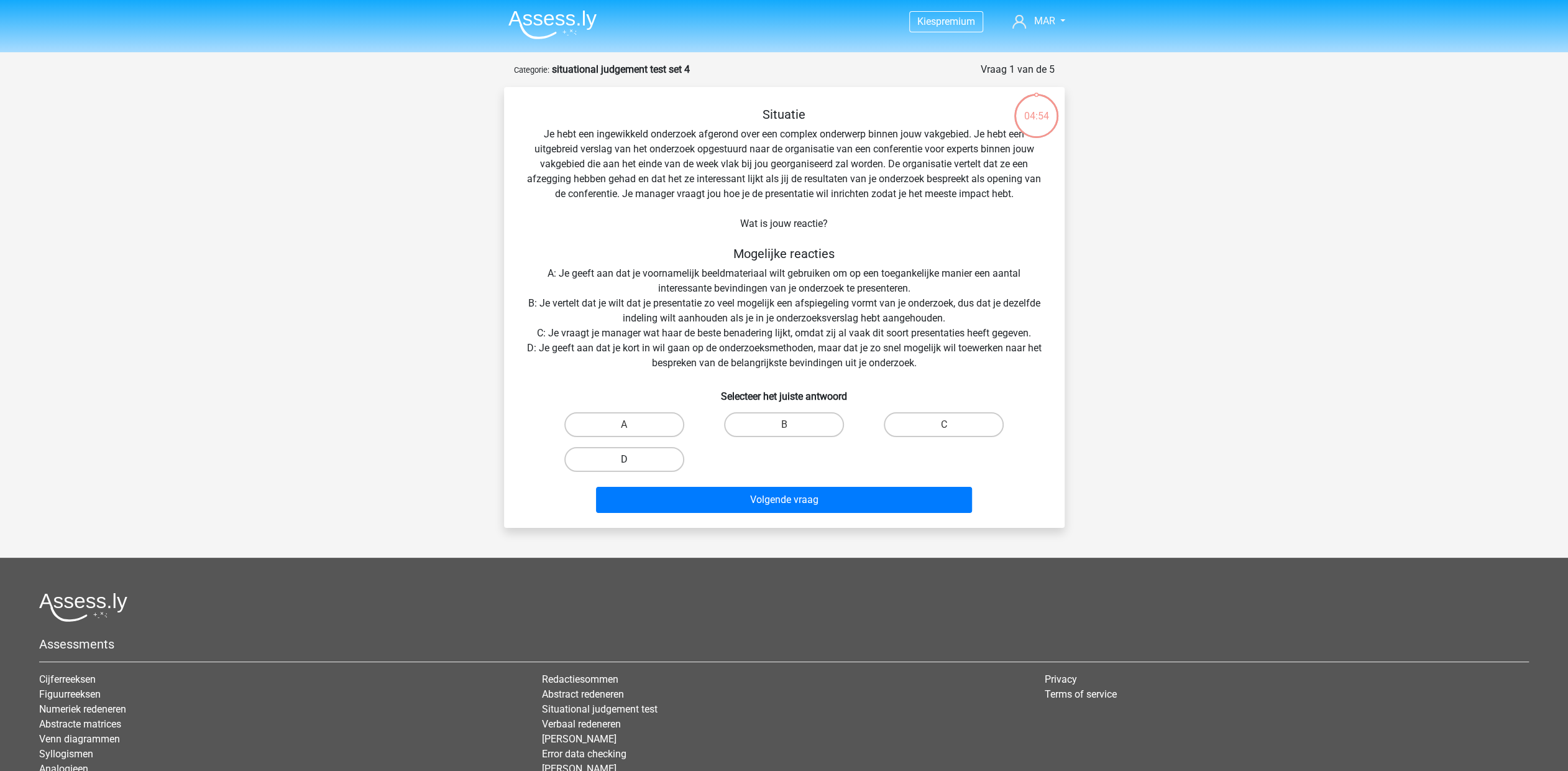
click at [614, 454] on label "D" at bounding box center [624, 460] width 120 height 25
click at [624, 460] on input "D" at bounding box center [628, 464] width 8 height 8
radio input "true"
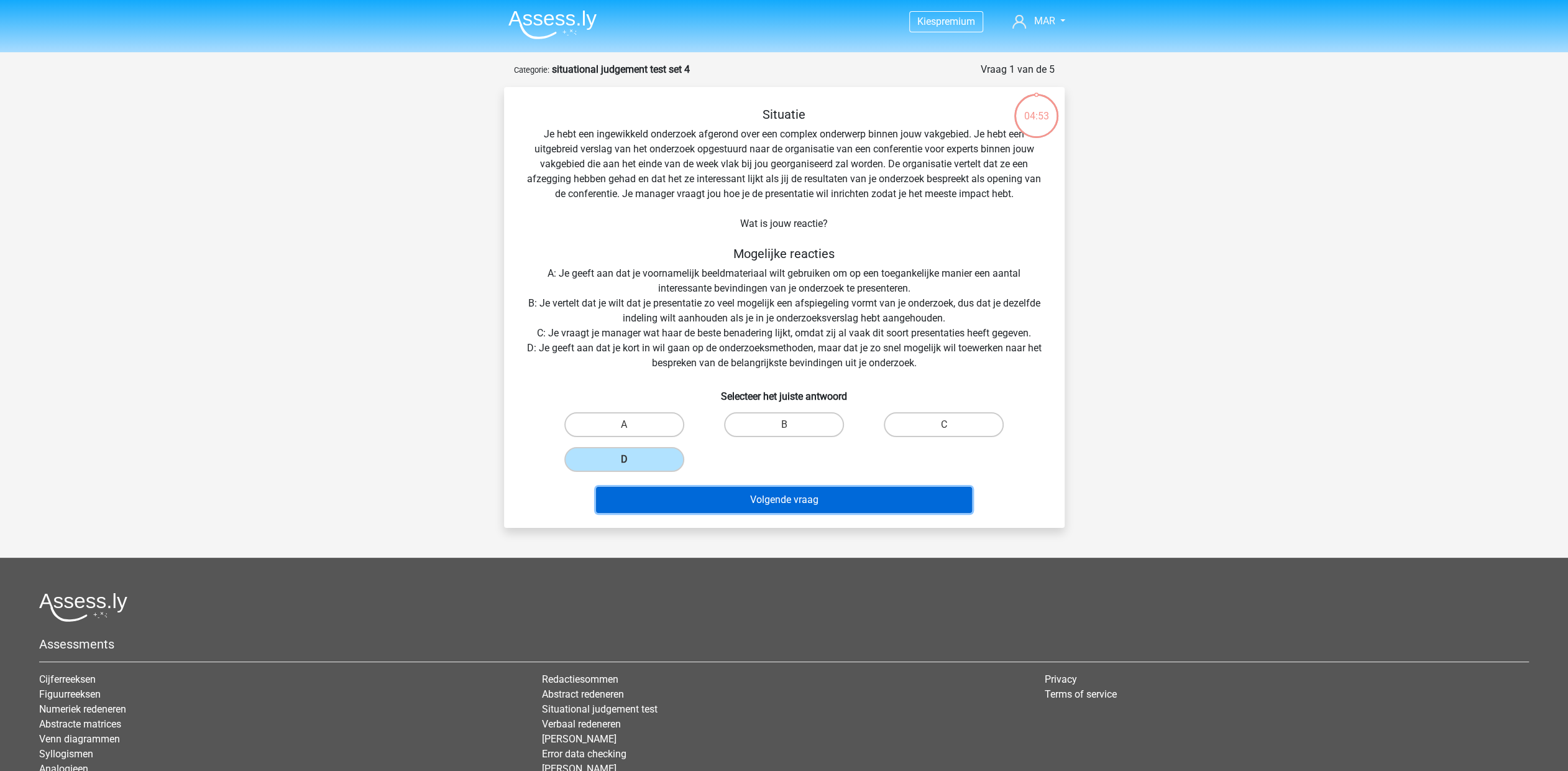
click at [762, 498] on button "Volgende vraag" at bounding box center [784, 500] width 376 height 26
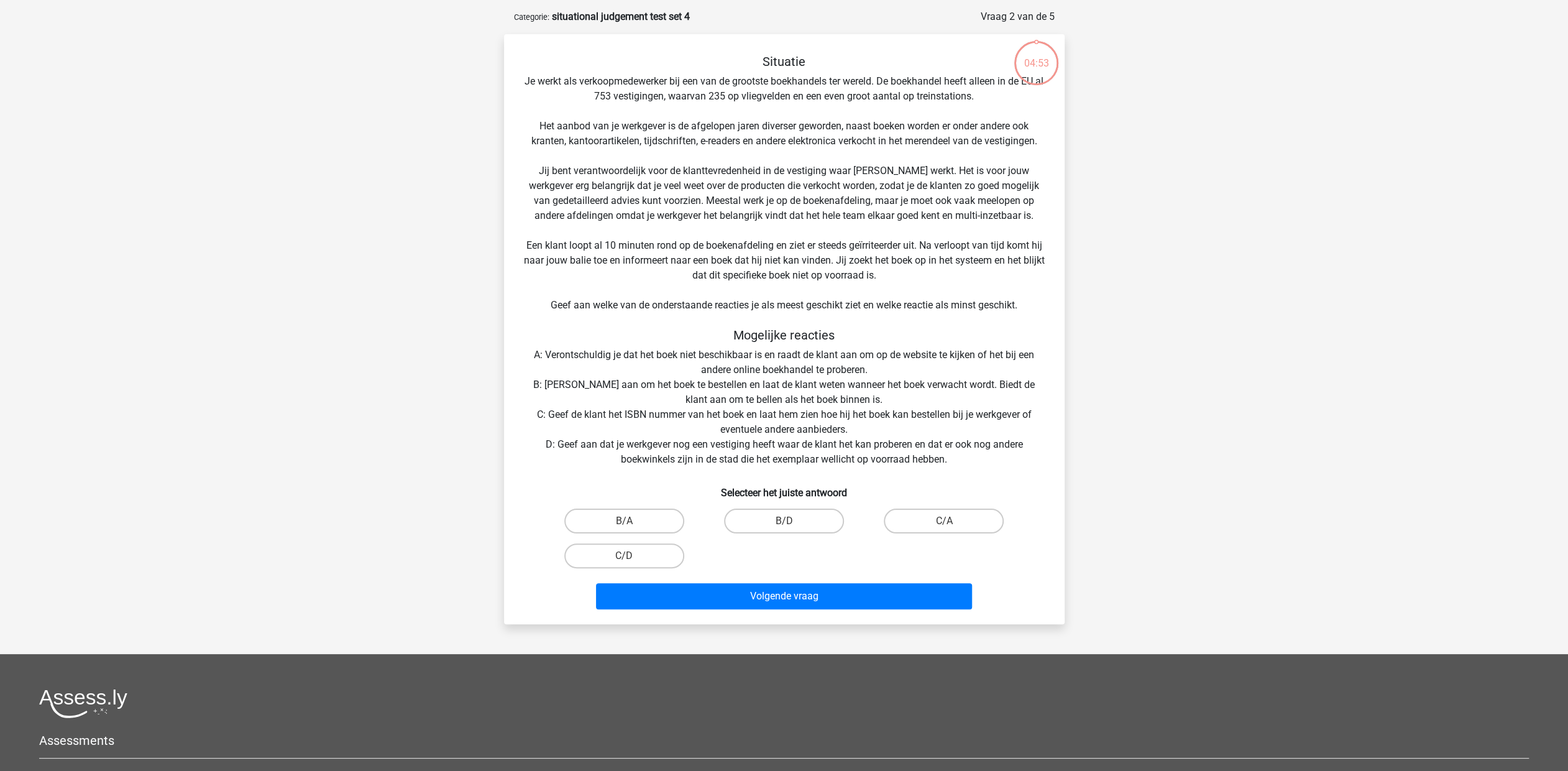
scroll to position [62, 0]
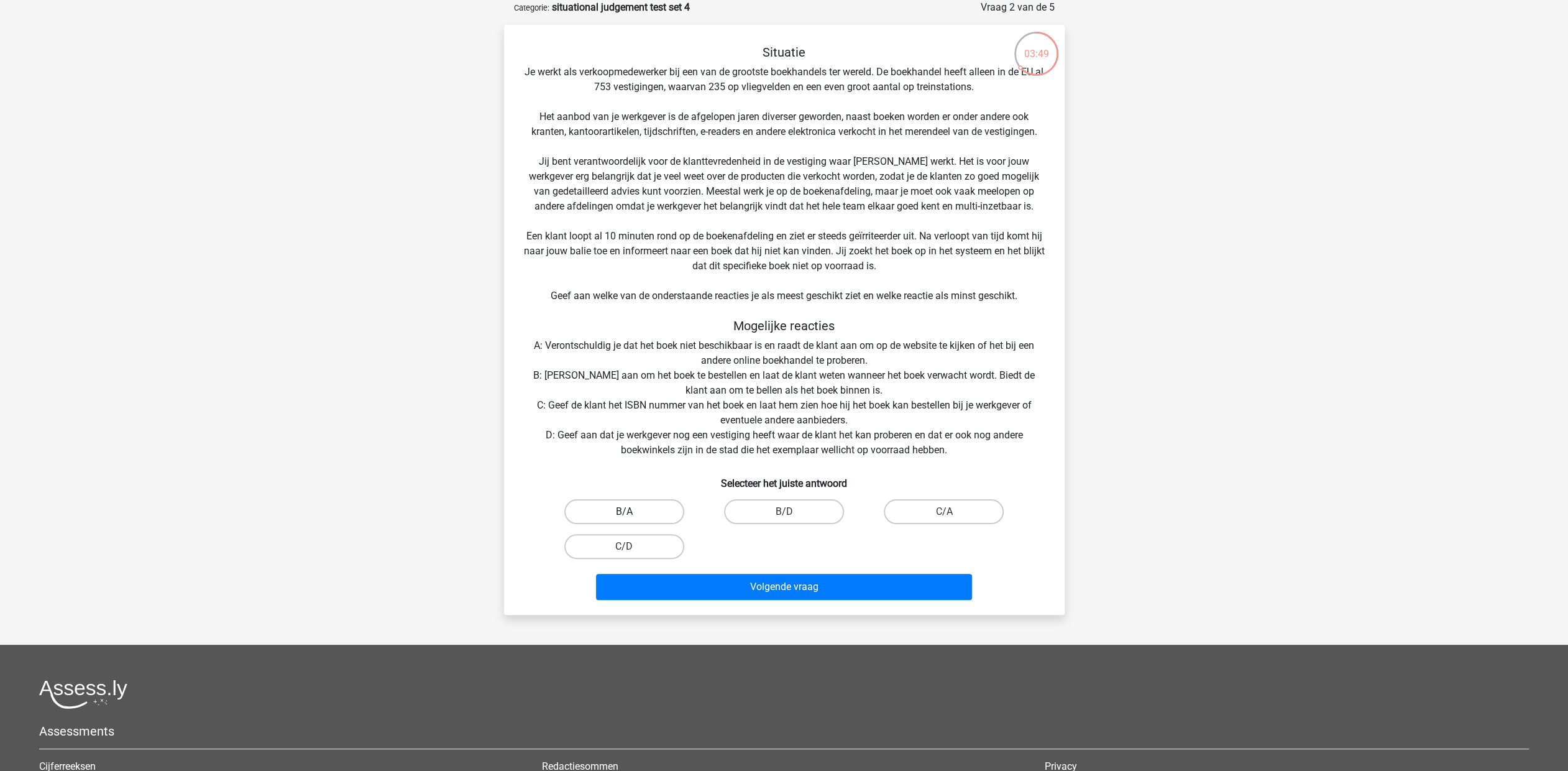
click at [649, 505] on label "B/A" at bounding box center [624, 511] width 120 height 25
click at [632, 511] on input "B/A" at bounding box center [628, 515] width 8 height 8
radio input "true"
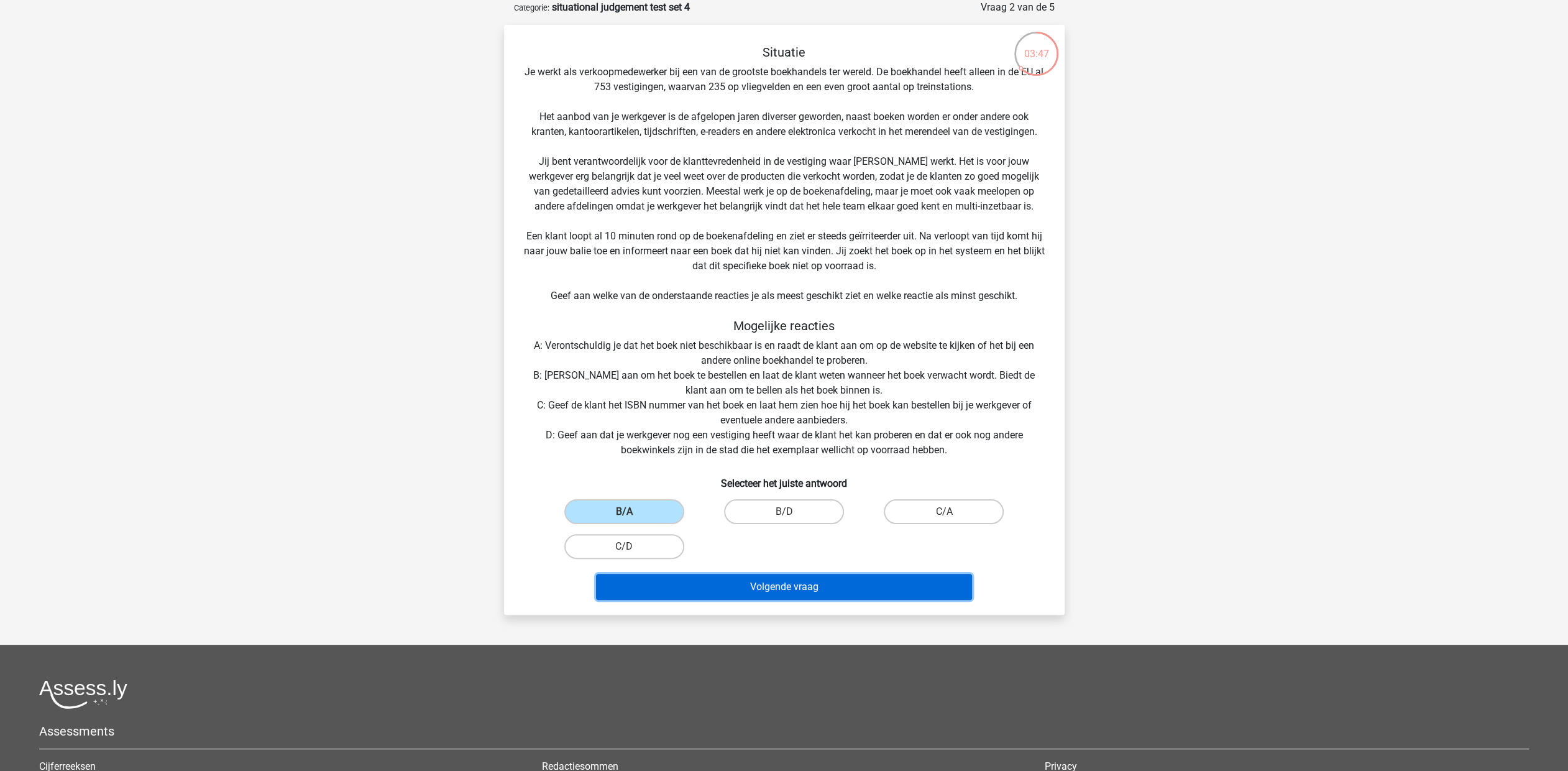
click at [781, 587] on button "Volgende vraag" at bounding box center [784, 587] width 376 height 26
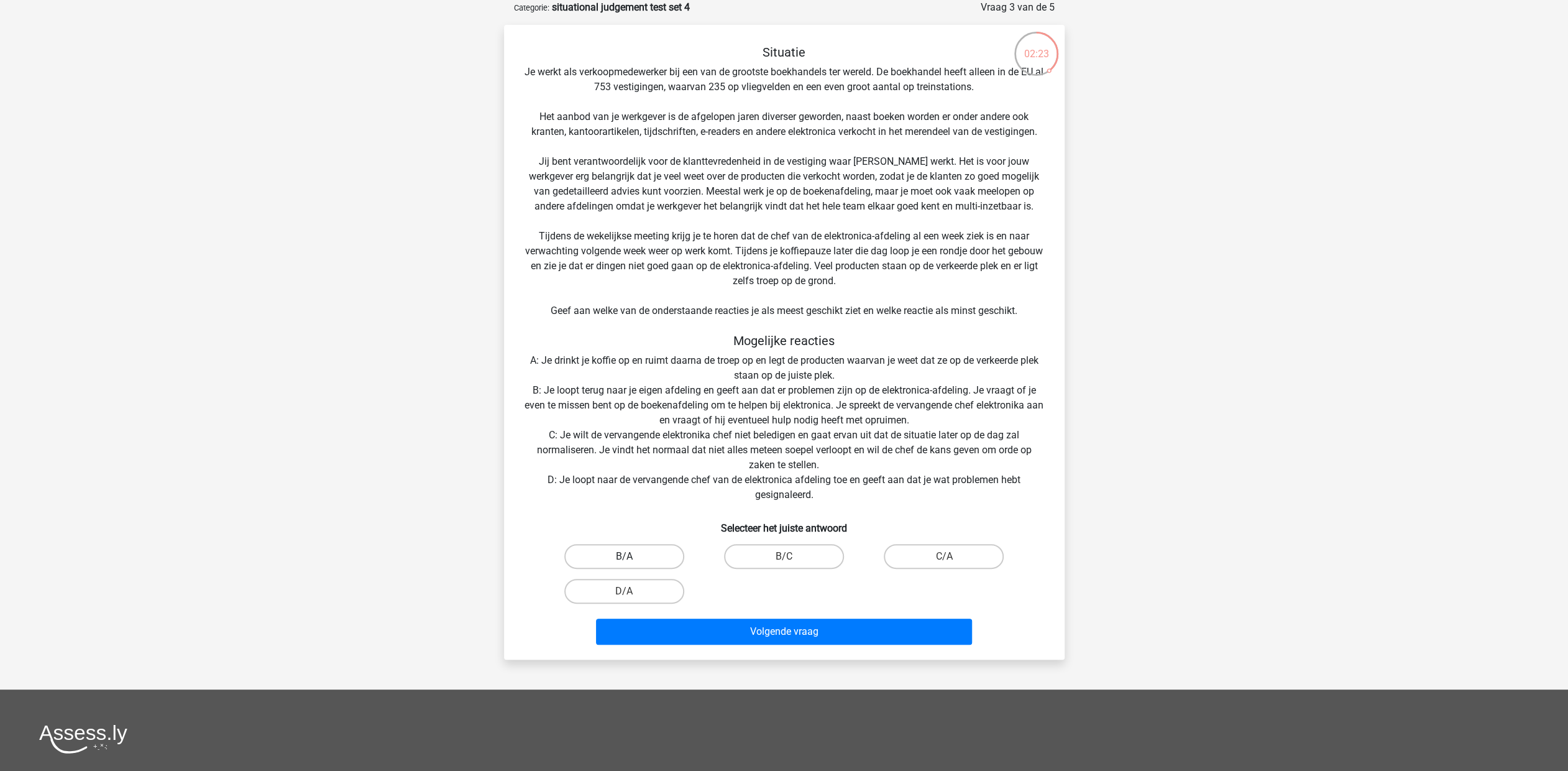
click at [641, 556] on label "B/A" at bounding box center [624, 556] width 120 height 25
click at [632, 556] on input "B/A" at bounding box center [628, 560] width 8 height 8
radio input "true"
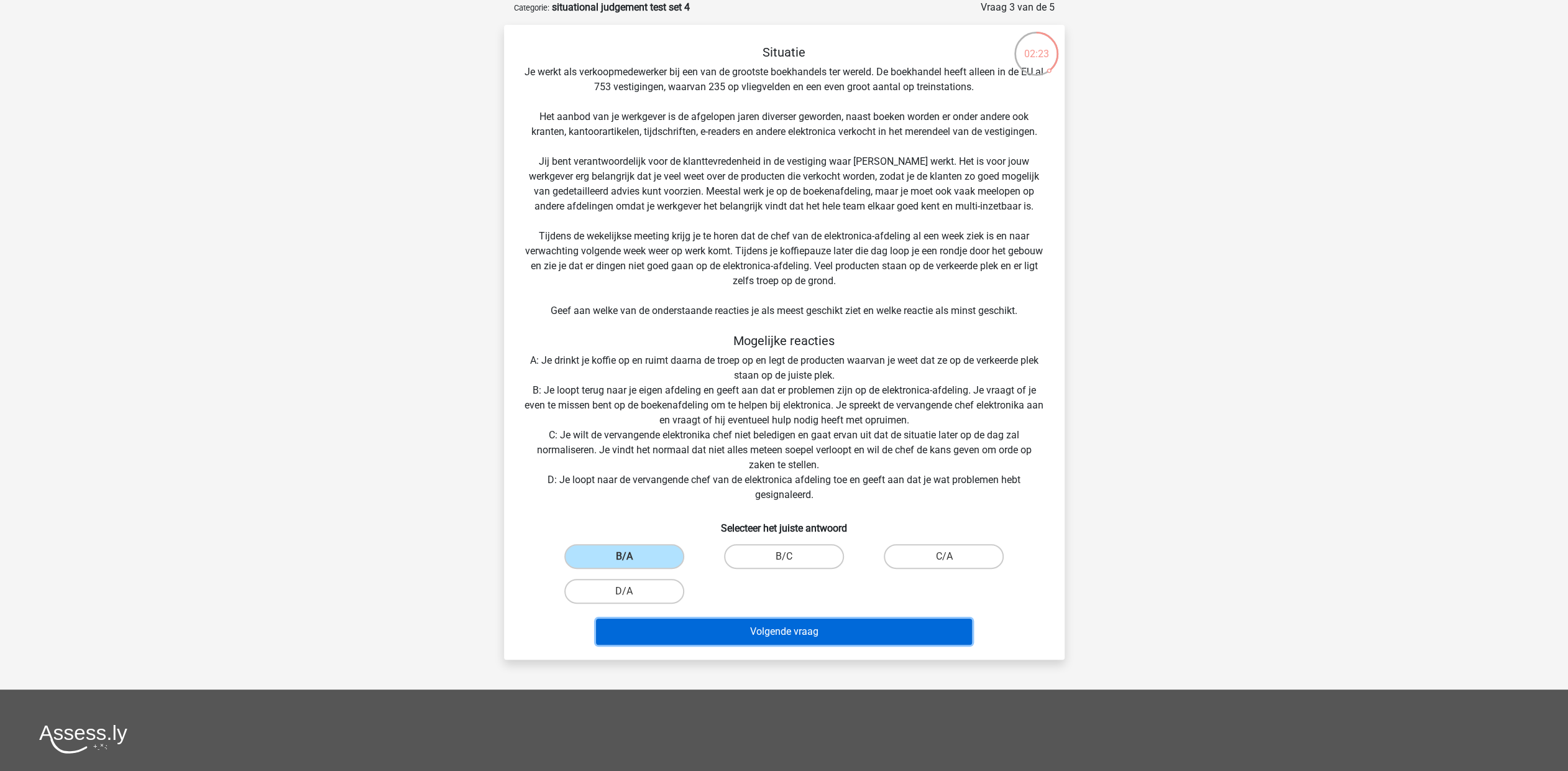
click at [739, 633] on button "Volgende vraag" at bounding box center [784, 632] width 376 height 26
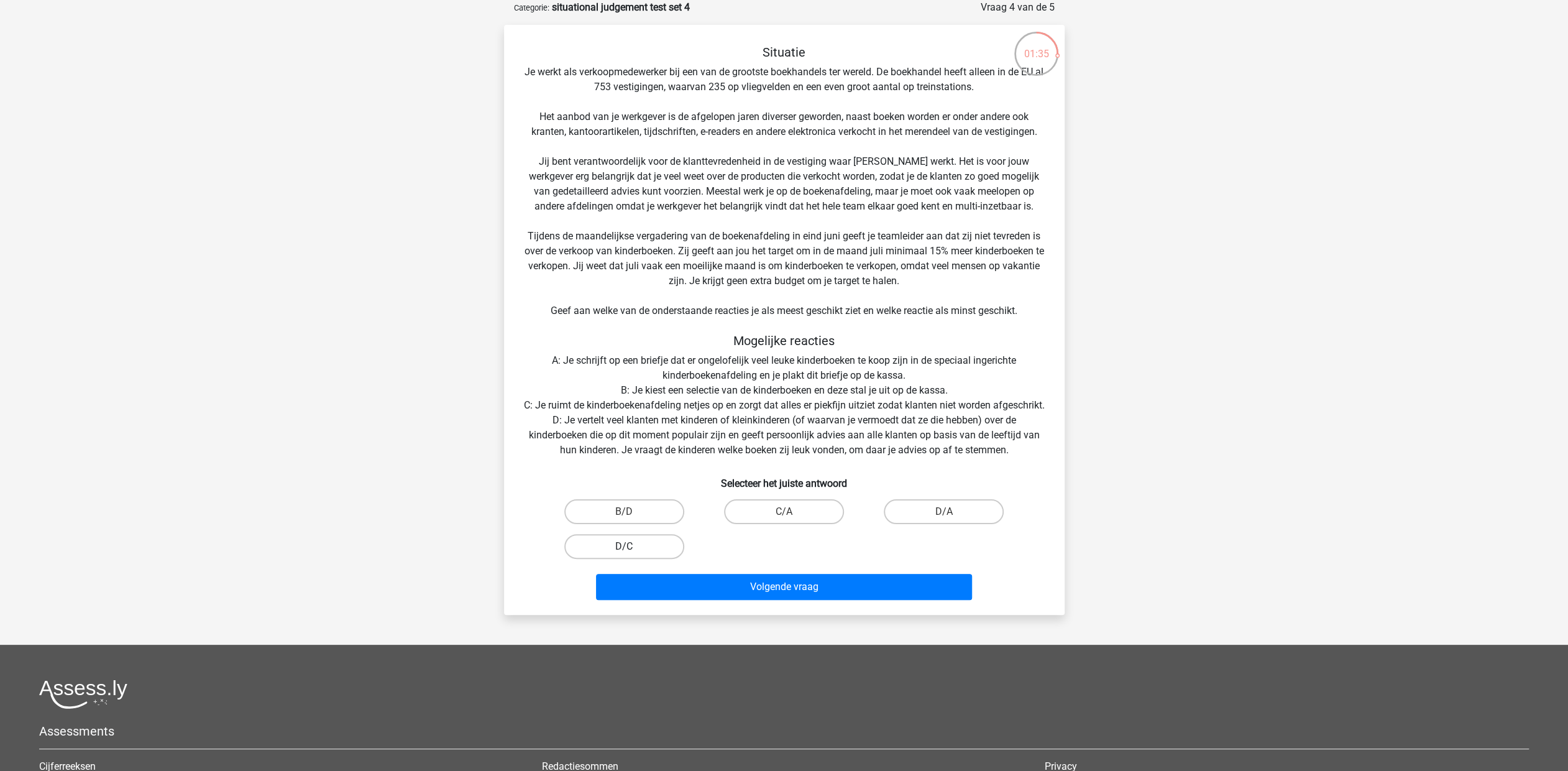
click at [613, 558] on label "D/C" at bounding box center [624, 547] width 120 height 25
click at [624, 555] on input "D/C" at bounding box center [628, 551] width 8 height 8
radio input "true"
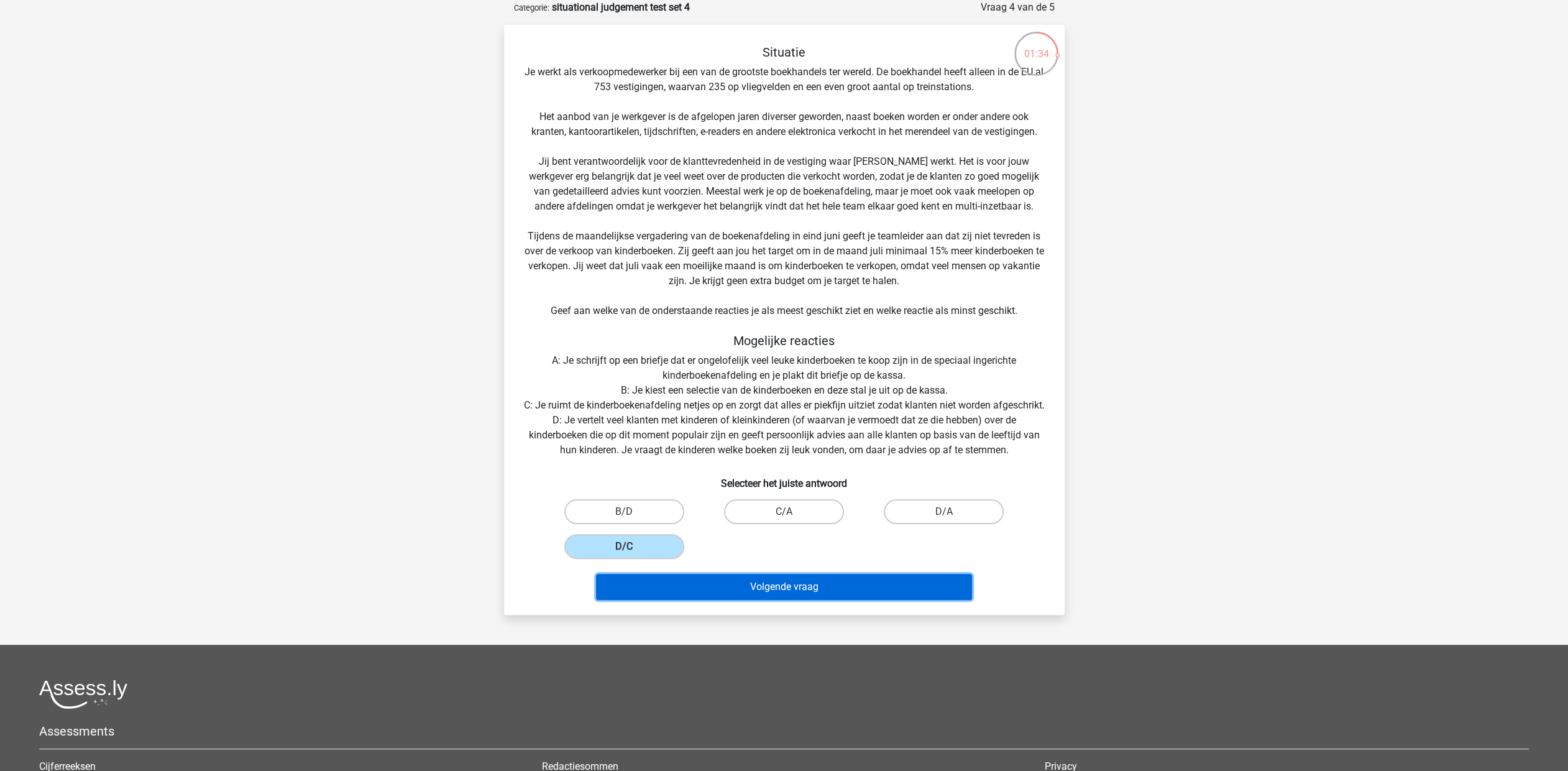
click at [776, 599] on button "Volgende vraag" at bounding box center [784, 587] width 376 height 26
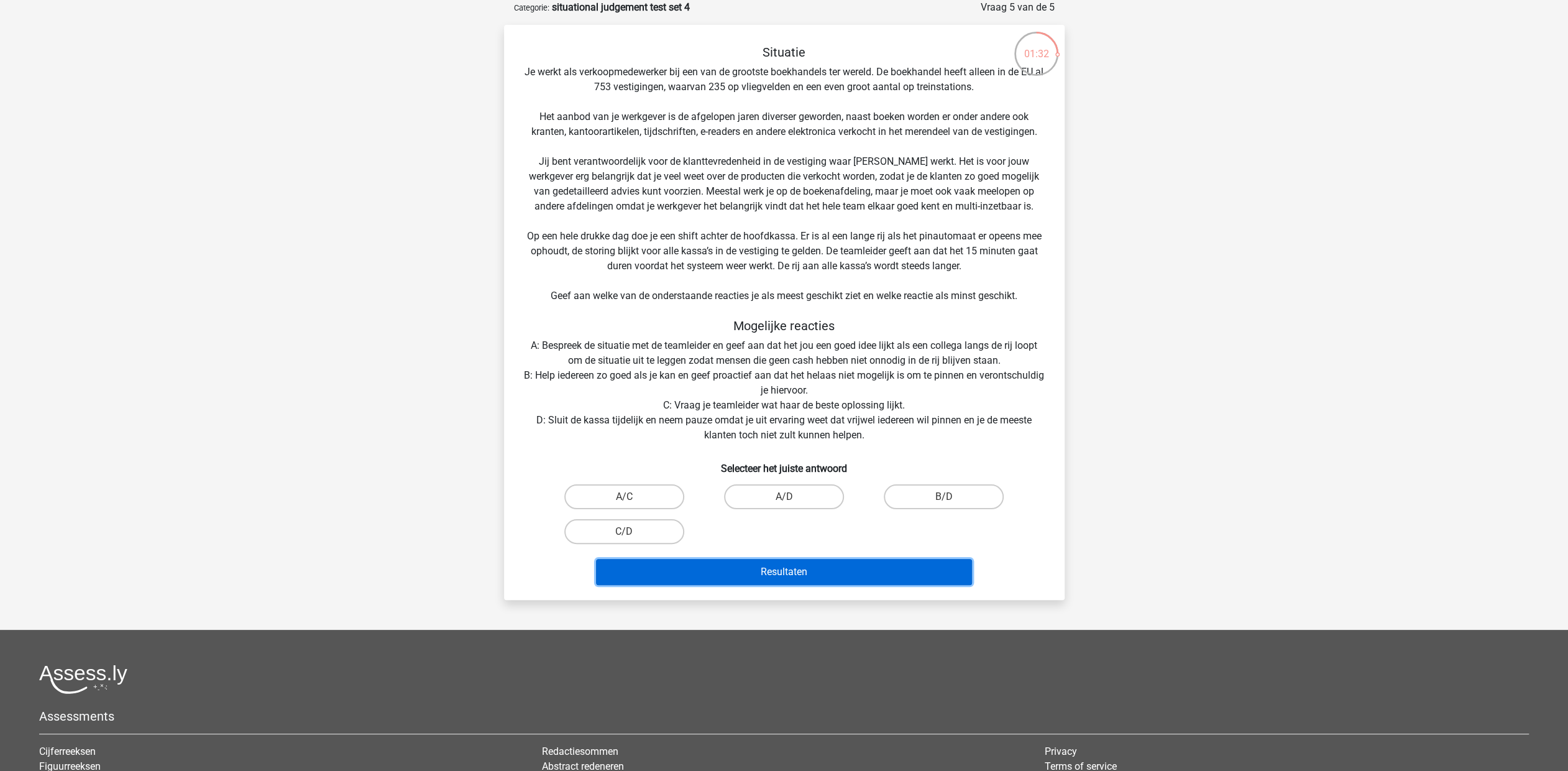
click at [783, 576] on button "Resultaten" at bounding box center [784, 572] width 376 height 26
click at [573, 478] on div "Situatie Je werkt als verkoopmedewerker bij een van de grootste boekhandels ter…" at bounding box center [784, 317] width 551 height 545
click at [787, 499] on input "A/D" at bounding box center [788, 501] width 8 height 8
radio input "true"
click at [797, 569] on button "Resultaten" at bounding box center [784, 572] width 376 height 26
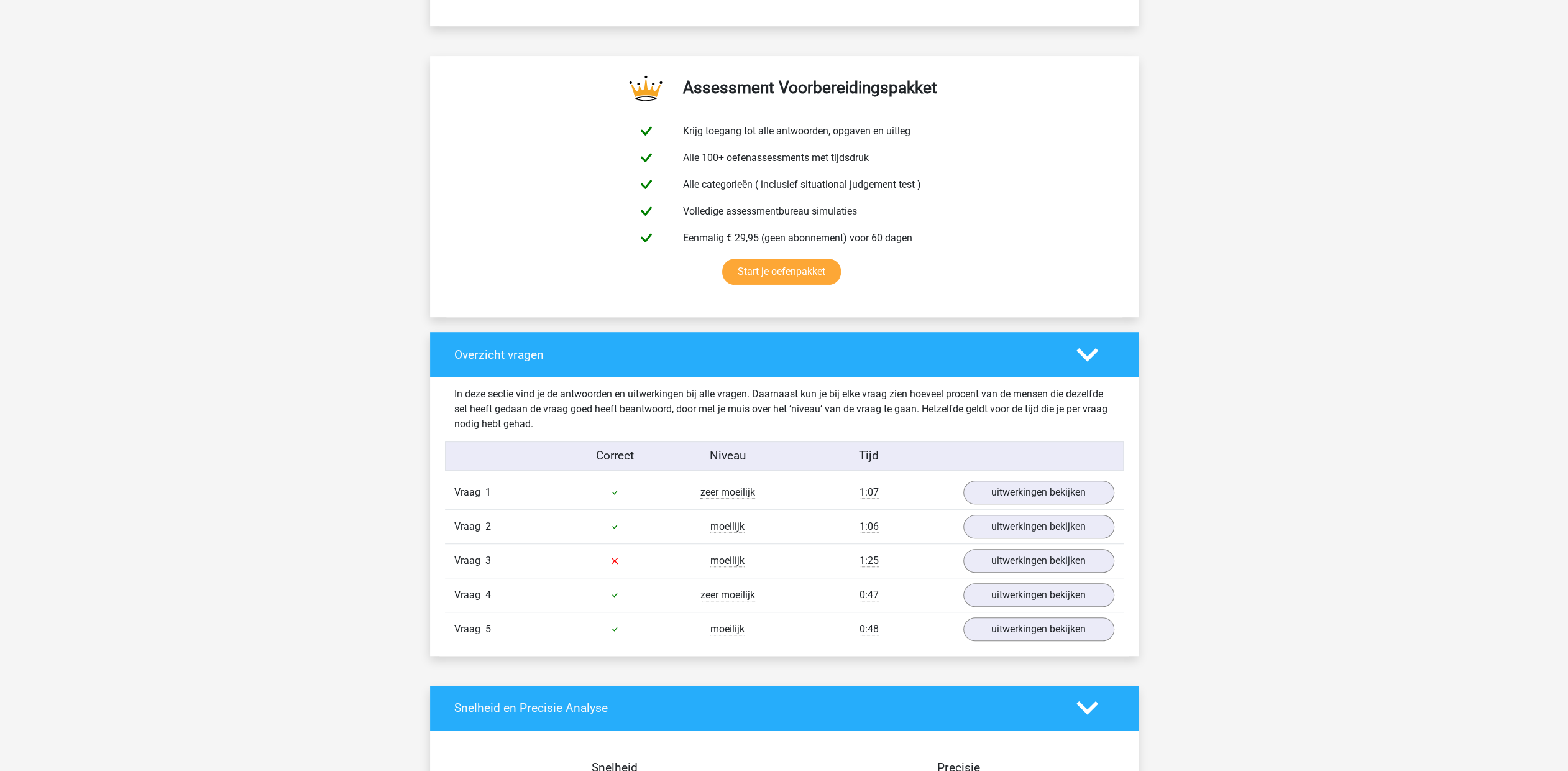
scroll to position [622, 0]
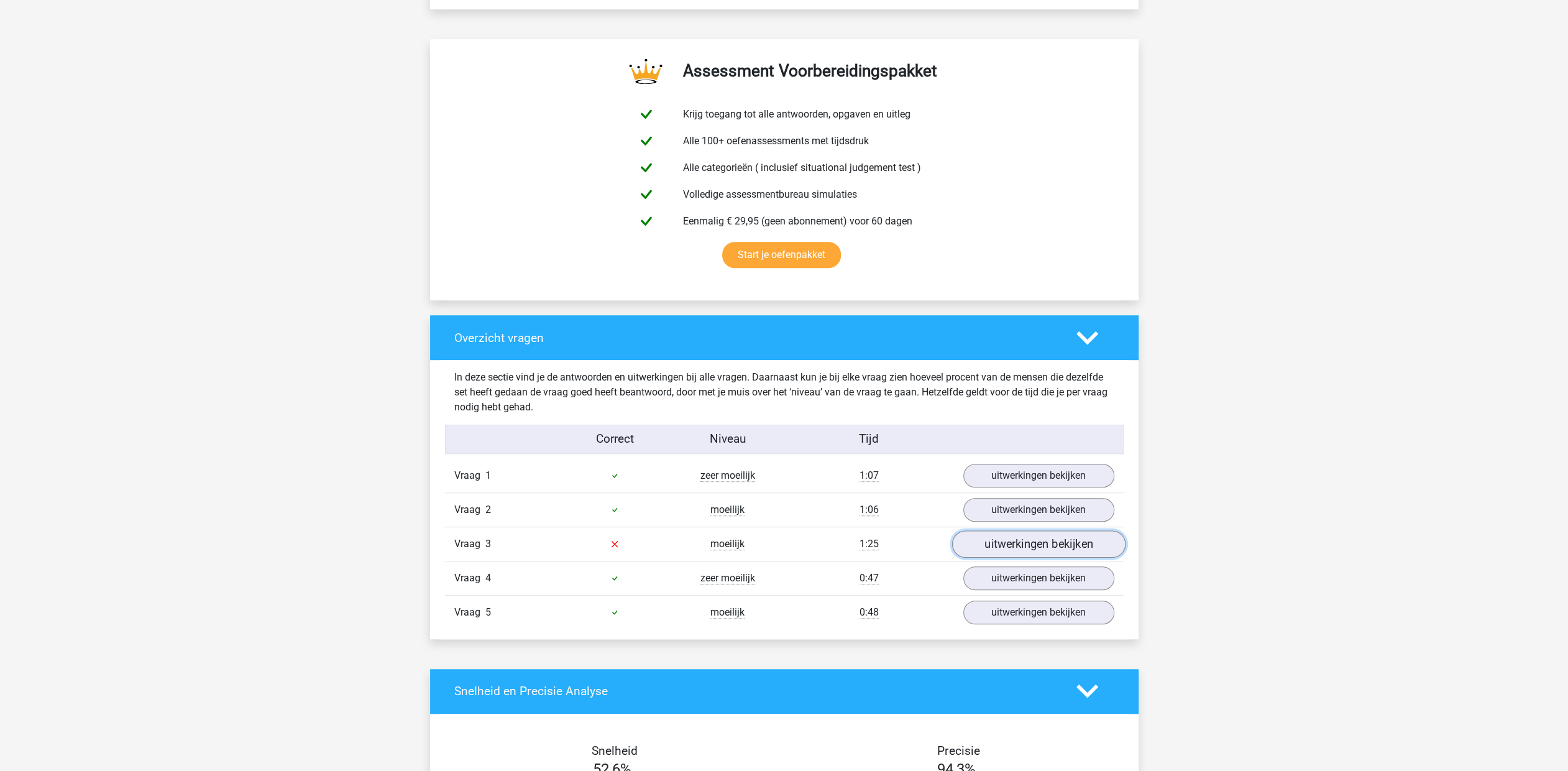
click at [973, 537] on link "uitwerkingen bekijken" at bounding box center [1039, 543] width 174 height 27
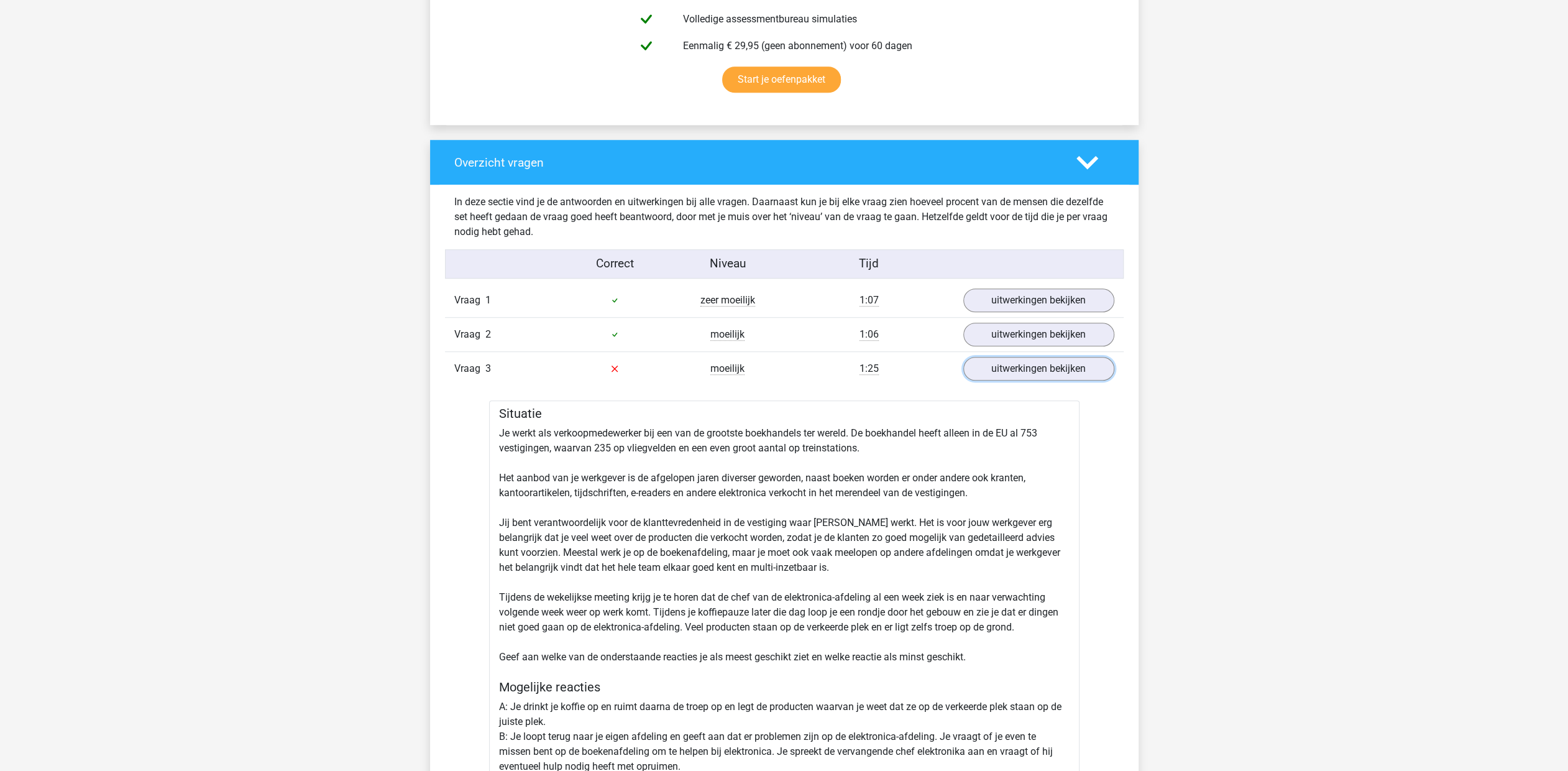
scroll to position [746, 0]
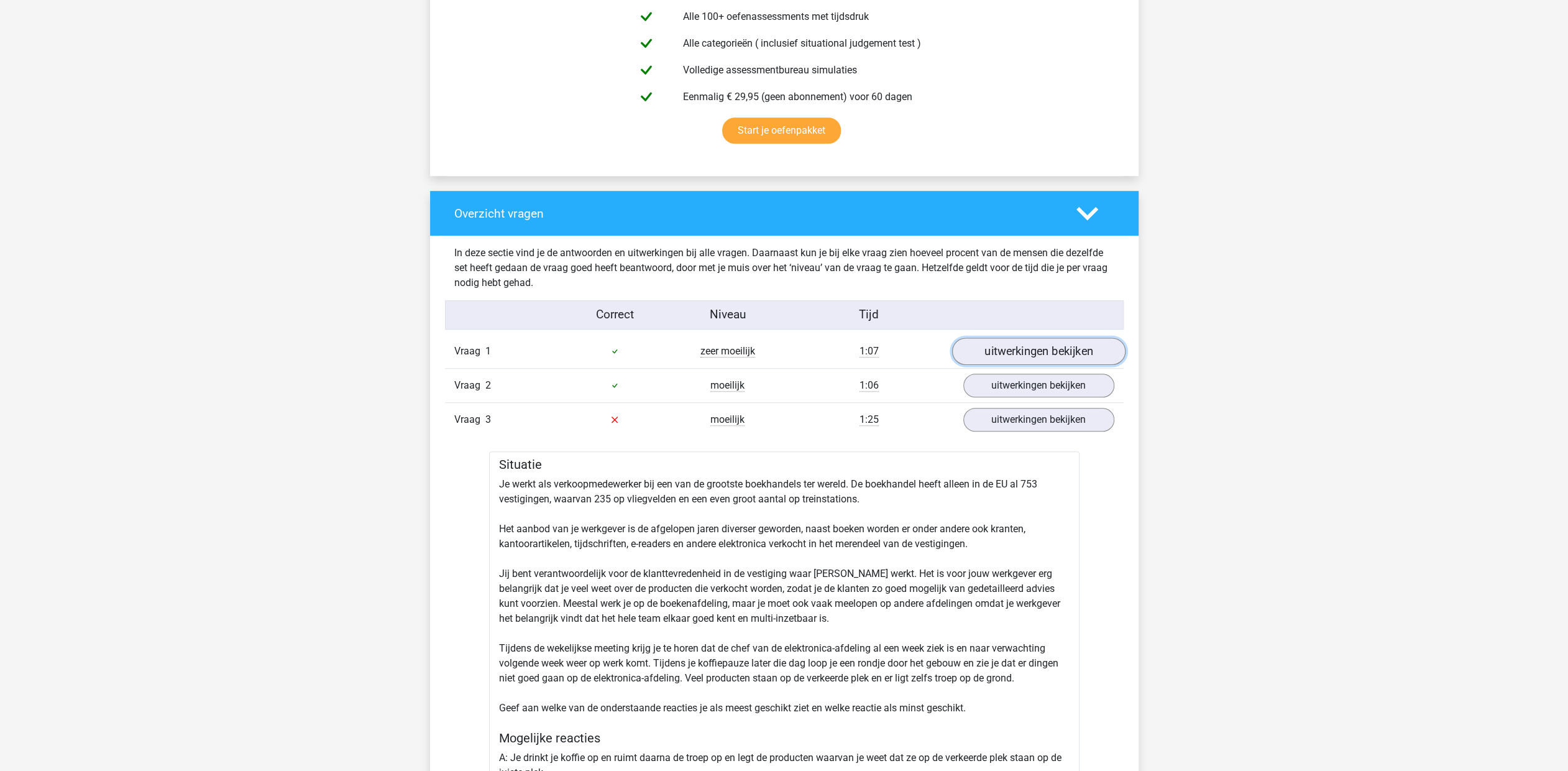
click at [1048, 350] on link "uitwerkingen bekijken" at bounding box center [1039, 351] width 174 height 27
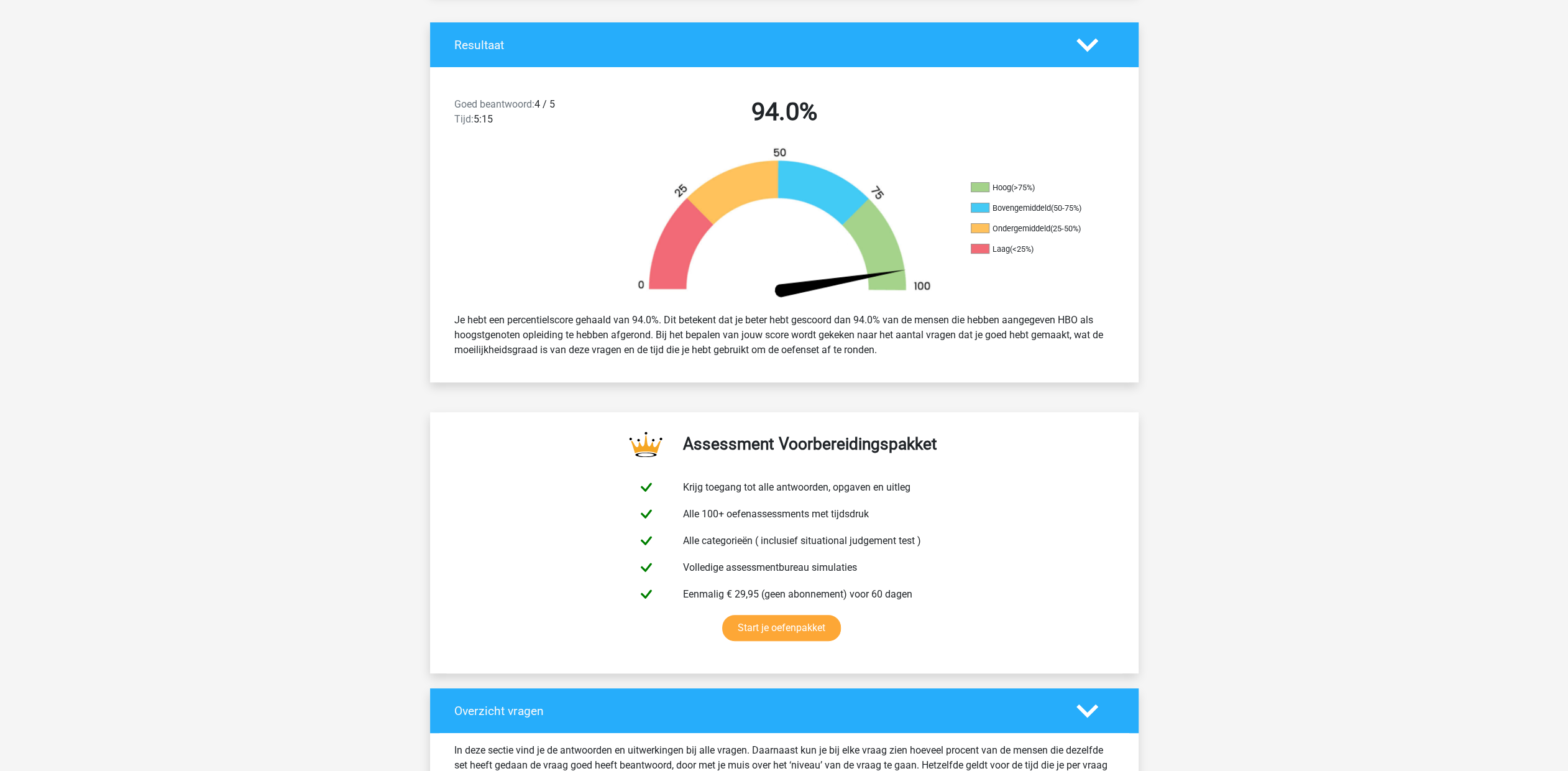
scroll to position [0, 0]
